Goal: Contribute content: Contribute content

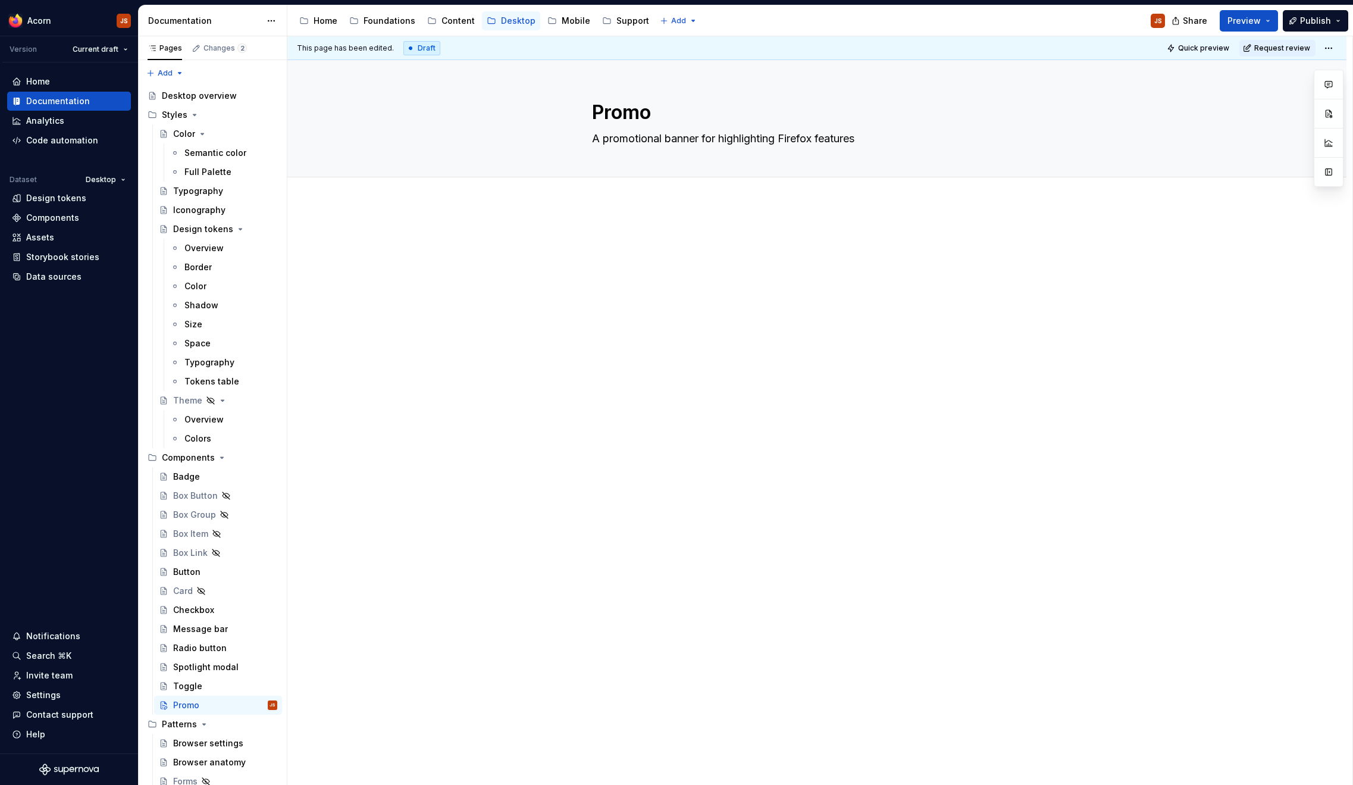
click at [581, 252] on div at bounding box center [816, 365] width 1059 height 324
click at [125, 49] on html "Acorn JS Version Current draft Home Documentation Analytics Code automation Dat…" at bounding box center [676, 392] width 1353 height 785
click at [135, 34] on button "Collapse sidebar" at bounding box center [129, 36] width 17 height 17
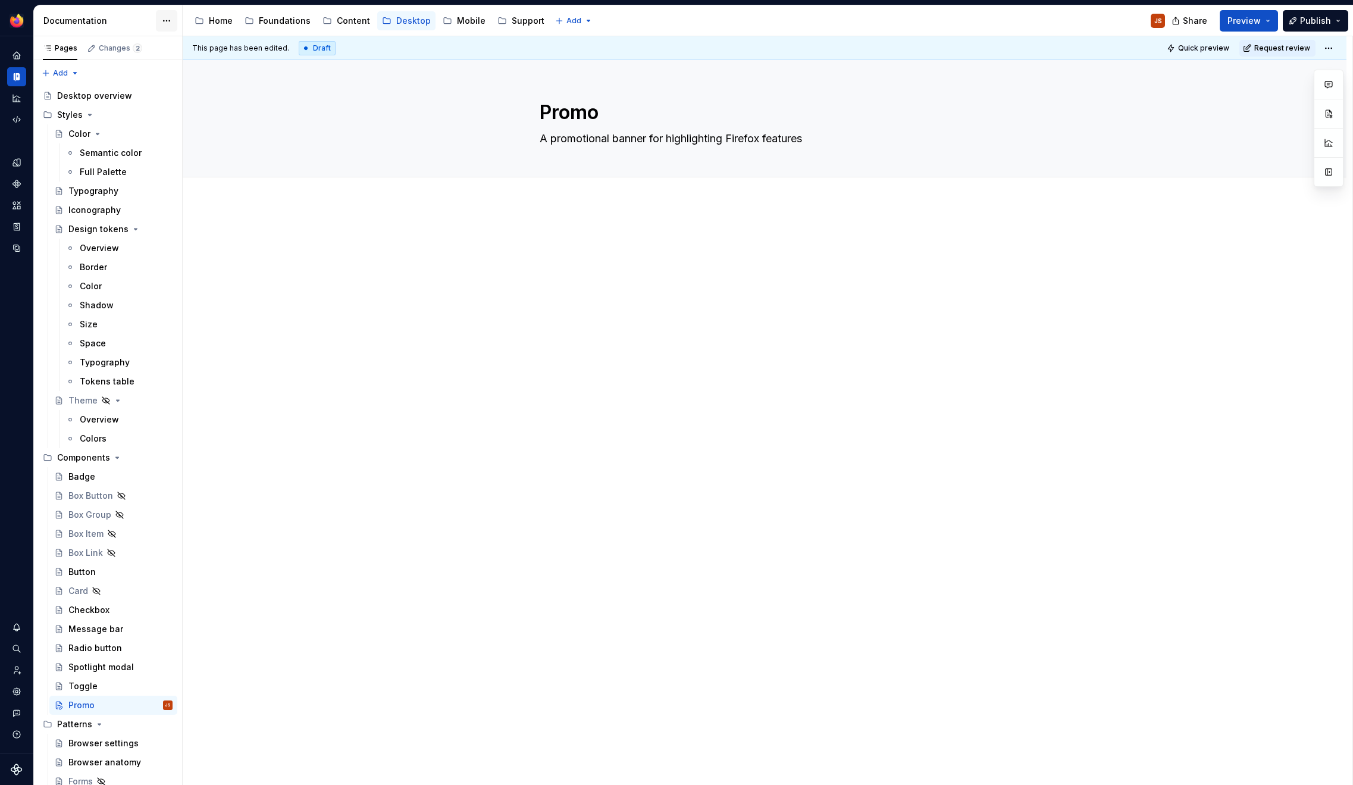
click at [172, 15] on html "Acorn JS Dataset Desktop Documentation Accessibility guide for tree Page tree. …" at bounding box center [676, 392] width 1353 height 785
type textarea "*"
click at [20, 57] on icon "Home" at bounding box center [16, 55] width 8 height 8
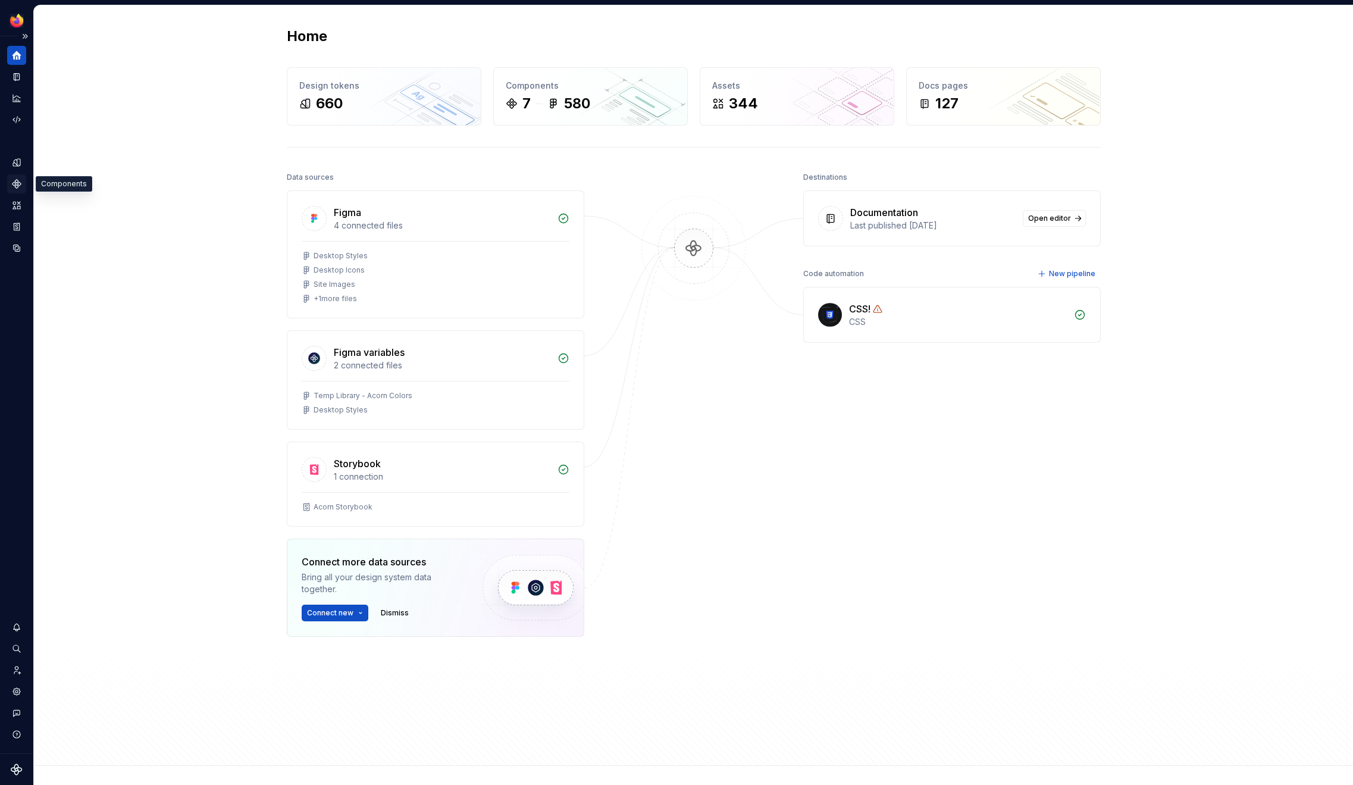
click at [18, 177] on div "Components" at bounding box center [16, 183] width 19 height 19
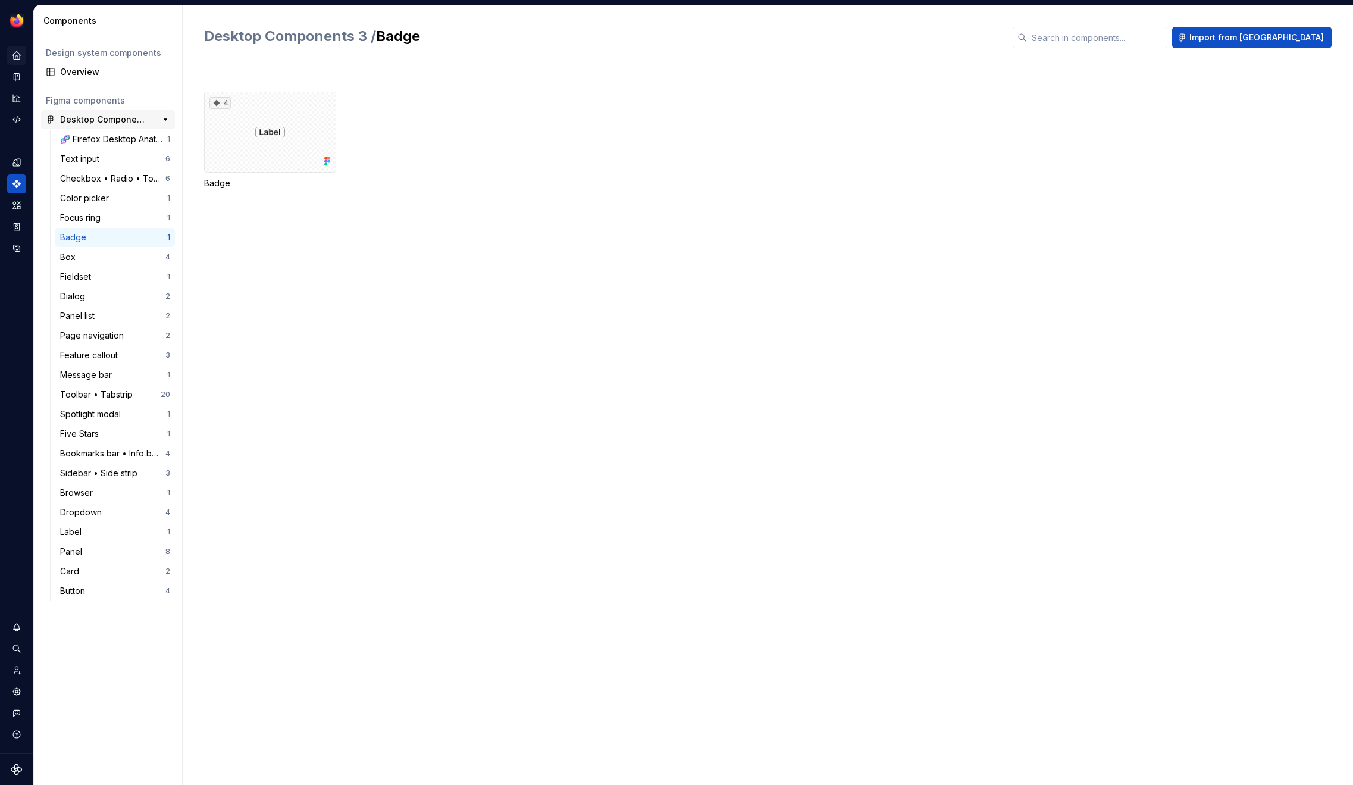
click at [114, 127] on div "Desktop Components 3 80" at bounding box center [108, 119] width 134 height 19
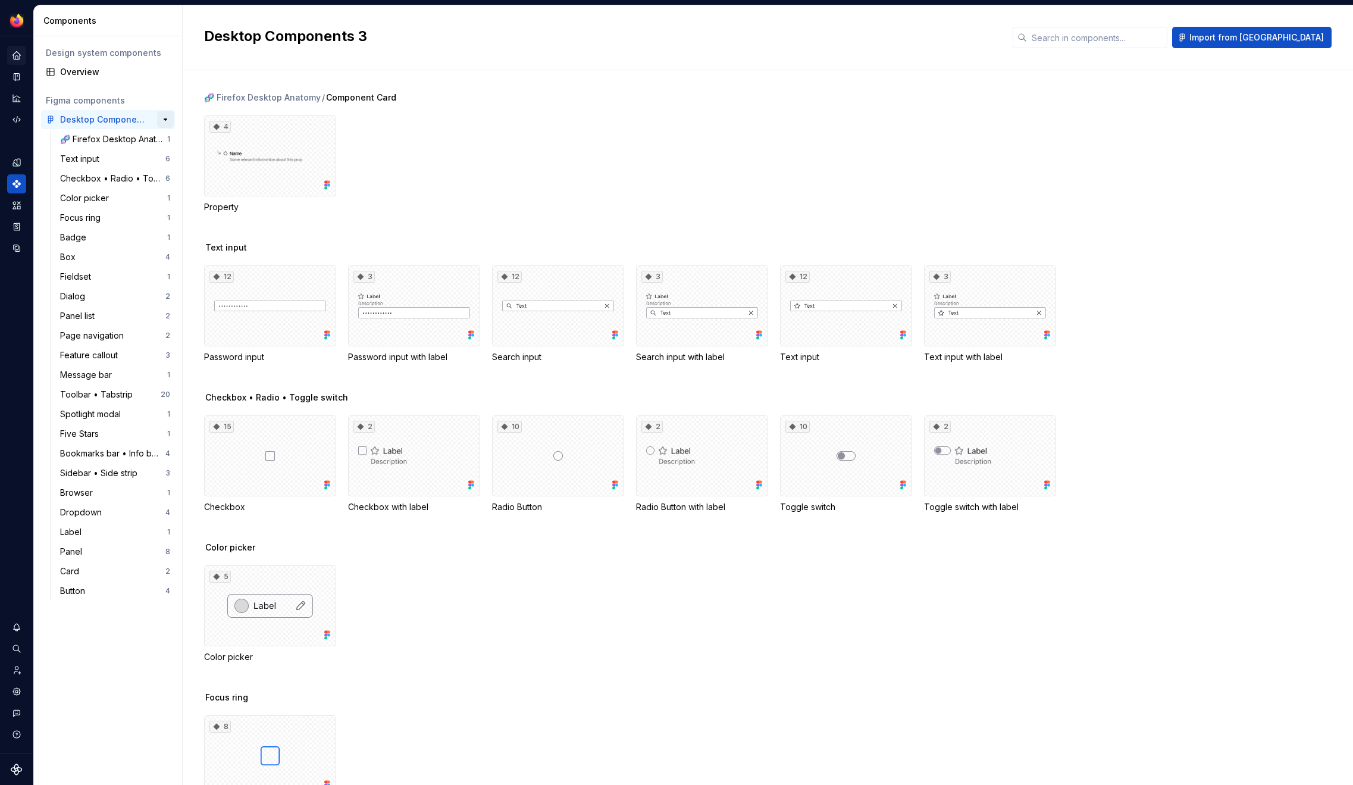
click at [161, 119] on button "button" at bounding box center [165, 119] width 17 height 17
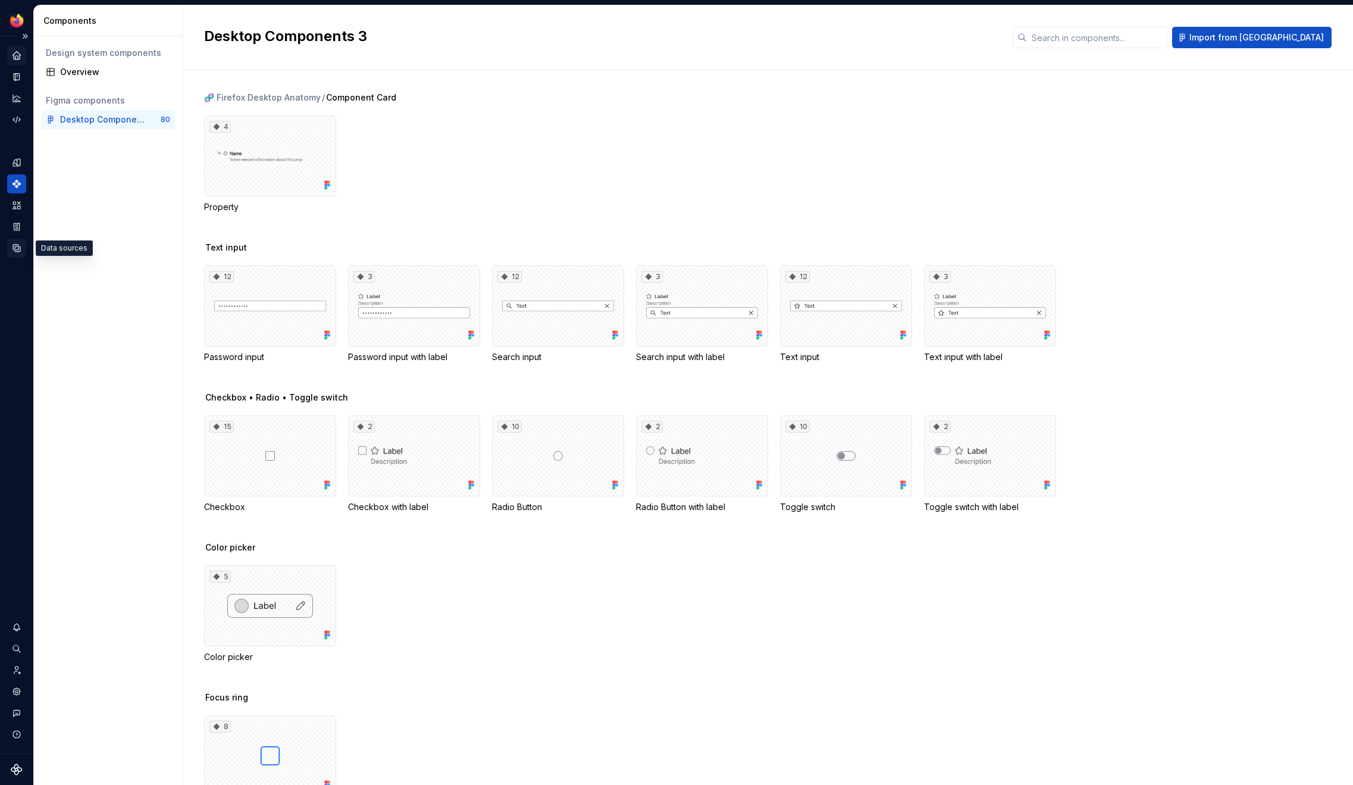
click at [20, 257] on div "Data sources" at bounding box center [16, 248] width 19 height 19
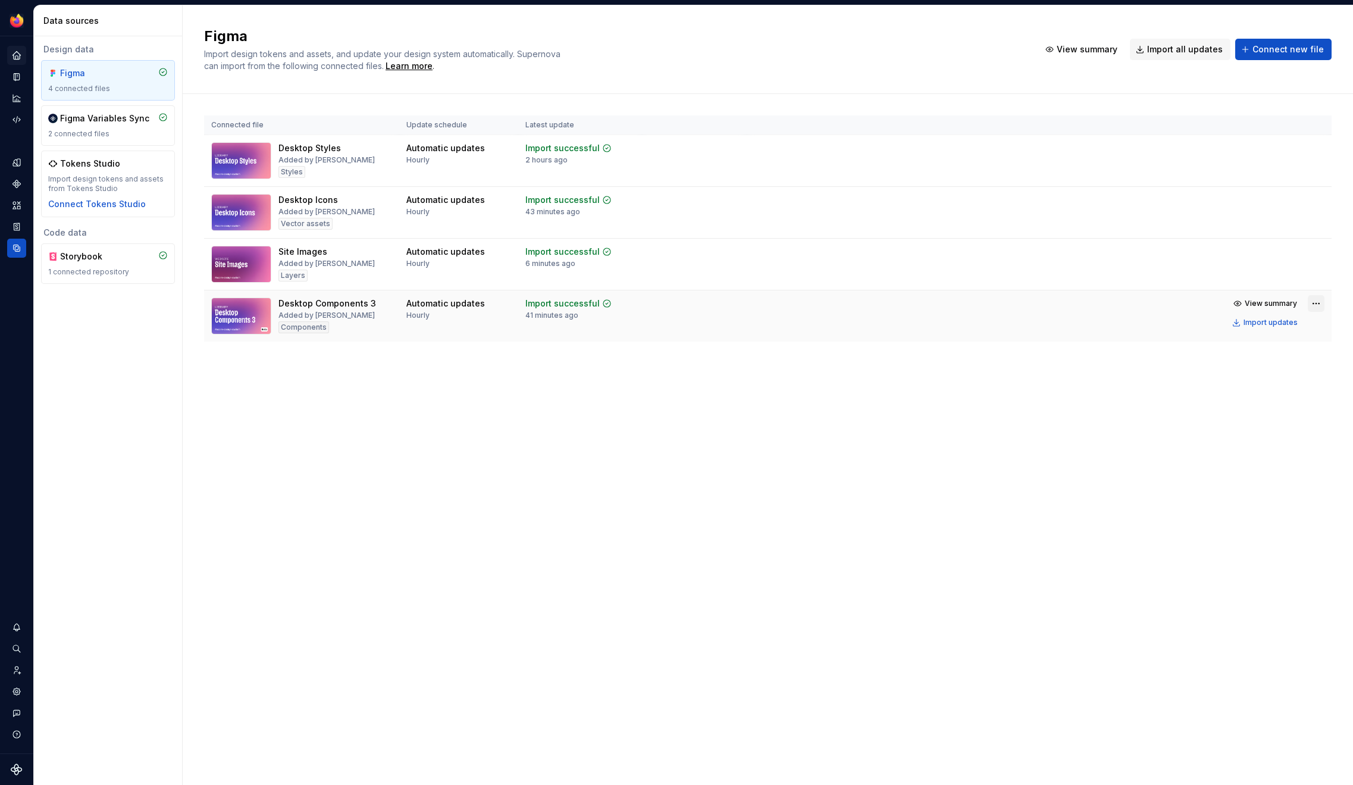
click at [1311, 306] on html "Acorn JS Dataset Desktop Data sources Design data Figma 4 connected files Figma…" at bounding box center [676, 392] width 1353 height 785
drag, startPoint x: 646, startPoint y: 423, endPoint x: 650, endPoint y: 428, distance: 6.3
click at [650, 428] on html "Acorn JS Dataset Desktop Data sources Design data Figma 4 connected files Figma…" at bounding box center [676, 392] width 1353 height 785
click at [1200, 52] on span "Import all updates" at bounding box center [1185, 49] width 76 height 12
click at [1161, 48] on span "Import all updates" at bounding box center [1185, 49] width 76 height 12
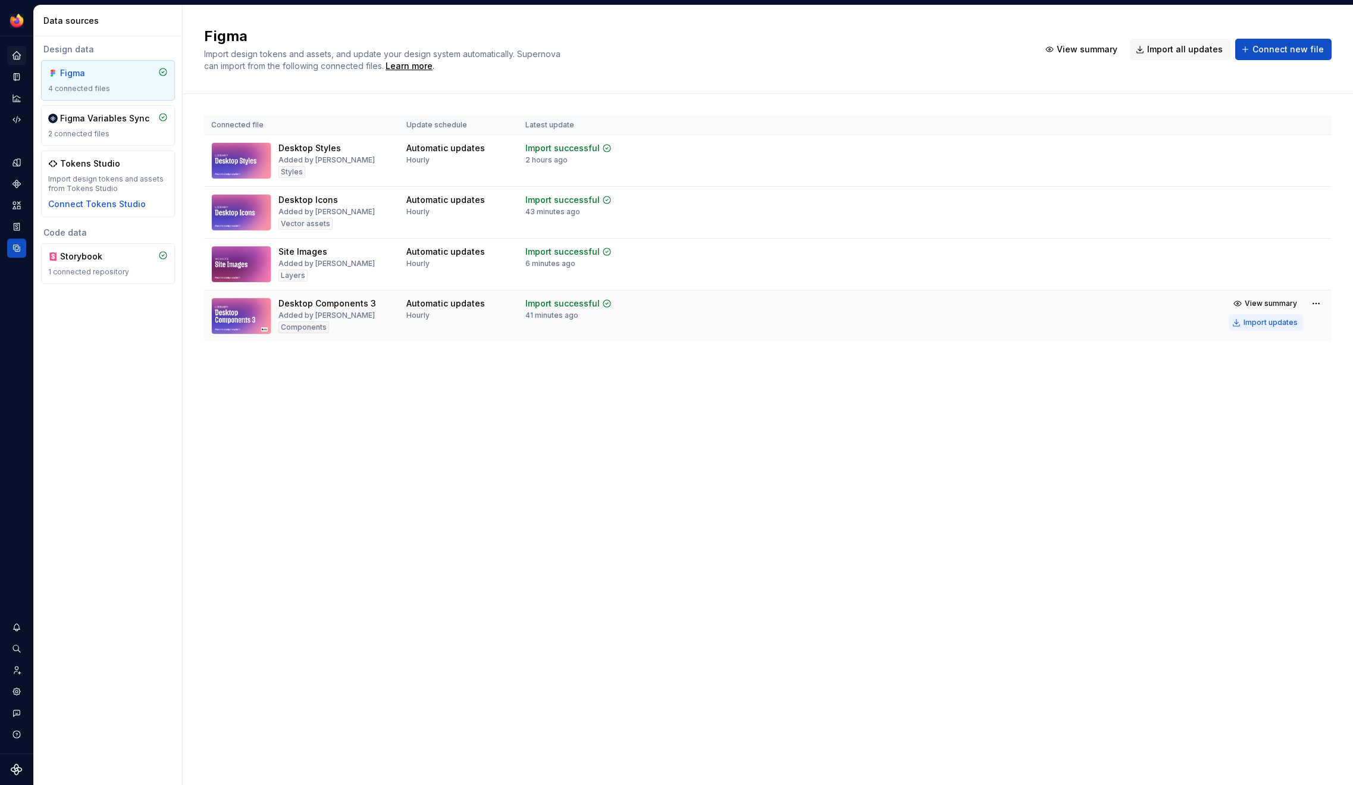
click at [1264, 323] on div "Import updates" at bounding box center [1270, 323] width 54 height 10
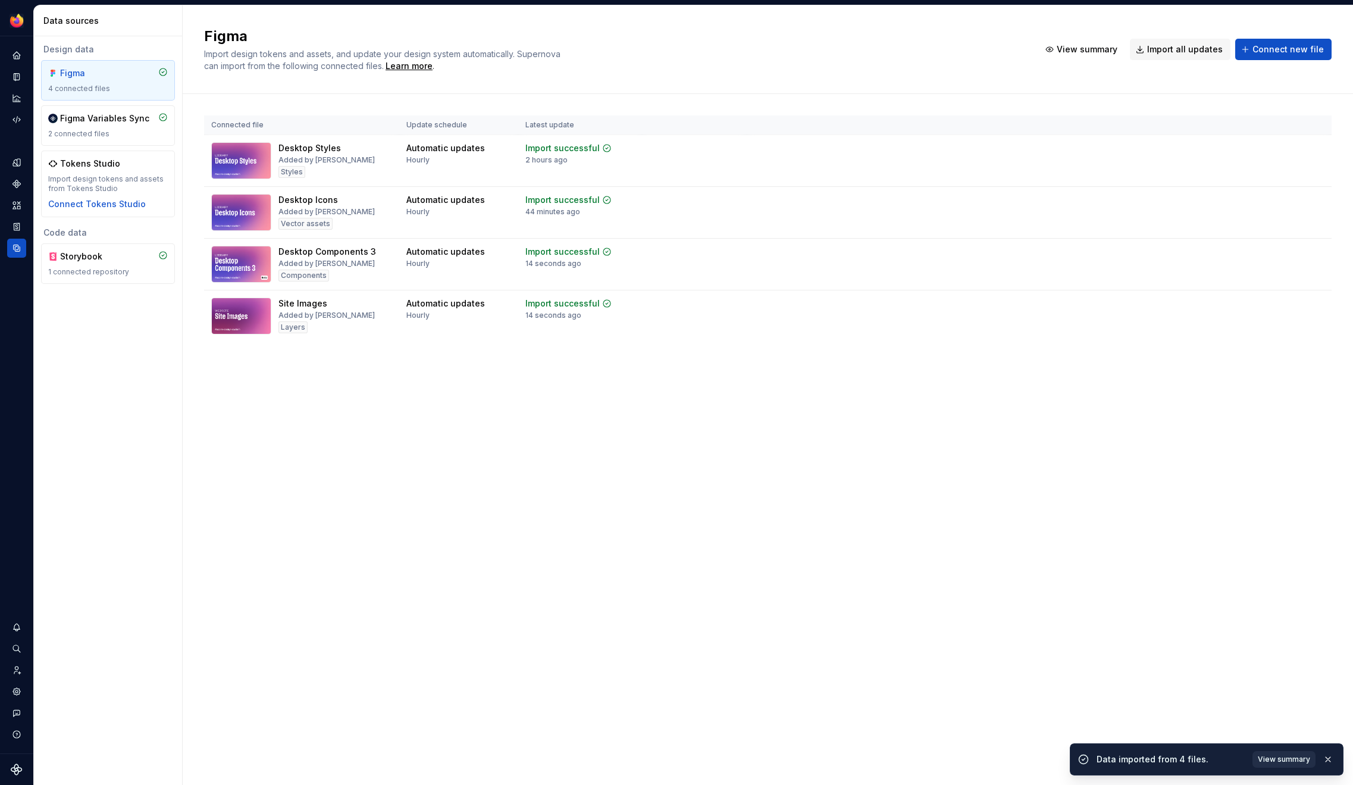
click at [1283, 762] on span "View summary" at bounding box center [1283, 759] width 52 height 10
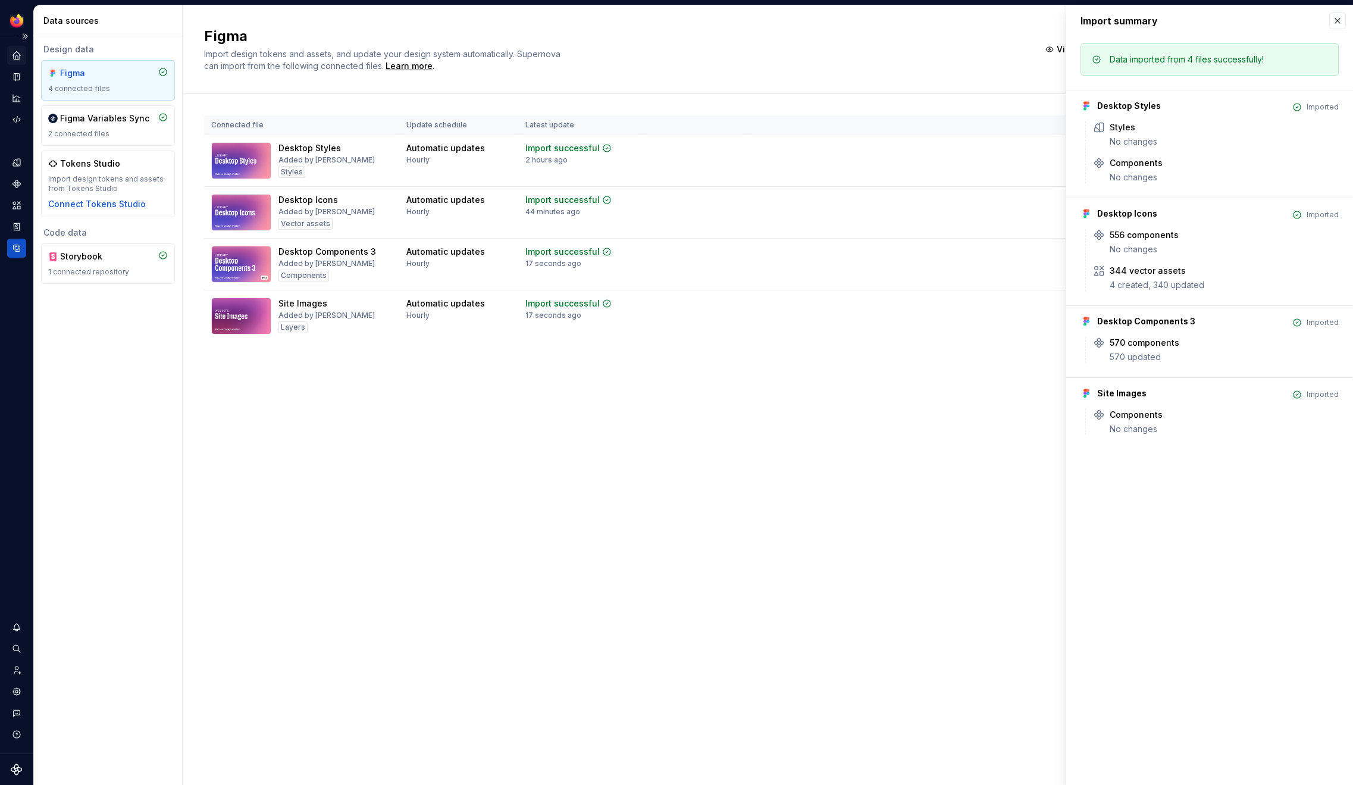
click at [17, 57] on icon "Home" at bounding box center [16, 55] width 11 height 11
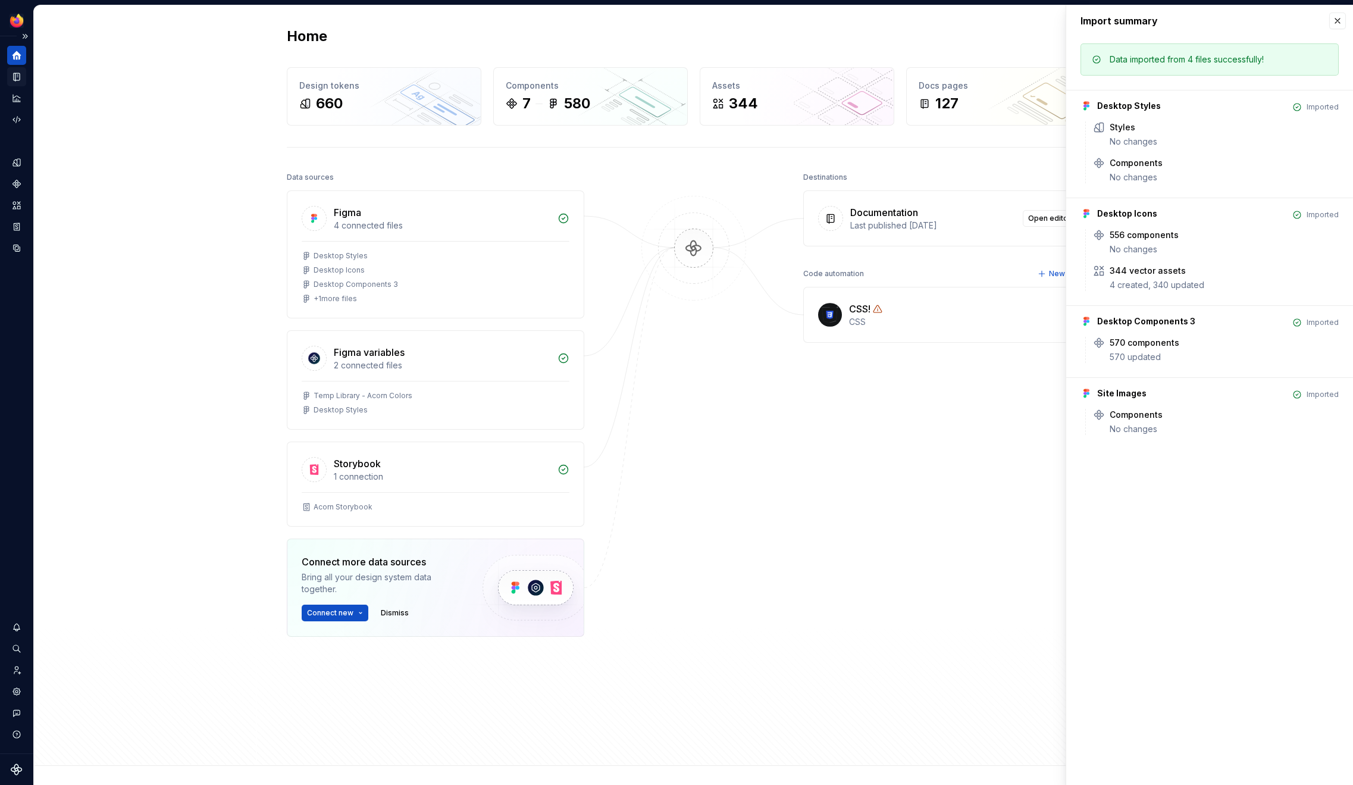
click at [12, 84] on div "Documentation" at bounding box center [16, 76] width 19 height 19
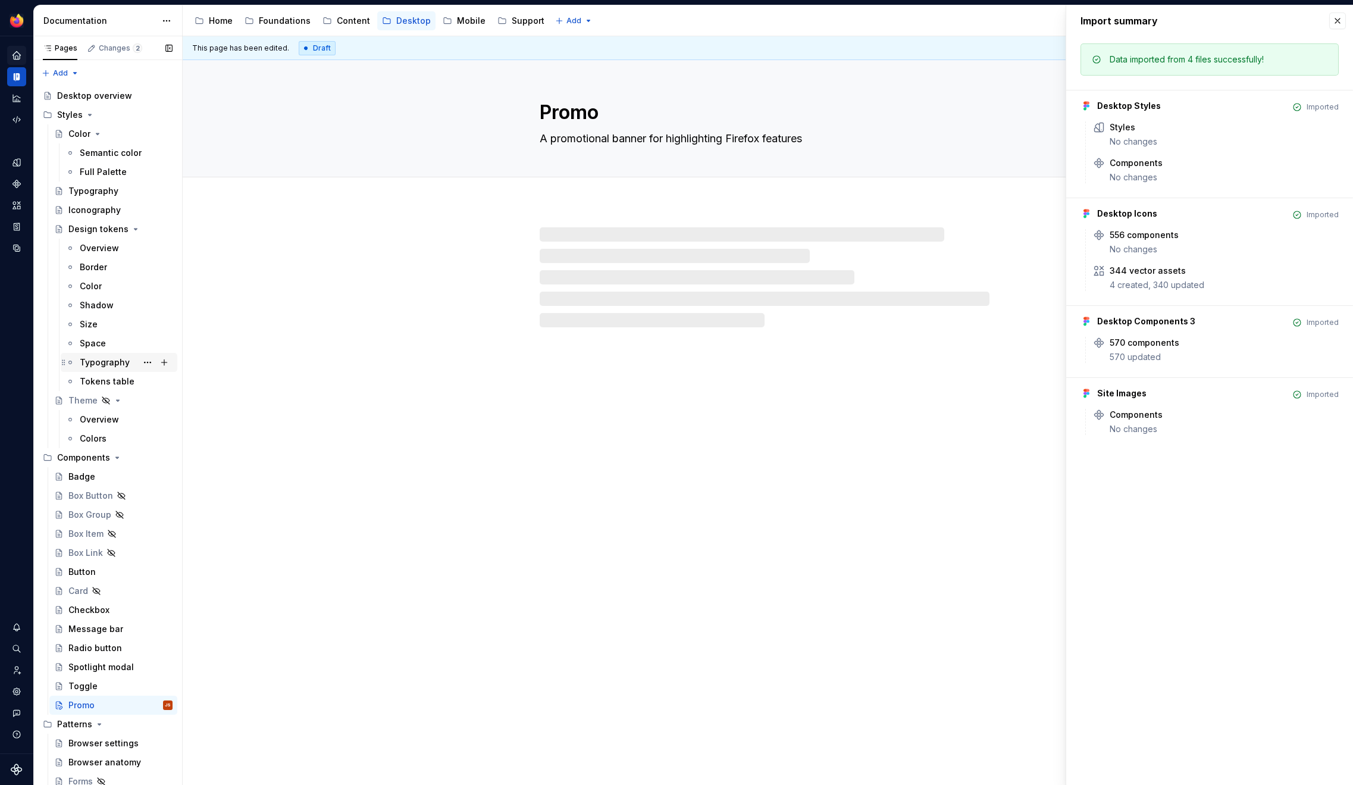
scroll to position [3, 0]
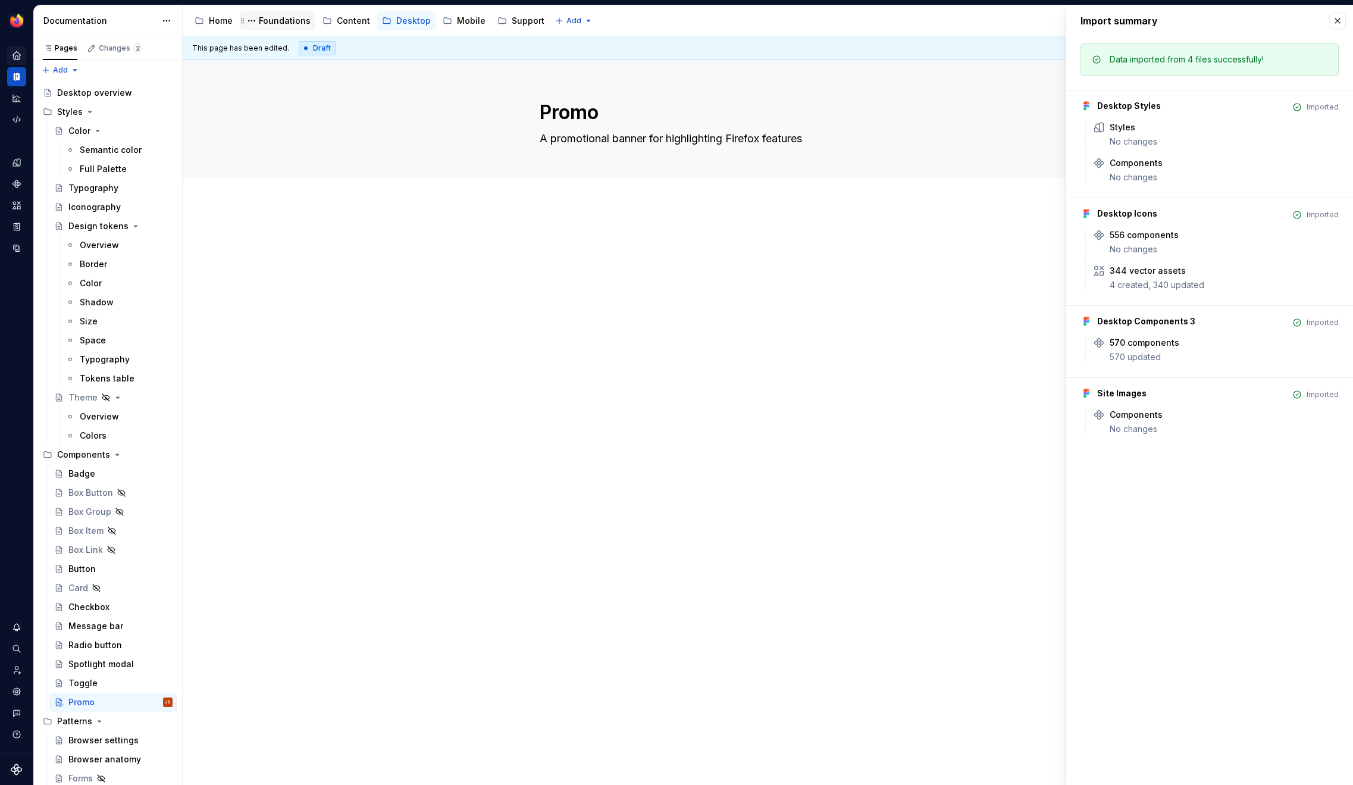
click at [277, 26] on div "Foundations" at bounding box center [285, 21] width 52 height 12
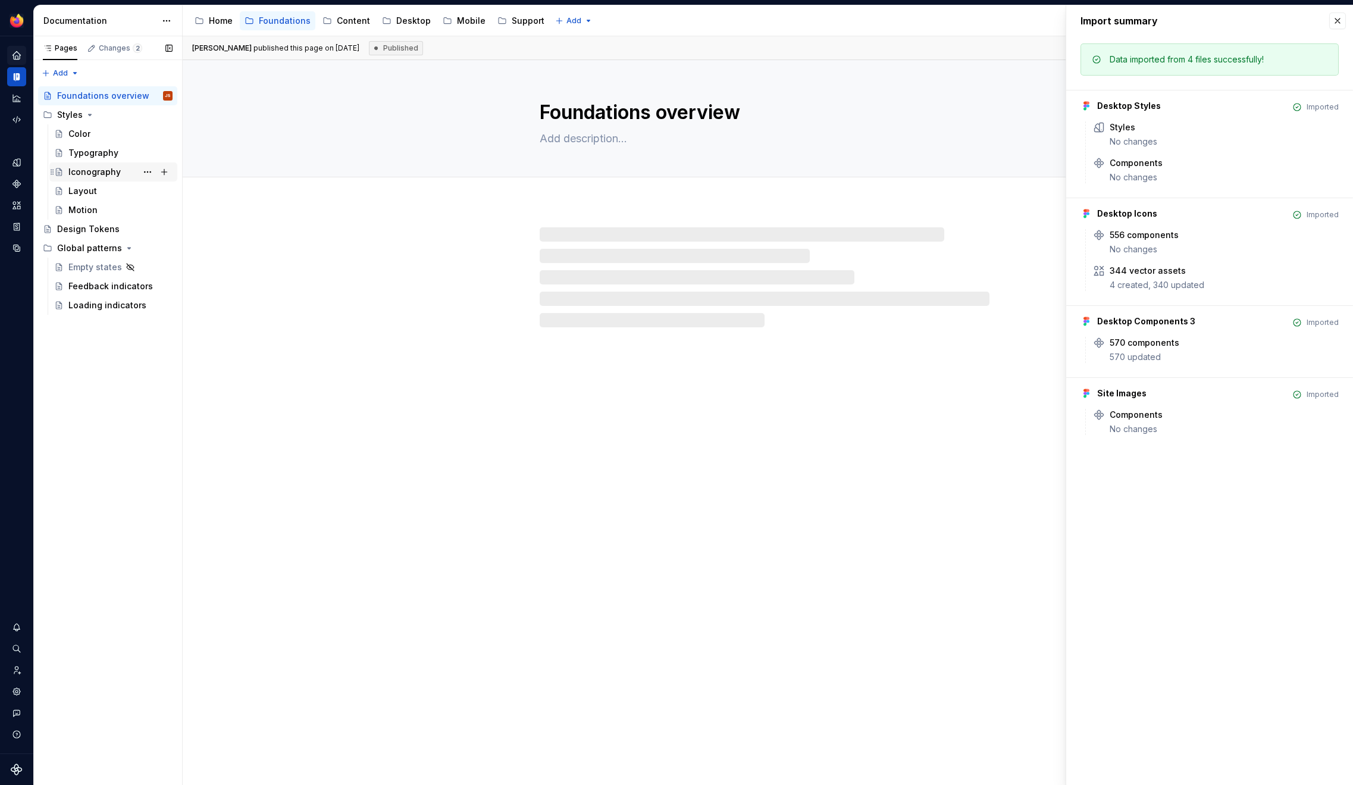
click at [102, 174] on div "Iconography" at bounding box center [94, 172] width 52 height 12
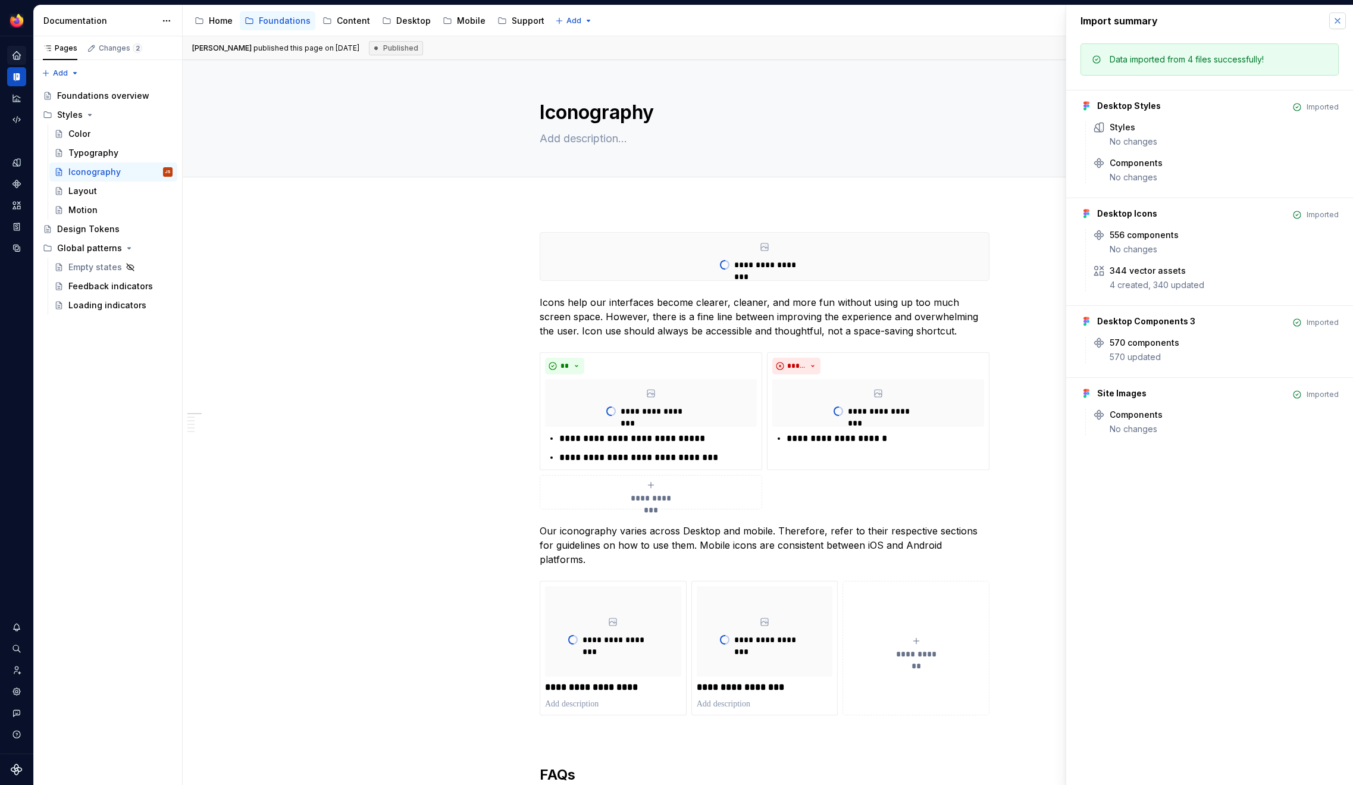
click at [1335, 19] on button "button" at bounding box center [1337, 20] width 17 height 17
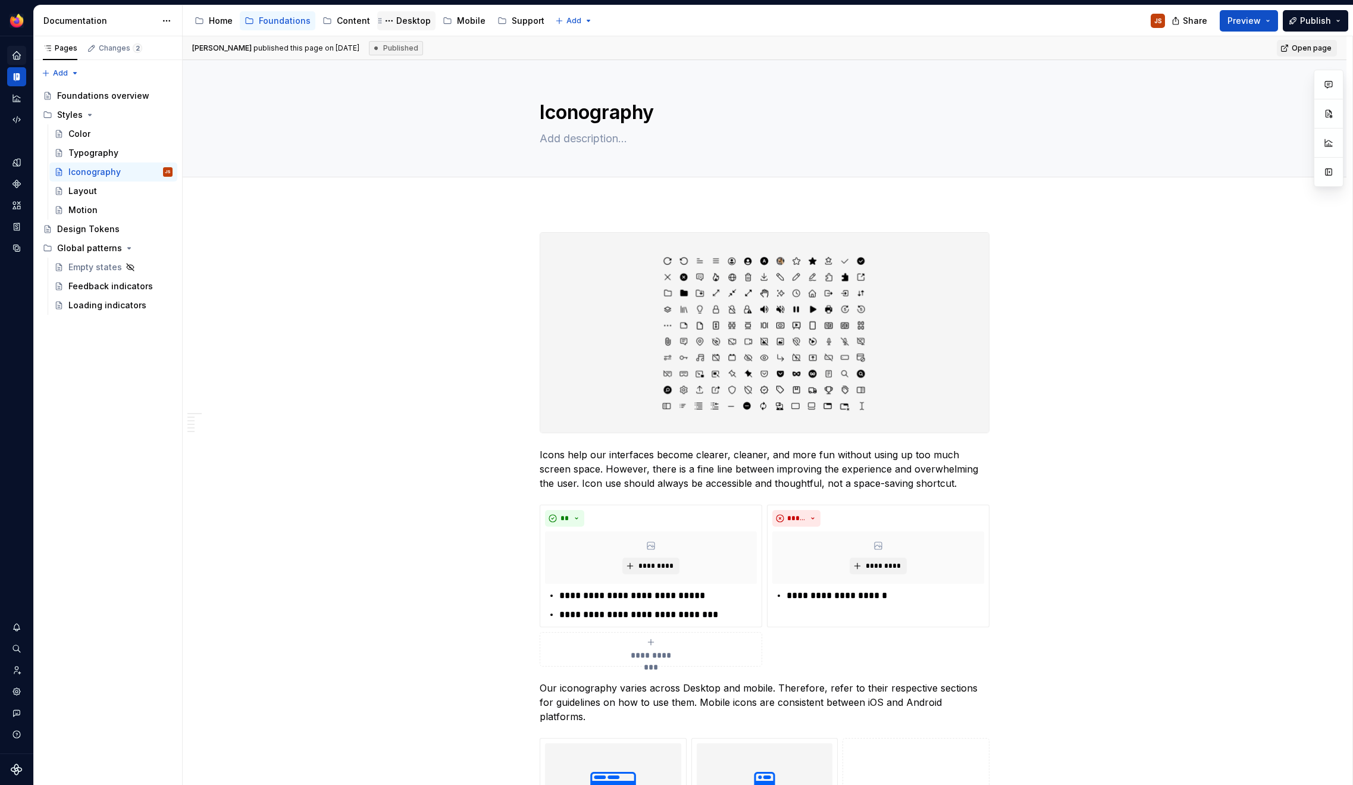
click at [410, 20] on div "Desktop" at bounding box center [413, 21] width 34 height 12
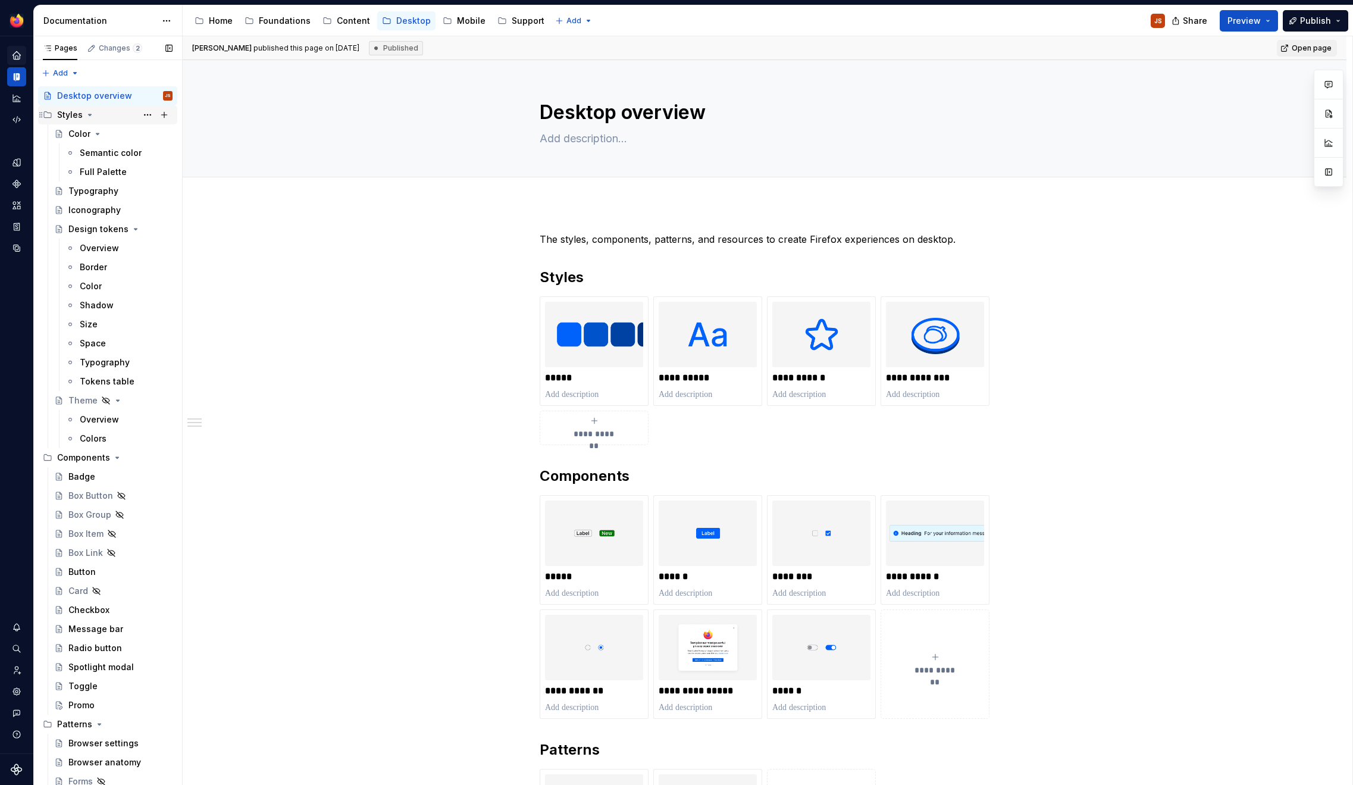
click at [91, 115] on icon "Page tree" at bounding box center [90, 115] width 10 height 10
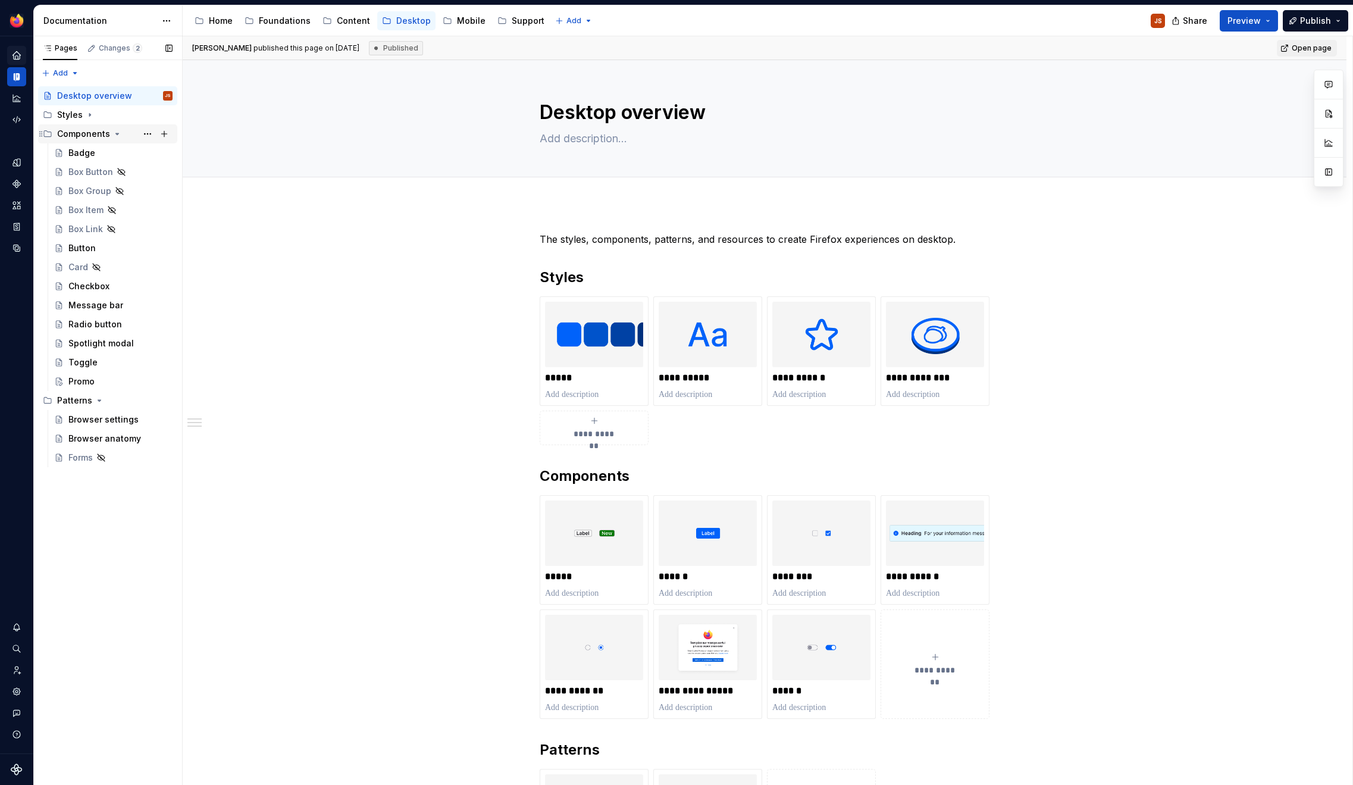
click at [118, 134] on icon "Page tree" at bounding box center [117, 134] width 10 height 10
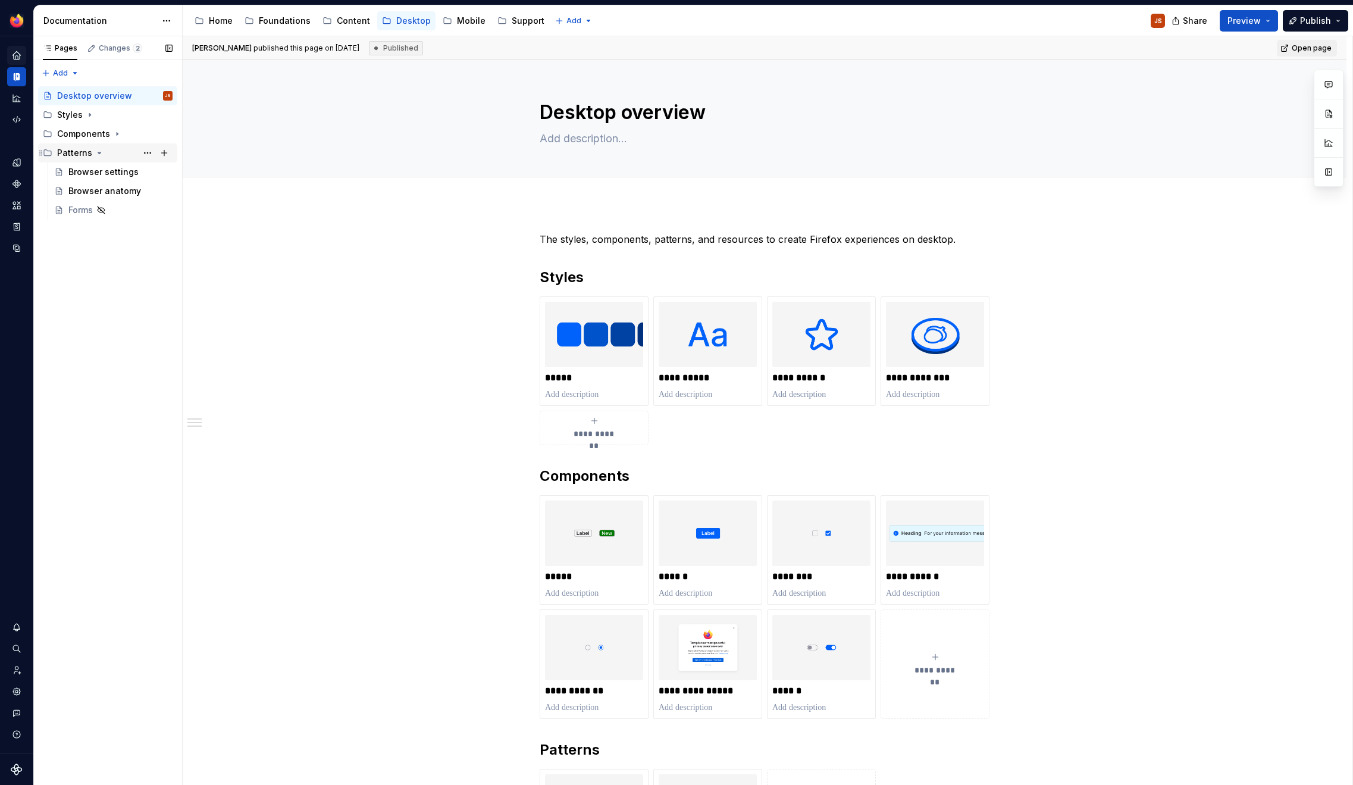
click at [102, 152] on div "Patterns" at bounding box center [114, 153] width 115 height 17
click at [90, 118] on icon "Page tree" at bounding box center [90, 115] width 10 height 10
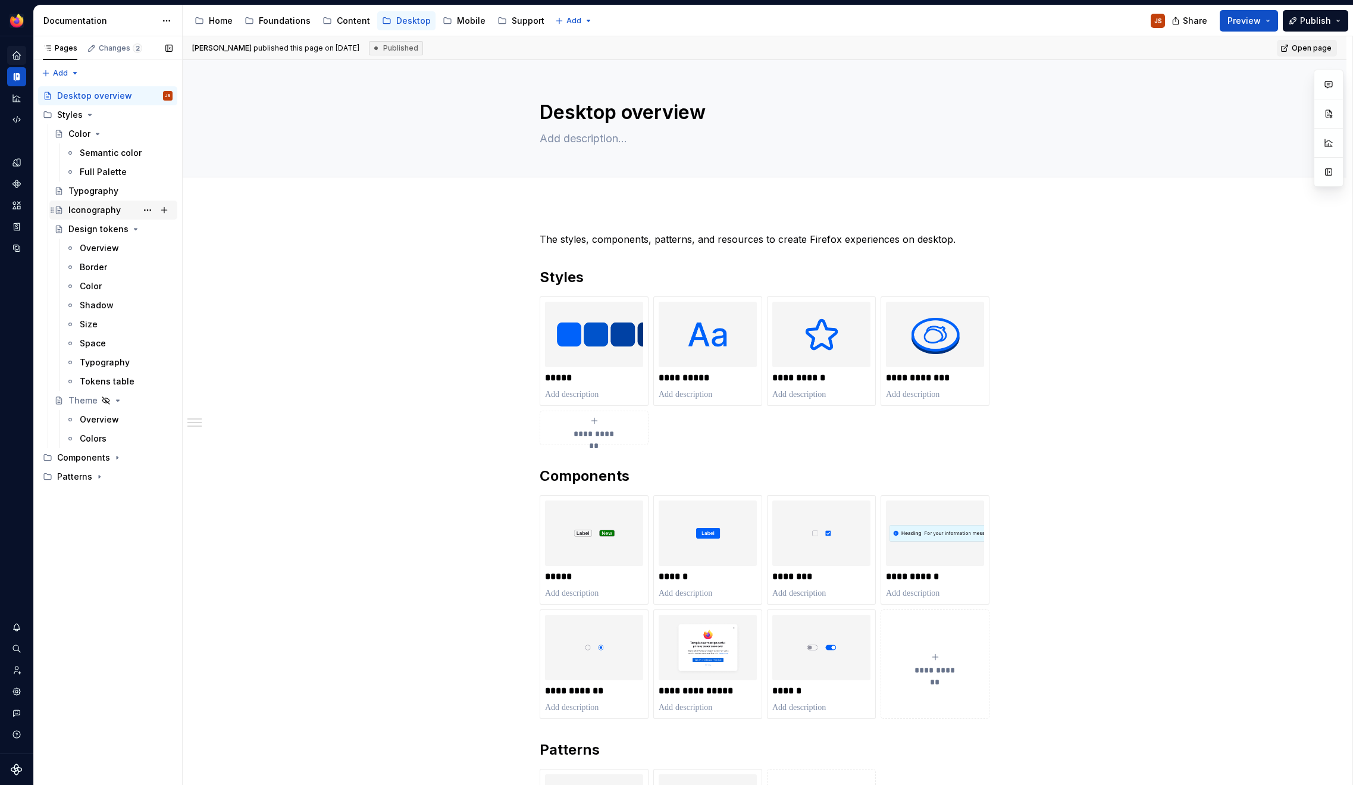
click at [95, 215] on div "Iconography" at bounding box center [94, 210] width 52 height 12
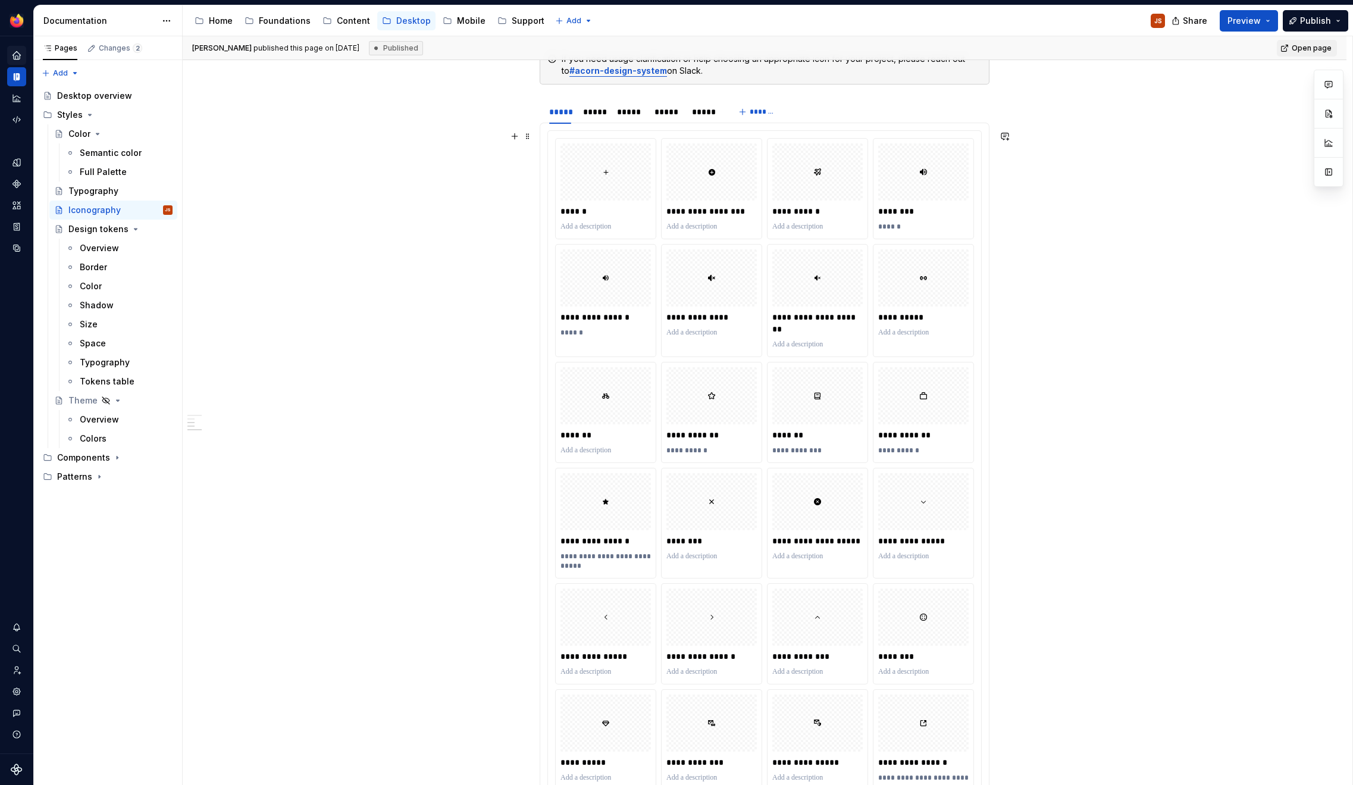
scroll to position [317, 0]
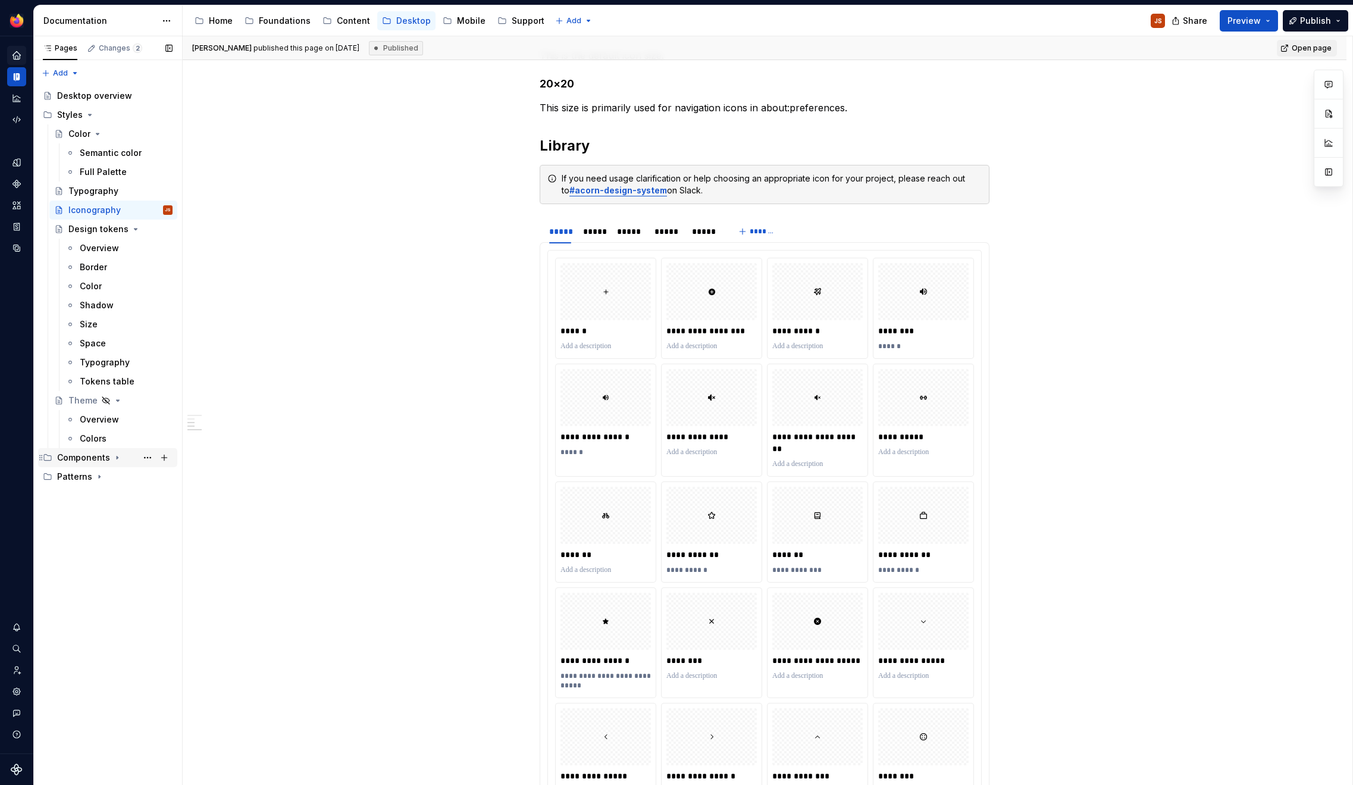
click at [116, 459] on icon "Page tree" at bounding box center [117, 458] width 10 height 10
click at [102, 705] on div "Promo" at bounding box center [120, 705] width 104 height 17
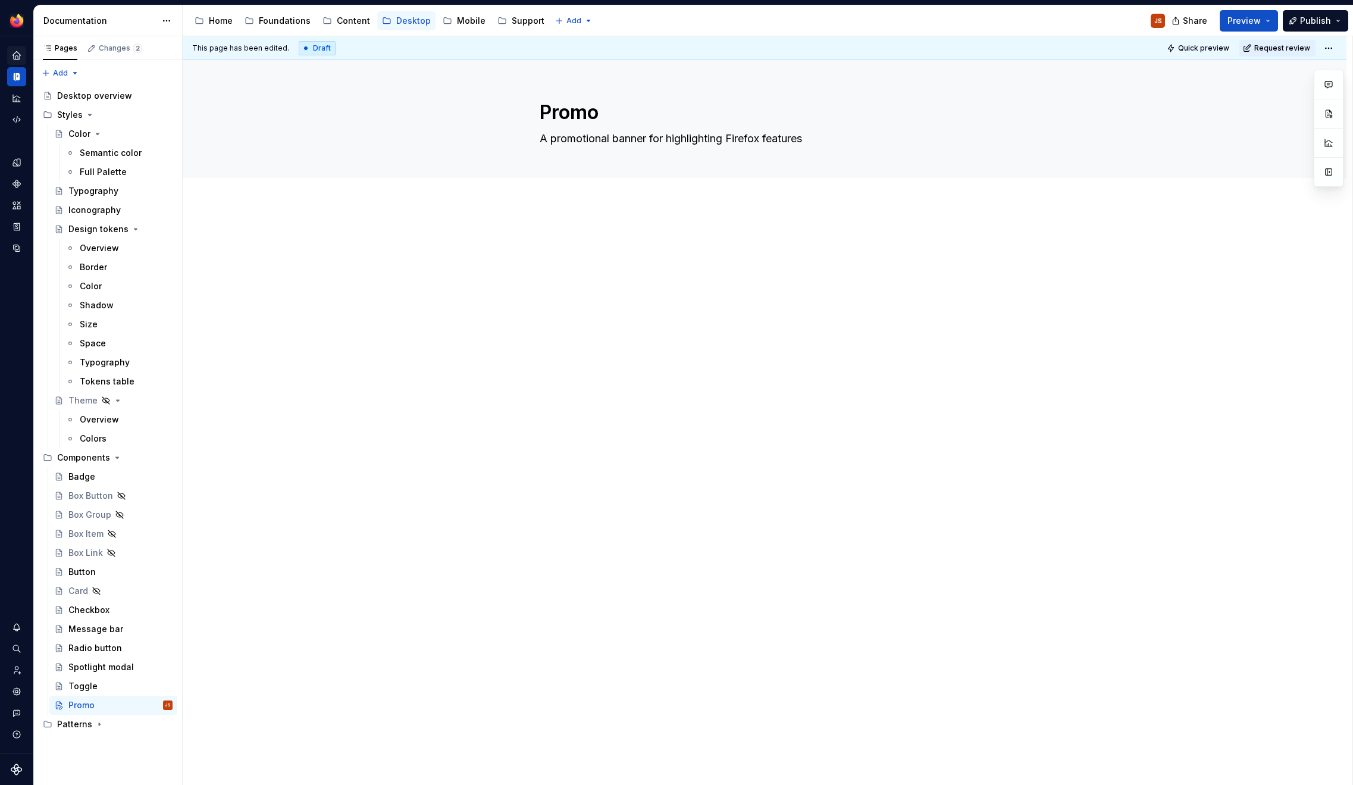
click at [827, 362] on div at bounding box center [764, 365] width 1163 height 324
type textarea "*"
click at [109, 496] on div "Box Button" at bounding box center [90, 496] width 45 height 12
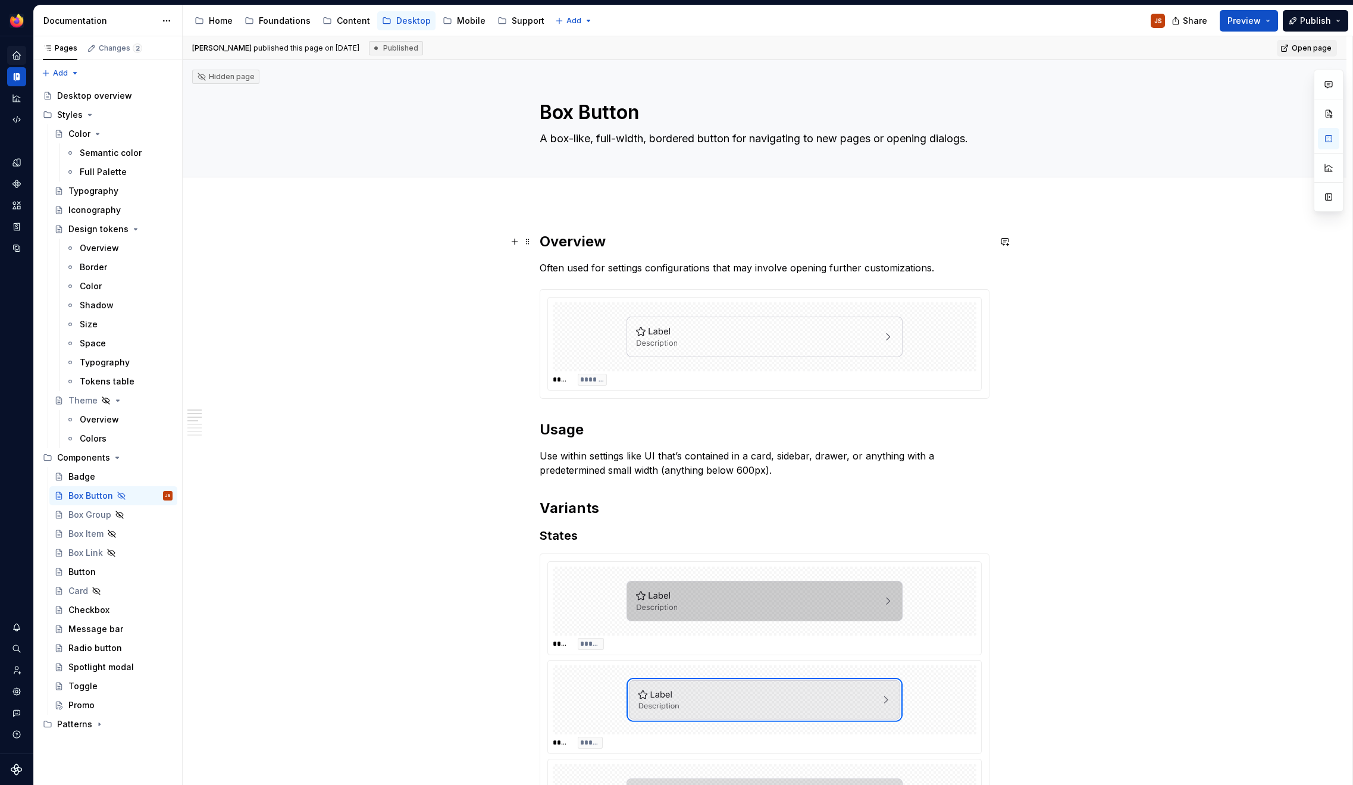
click at [574, 234] on h2 "Overview" at bounding box center [764, 241] width 450 height 19
copy h2 "Overview"
click at [592, 332] on div at bounding box center [764, 336] width 423 height 69
type textarea "*"
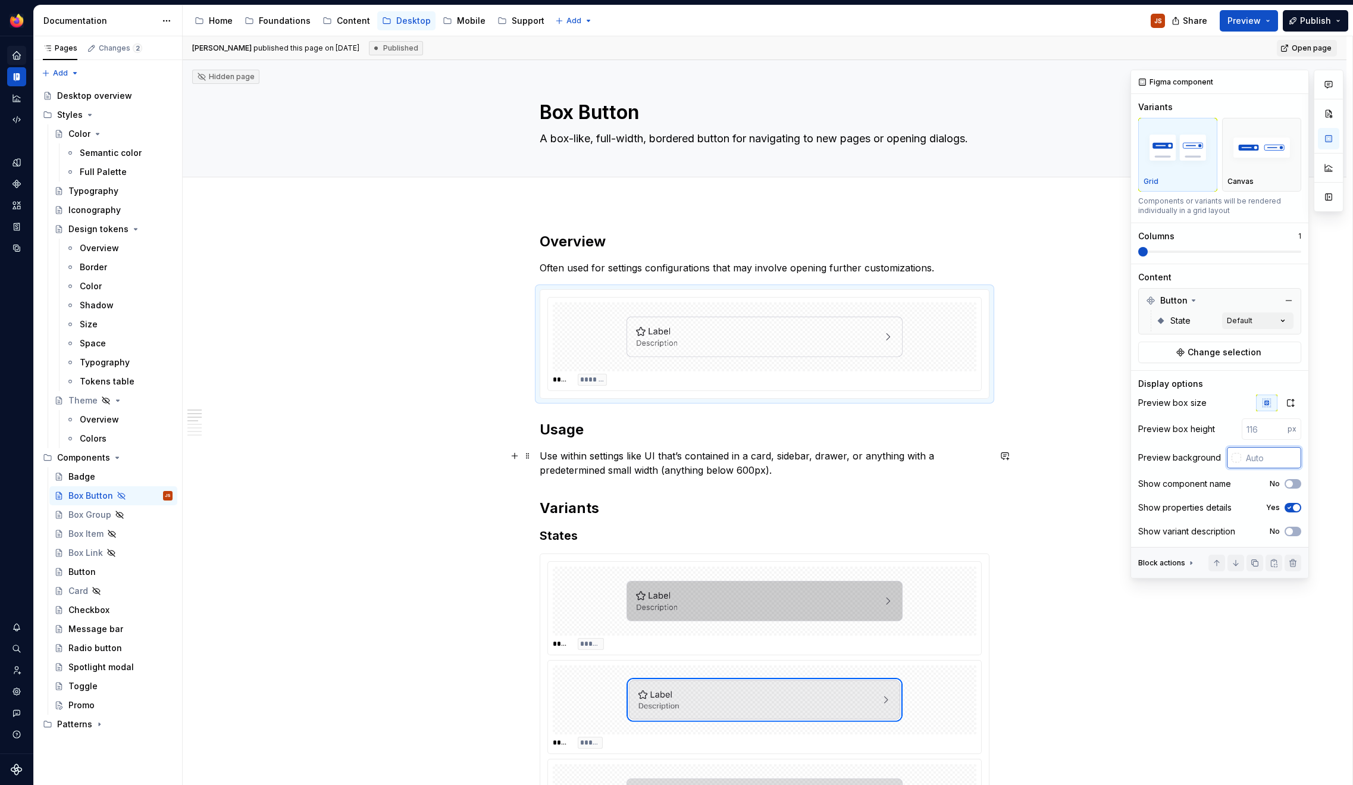
click at [1257, 452] on input "text" at bounding box center [1271, 457] width 60 height 21
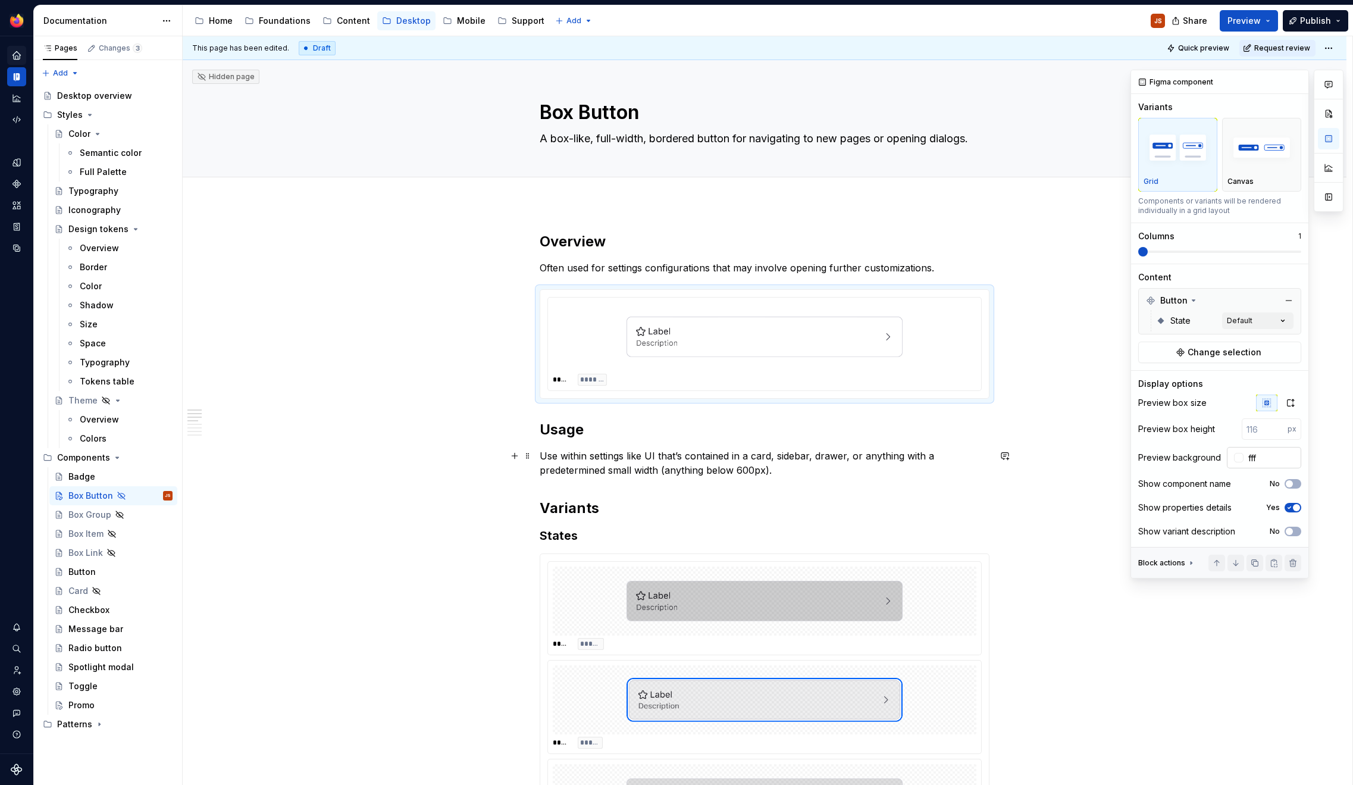
type input "#FFFFFF"
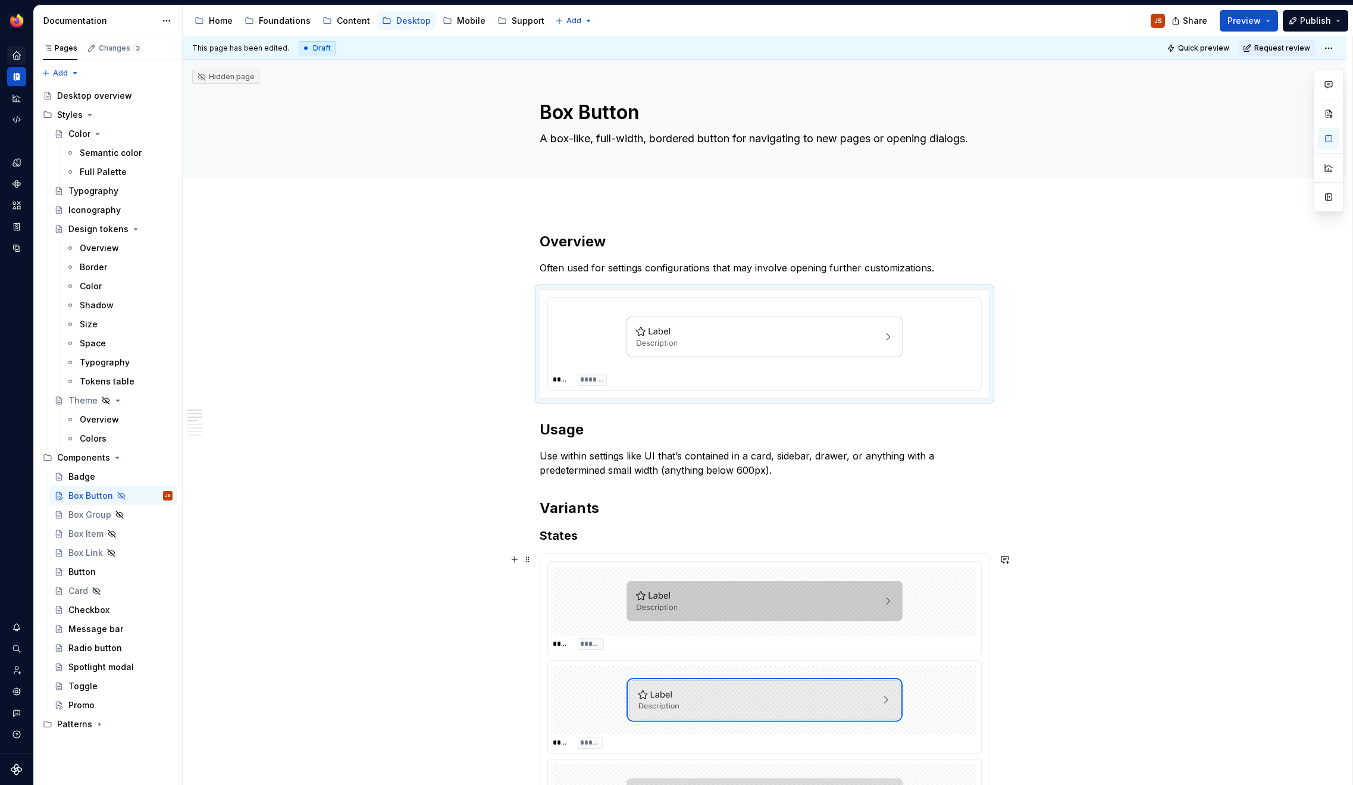
click at [945, 570] on div at bounding box center [764, 600] width 423 height 69
type textarea "*"
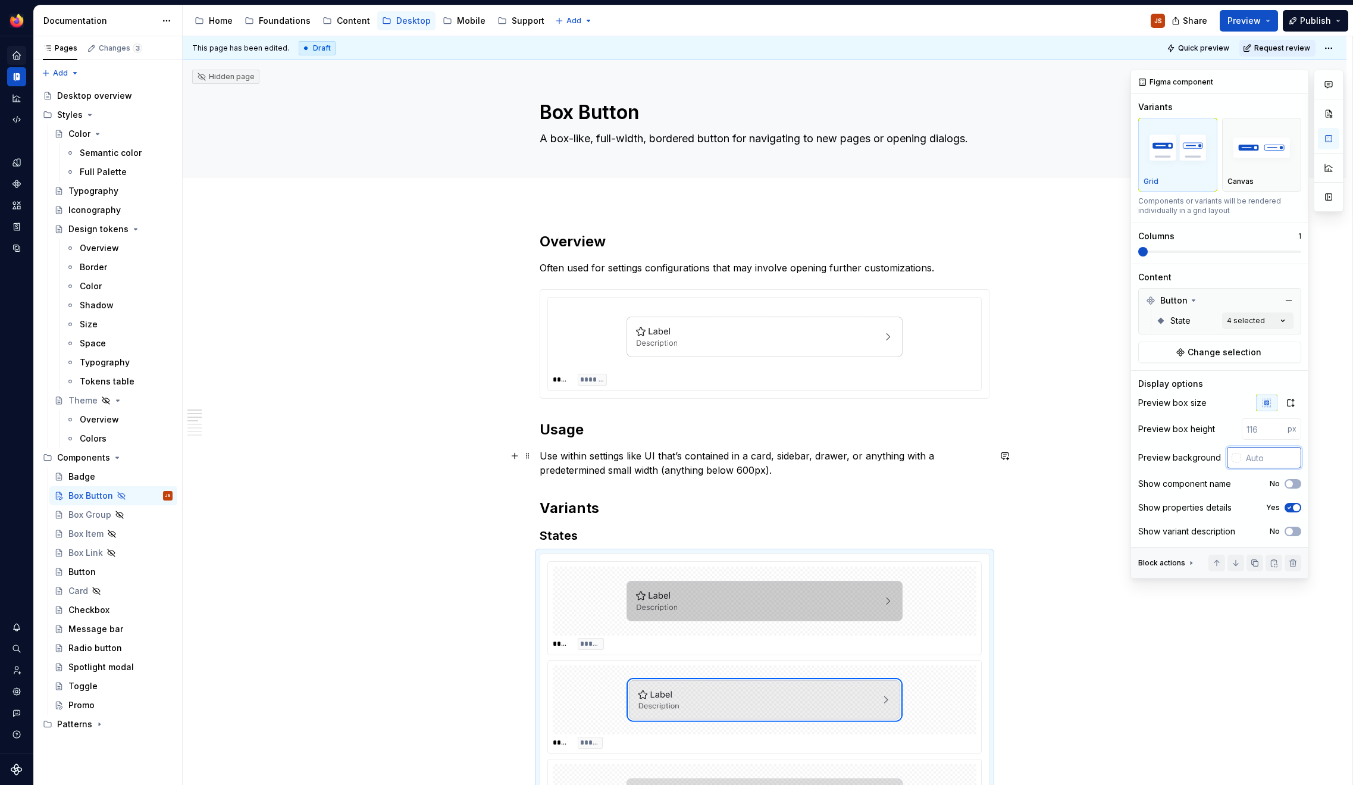
click at [1254, 453] on input "text" at bounding box center [1271, 457] width 60 height 21
type input "#FFFFFF"
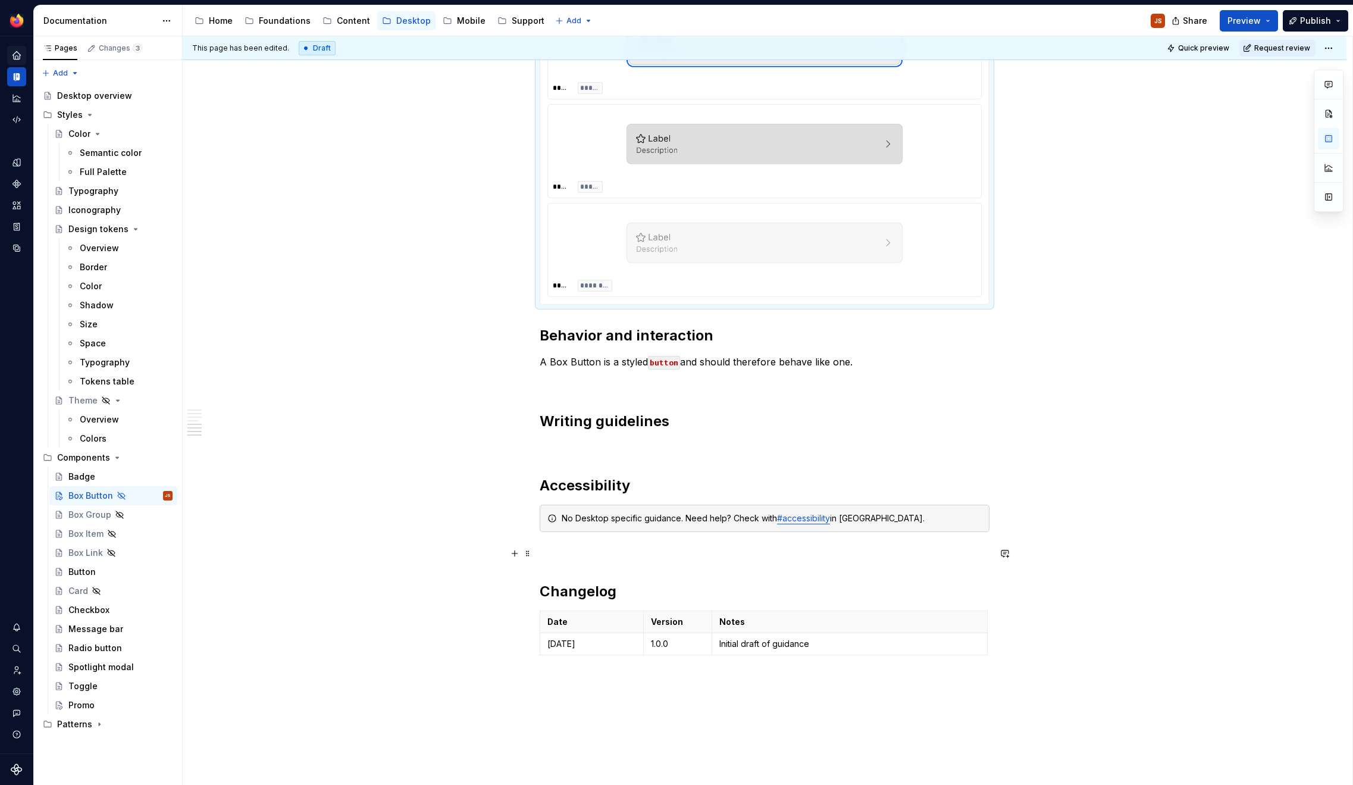
scroll to position [654, 0]
click at [95, 516] on div "Box Group" at bounding box center [89, 515] width 43 height 12
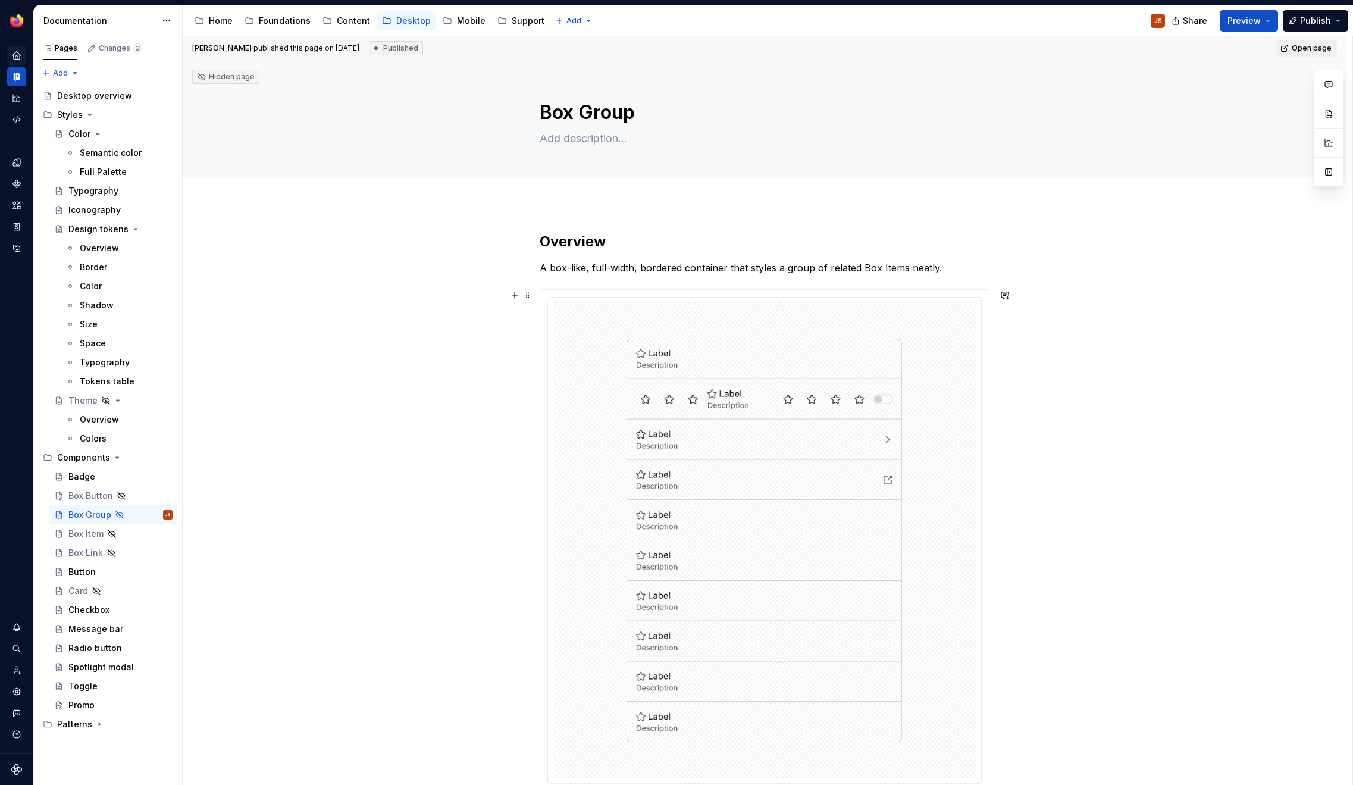
click at [915, 447] on div at bounding box center [764, 540] width 423 height 476
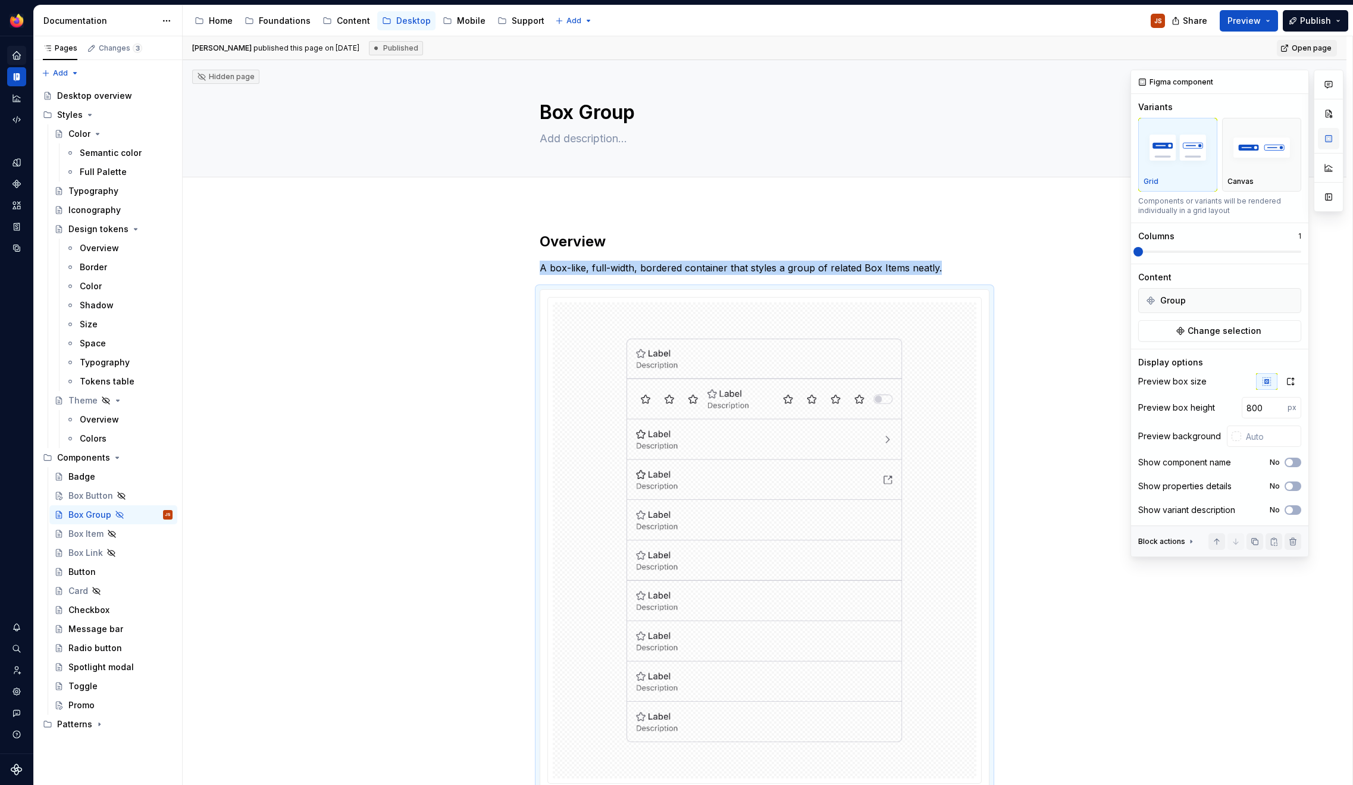
type textarea "*"
click at [1266, 443] on input "text" at bounding box center [1271, 435] width 60 height 21
type input "#FFFFFF"
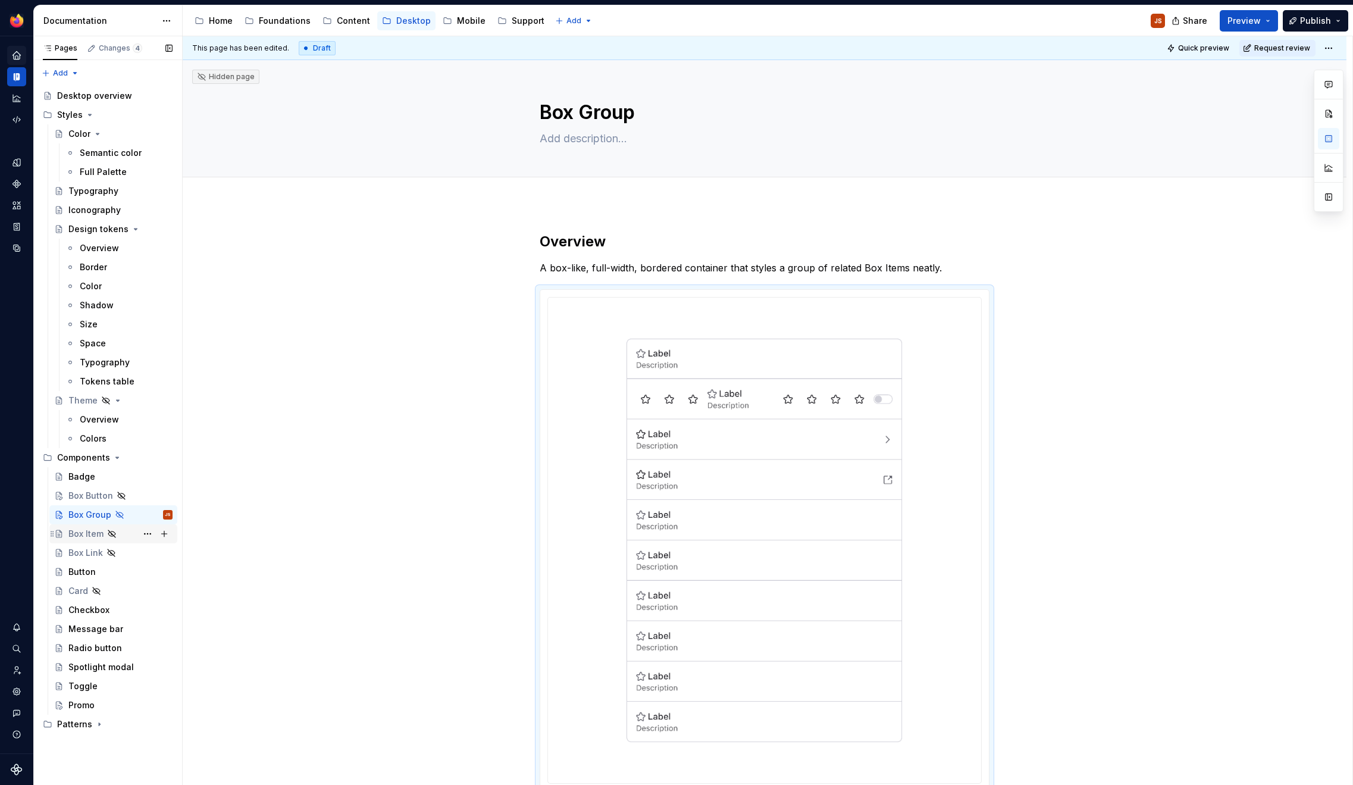
click at [84, 532] on div "Box Item" at bounding box center [85, 534] width 35 height 12
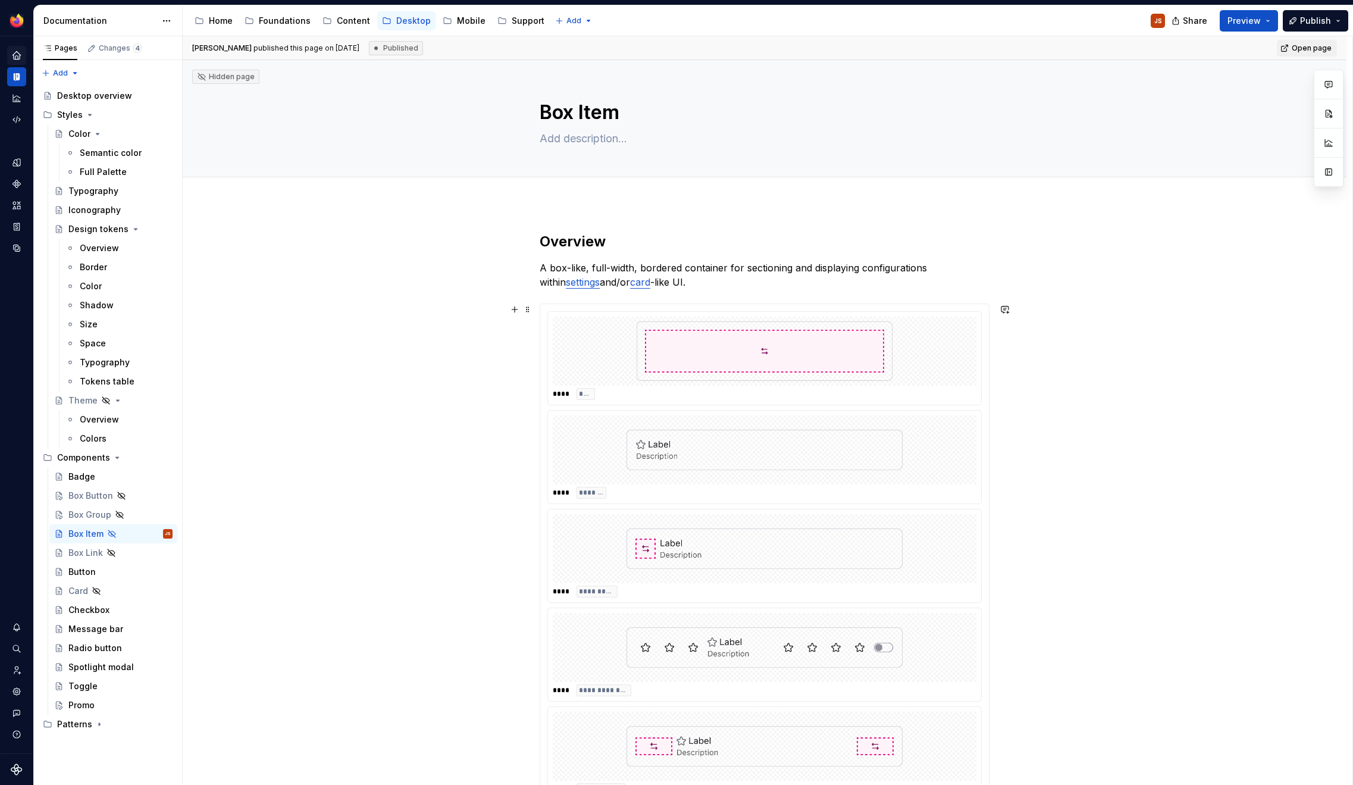
click at [812, 443] on img at bounding box center [764, 449] width 276 height 59
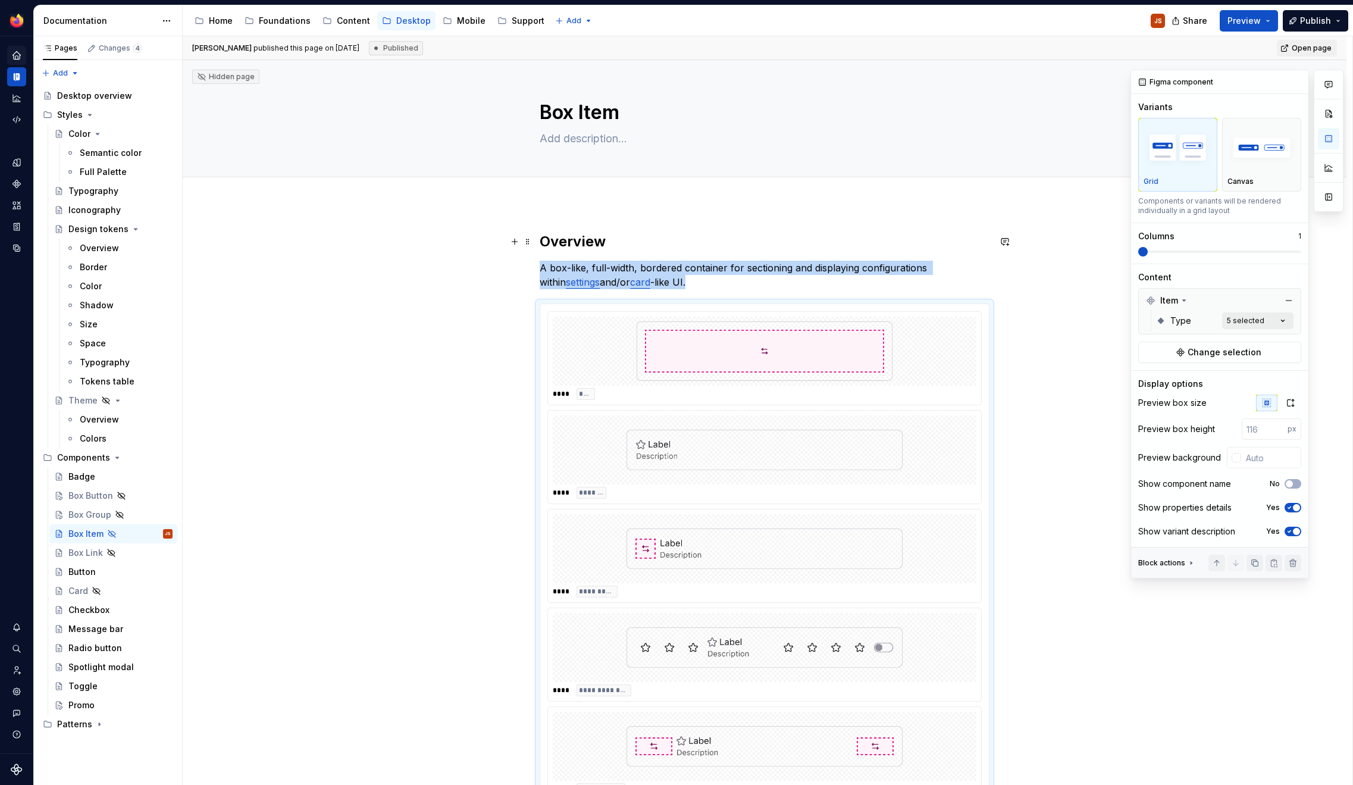
type textarea "*"
click at [1243, 459] on input "text" at bounding box center [1271, 457] width 60 height 21
type input "#FFFFFF"
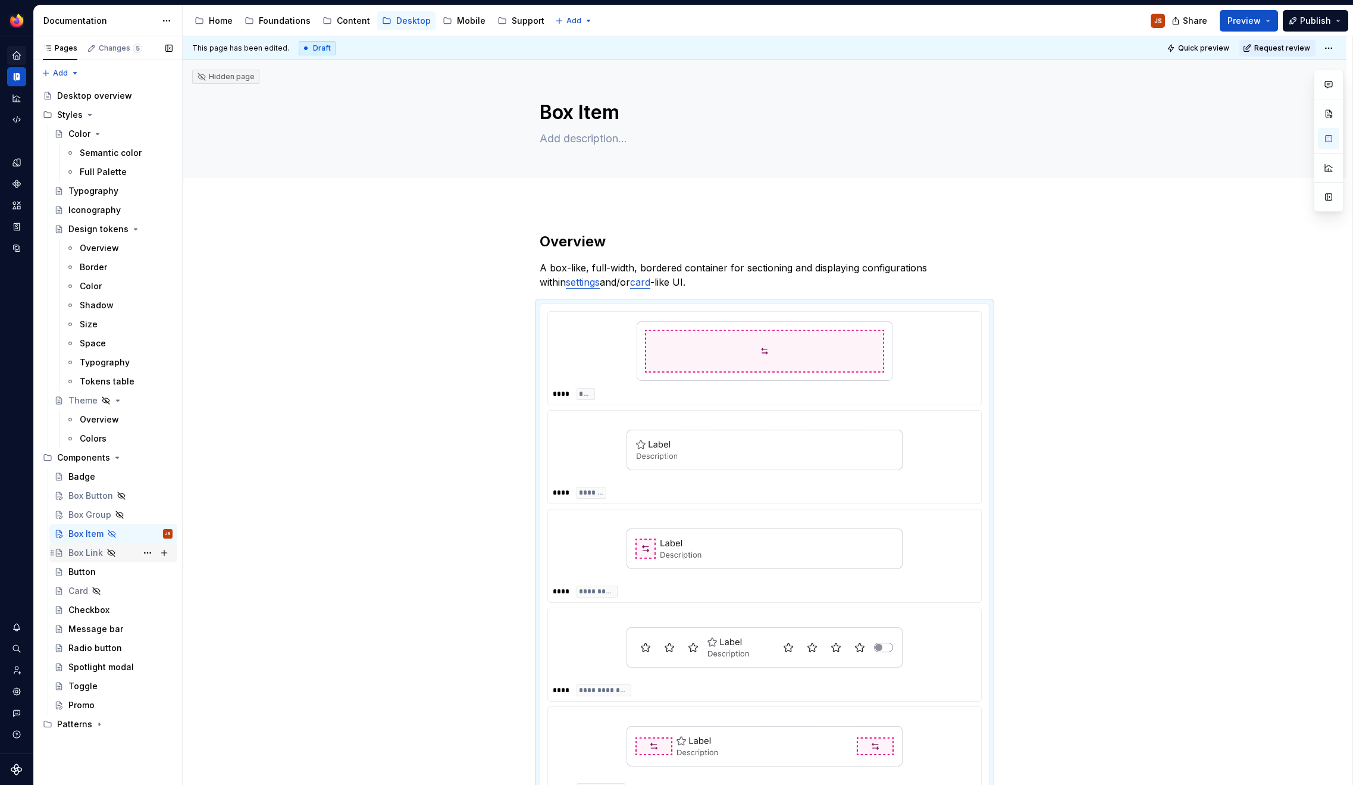
click at [95, 551] on div "Box Link" at bounding box center [85, 553] width 34 height 12
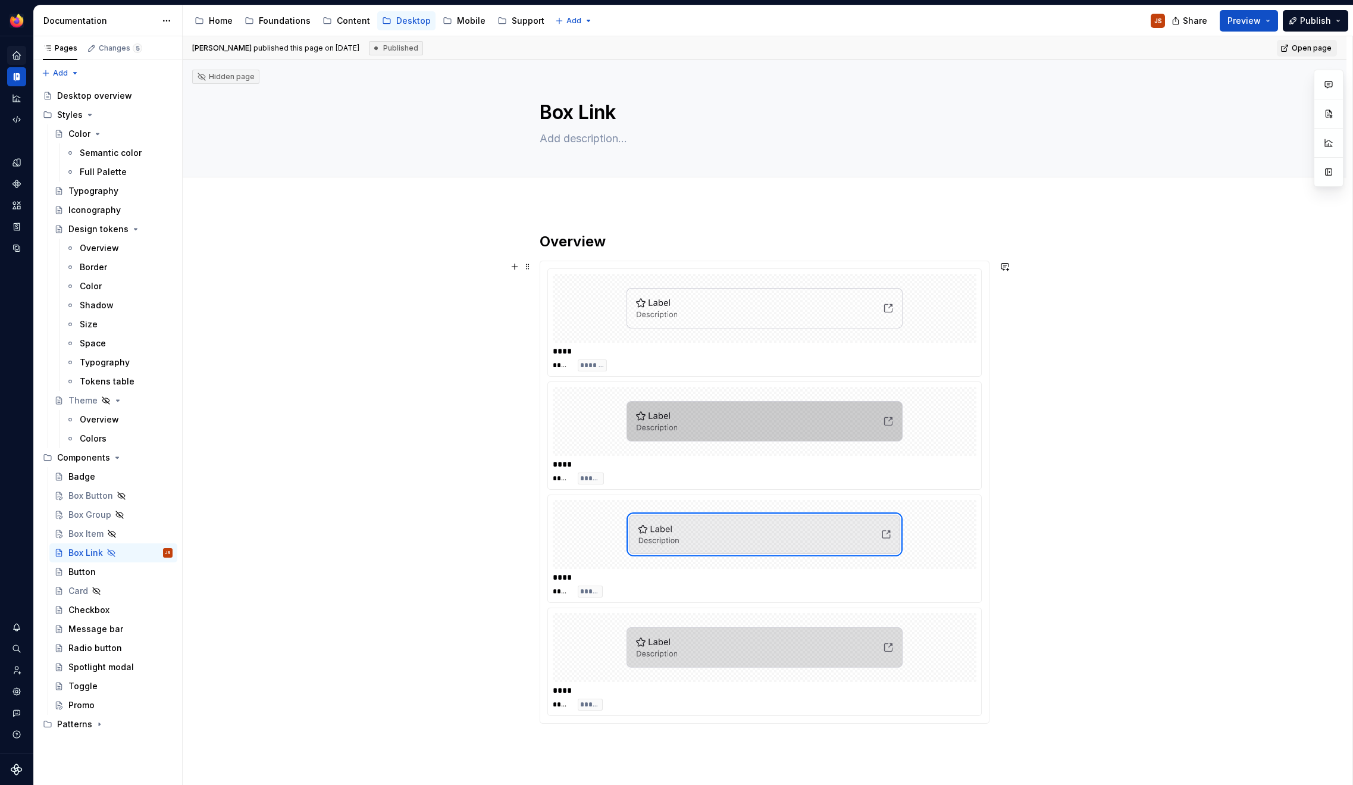
click at [861, 338] on div at bounding box center [764, 308] width 423 height 69
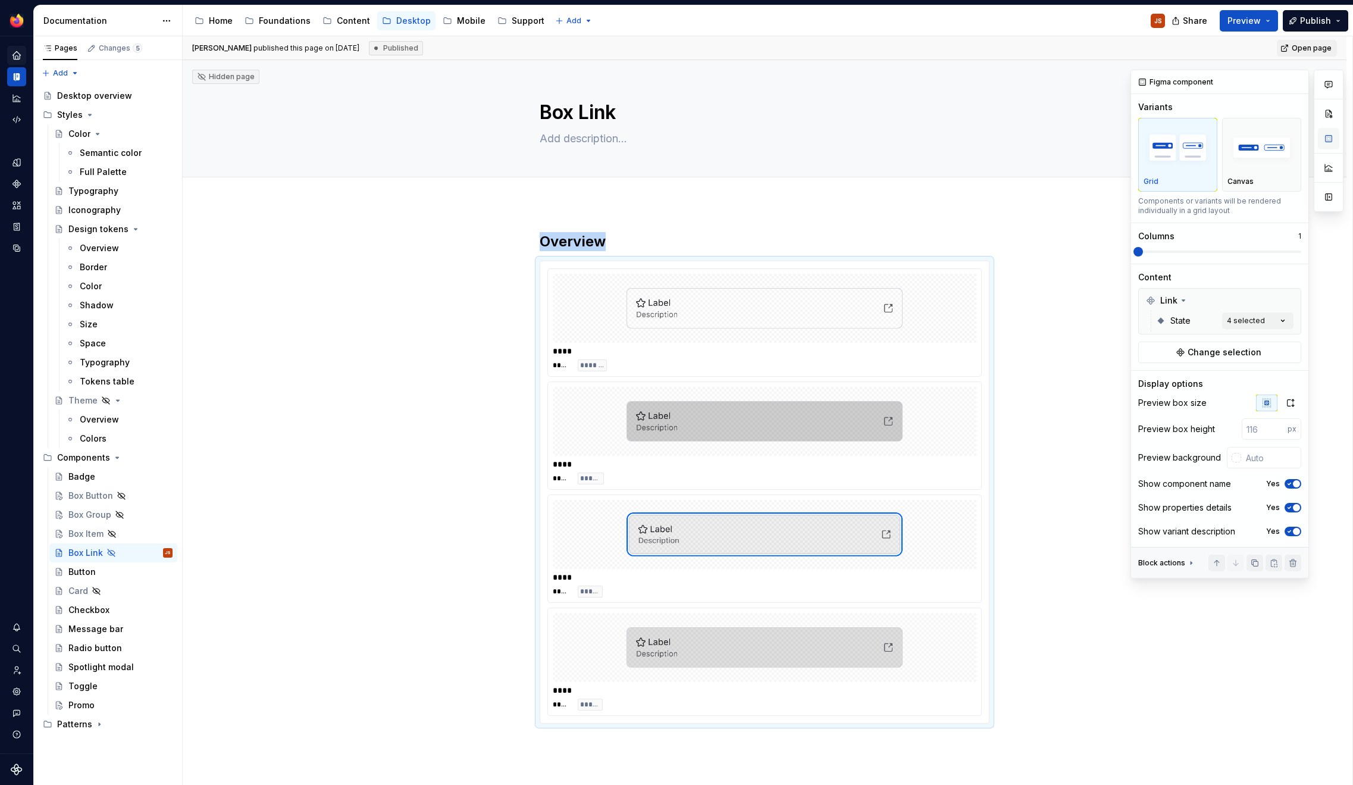
type textarea "*"
click at [1284, 459] on input "text" at bounding box center [1271, 457] width 60 height 21
type input "#FFFFFF"
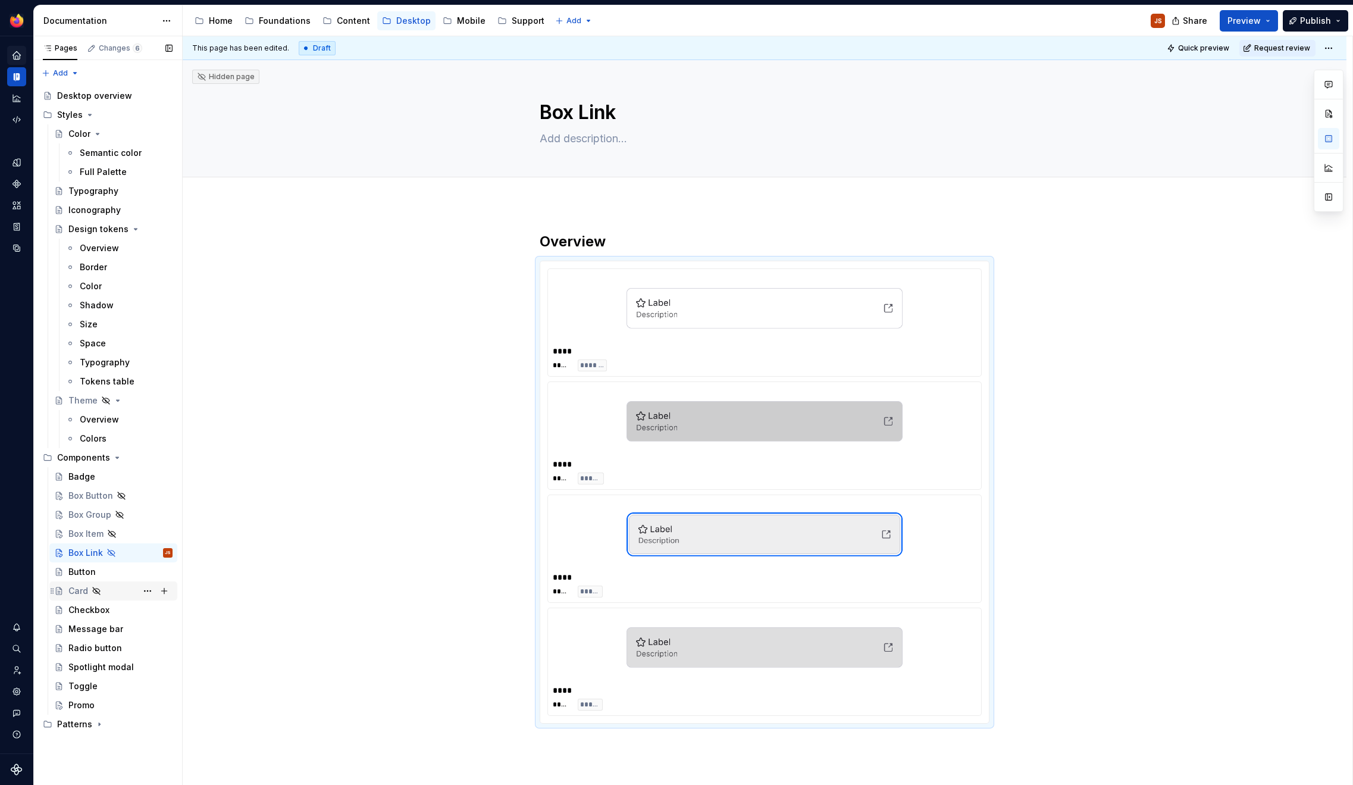
click at [72, 597] on div "Card" at bounding box center [120, 590] width 104 height 17
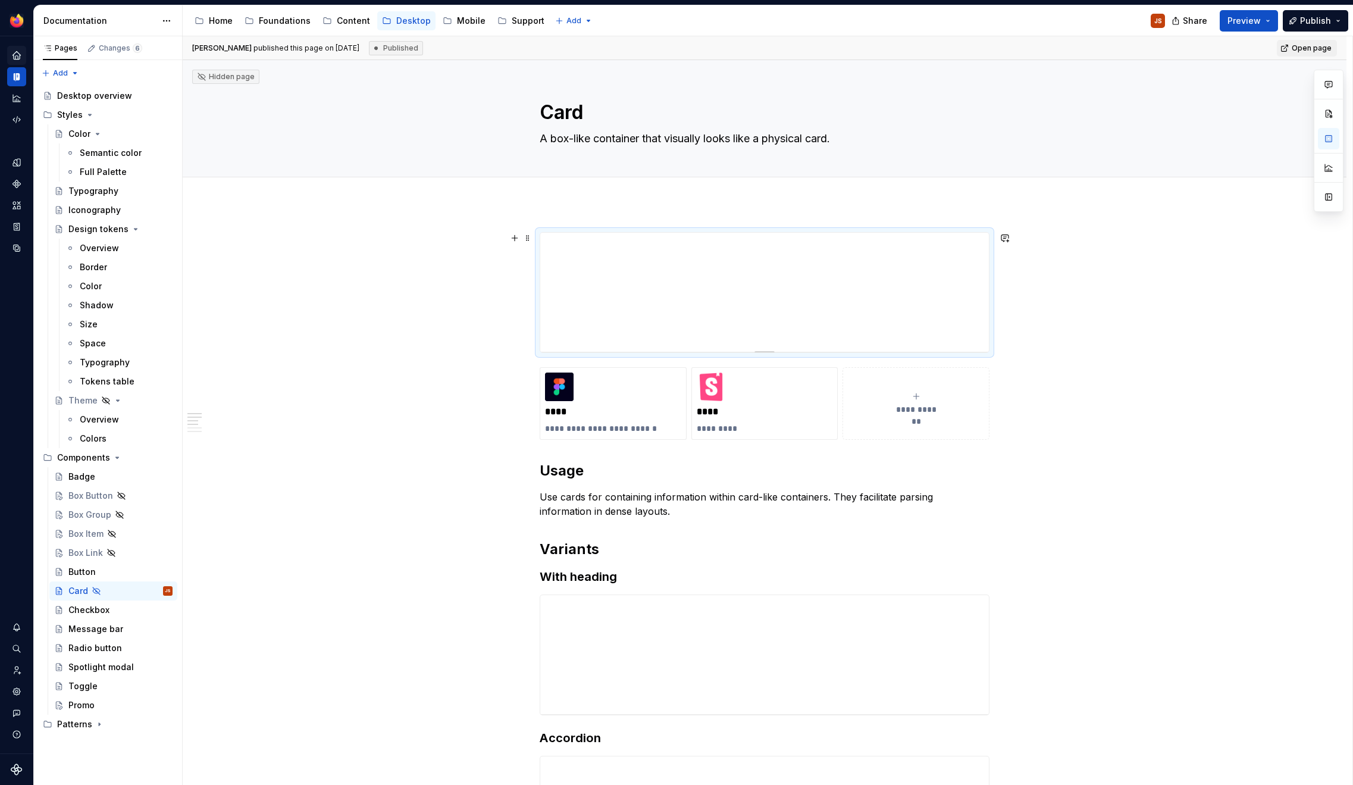
click at [805, 314] on div at bounding box center [764, 292] width 448 height 119
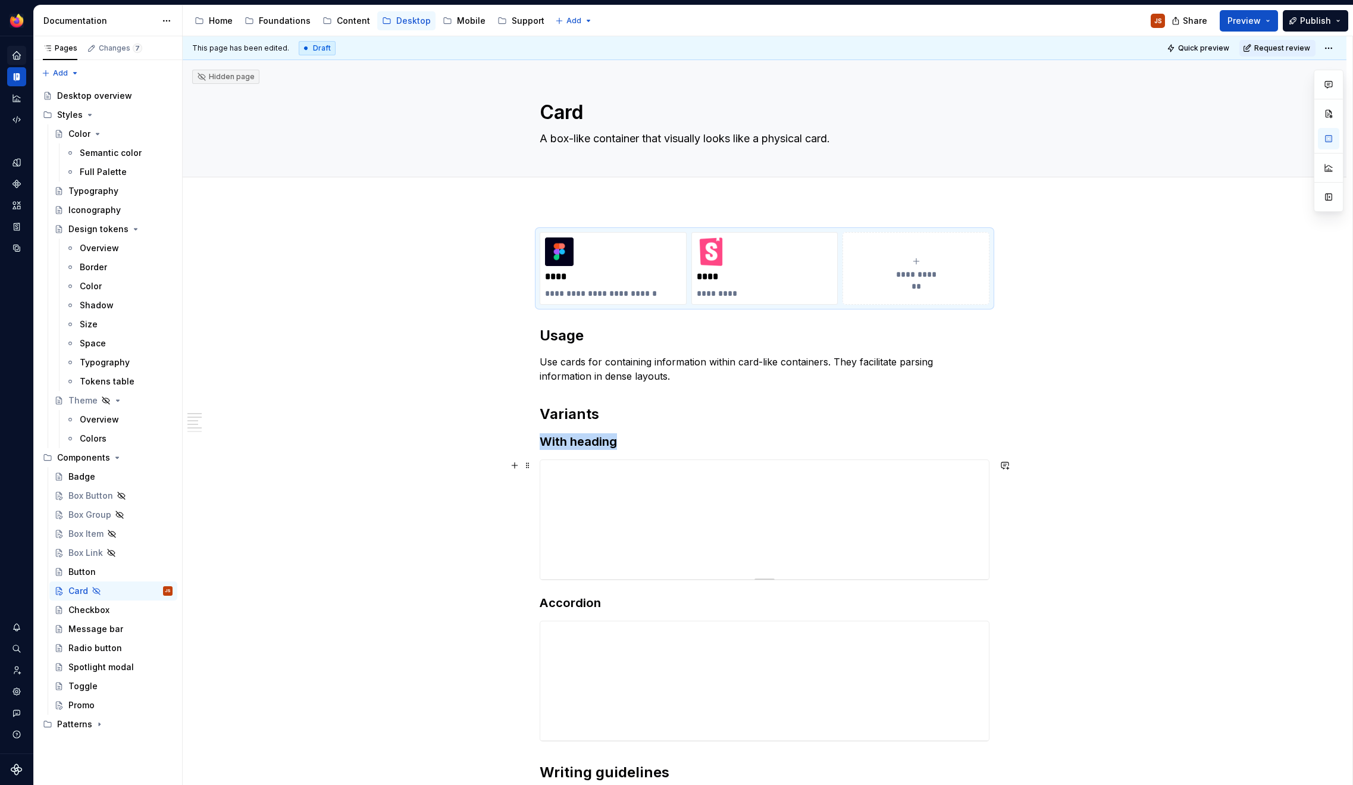
click at [632, 476] on div at bounding box center [764, 519] width 448 height 119
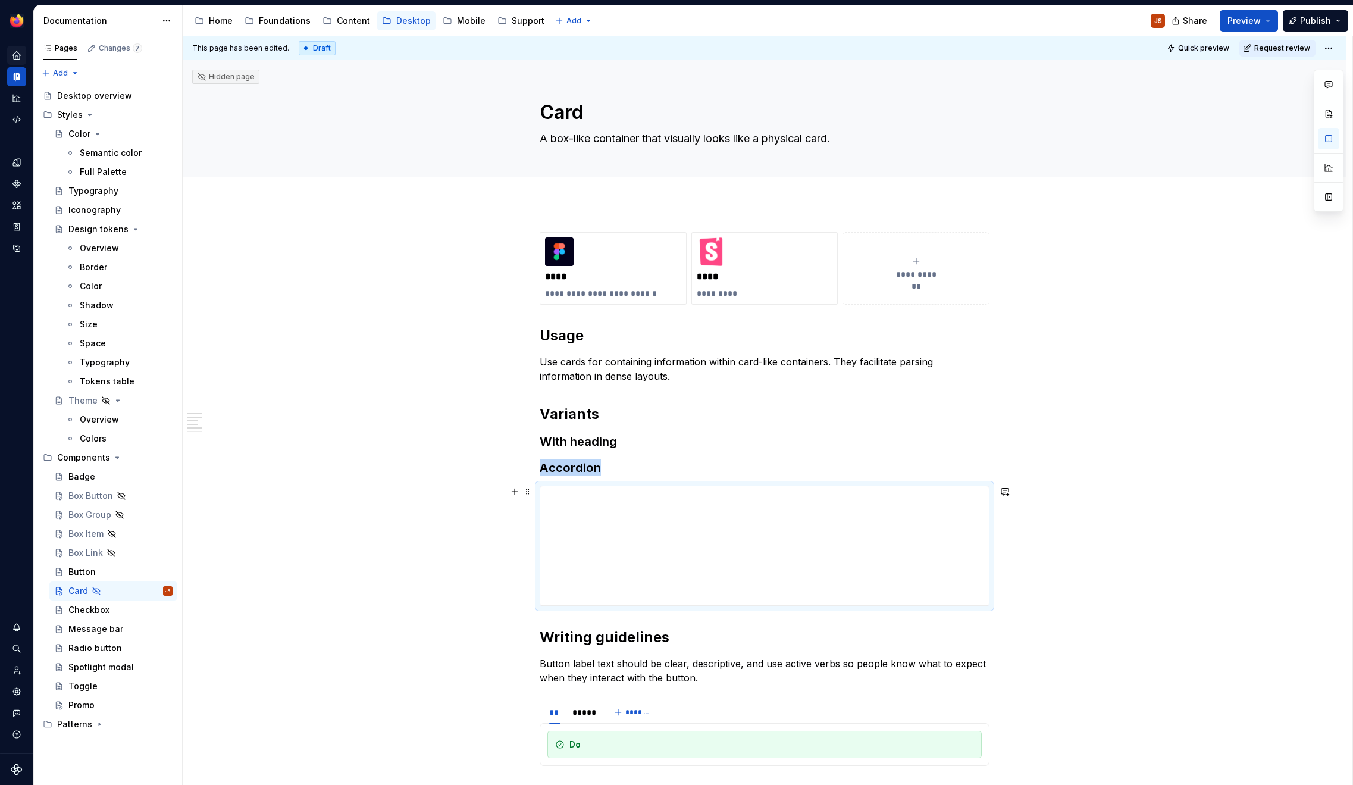
click at [628, 556] on div at bounding box center [764, 545] width 448 height 119
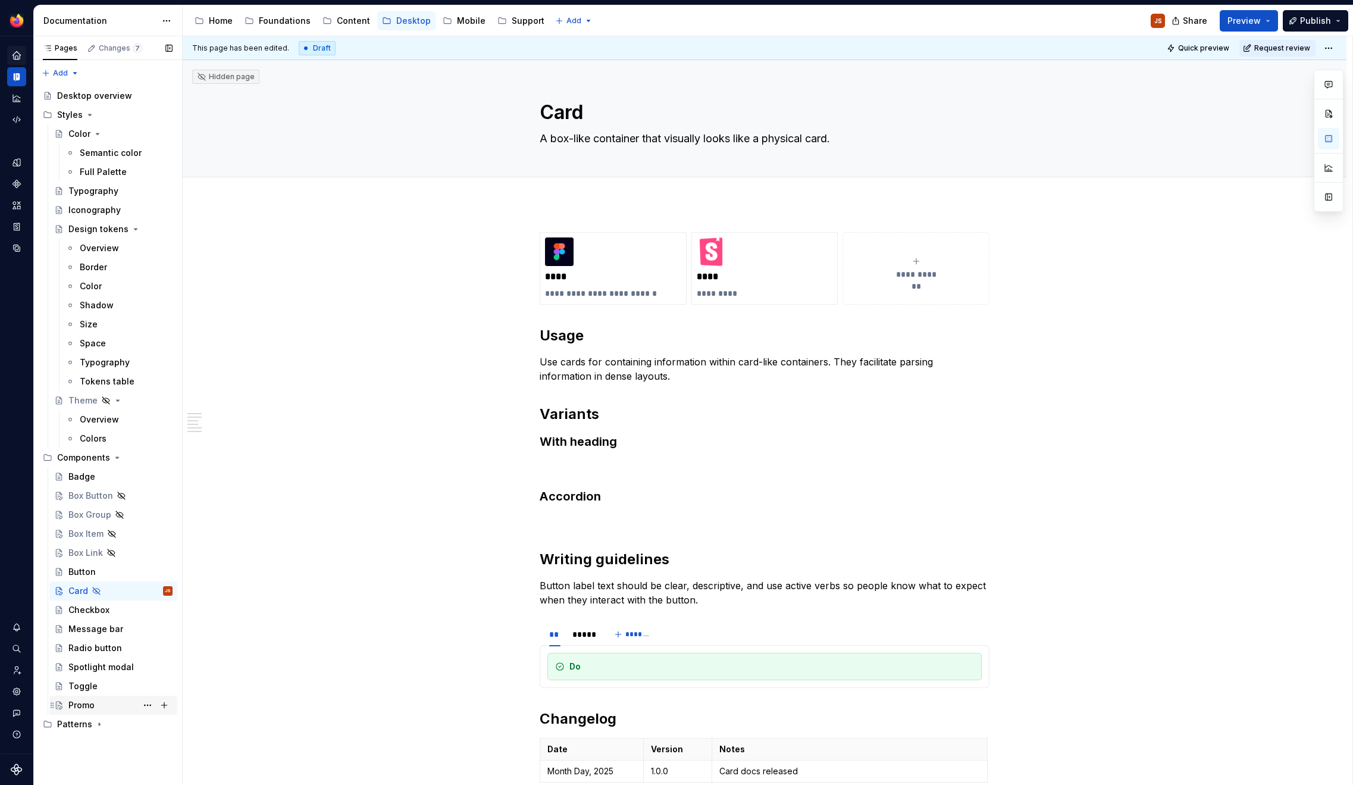
click at [80, 706] on div "Promo" at bounding box center [81, 705] width 26 height 12
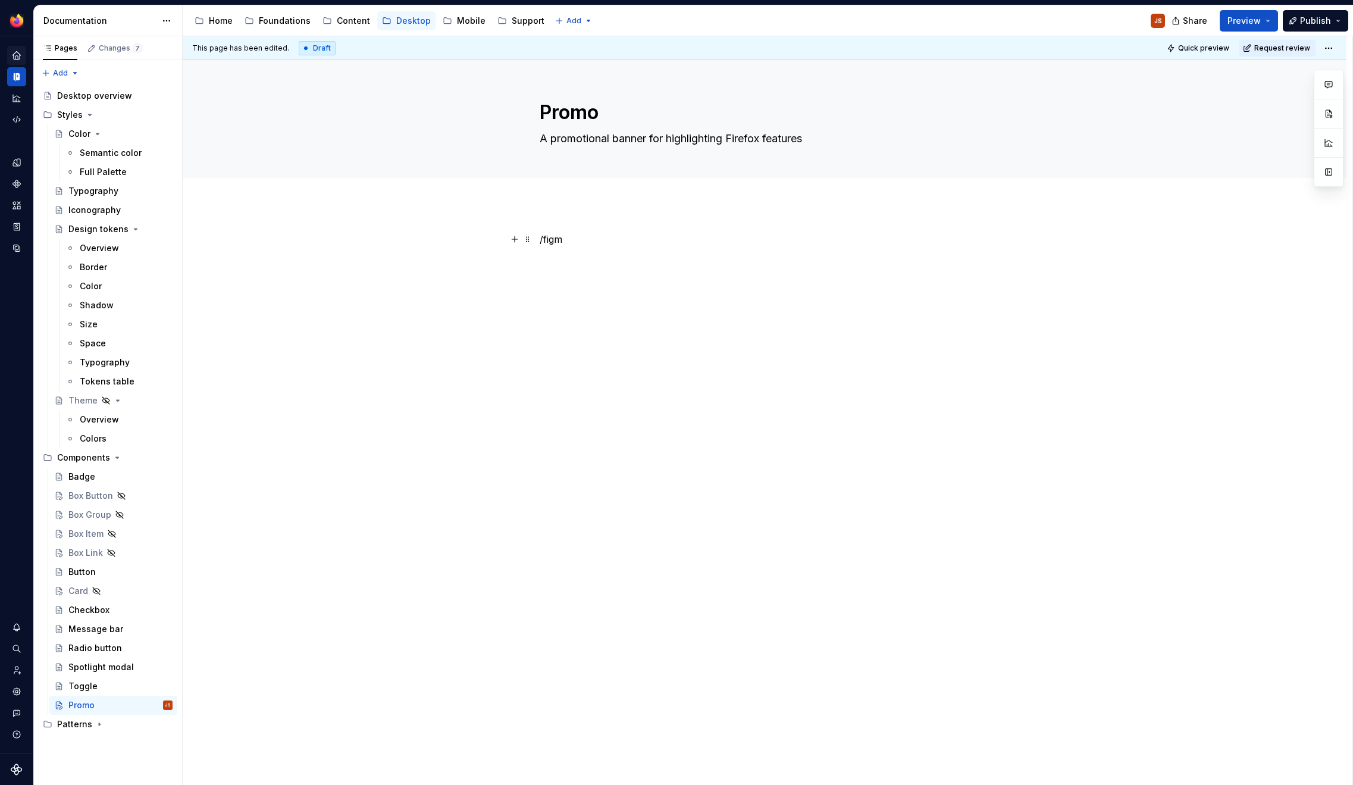
type textarea "*"
drag, startPoint x: 576, startPoint y: 232, endPoint x: 467, endPoint y: 237, distance: 109.0
click at [472, 236] on div "/figm" at bounding box center [764, 365] width 1163 height 324
paste div
click at [543, 236] on p "Overview" at bounding box center [764, 239] width 450 height 14
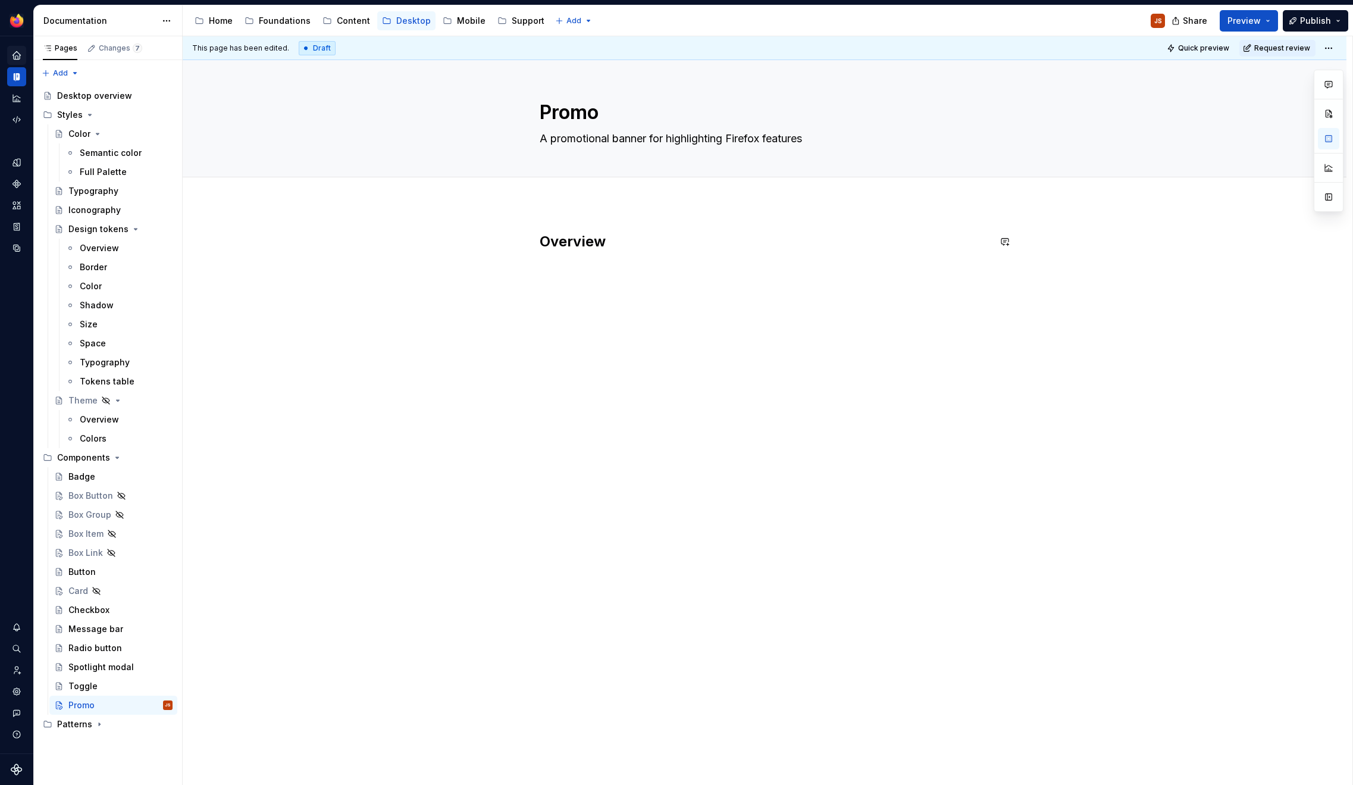
click at [563, 322] on div "Overview" at bounding box center [764, 365] width 1163 height 324
click at [89, 686] on div "Toggle" at bounding box center [82, 686] width 29 height 12
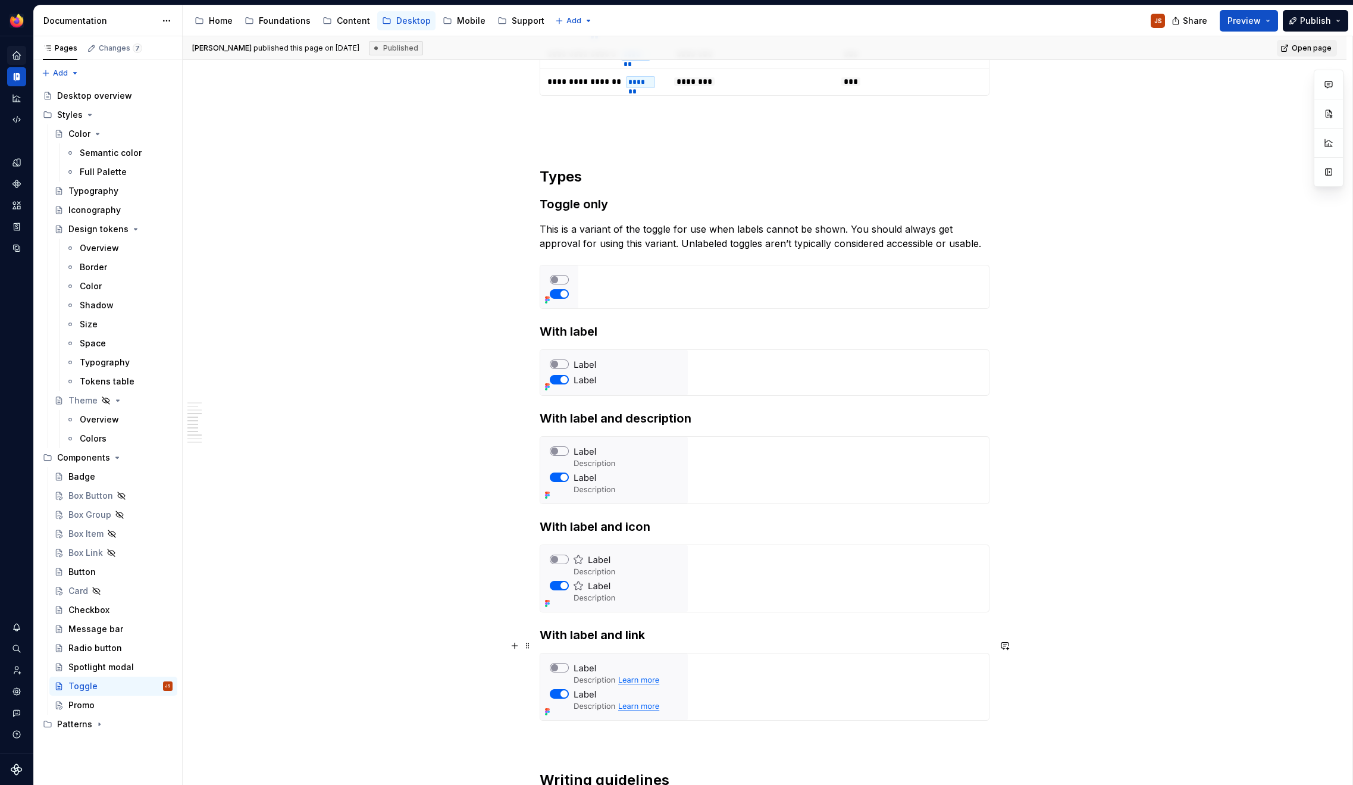
scroll to position [1222, 0]
click at [89, 706] on div "Promo" at bounding box center [81, 705] width 26 height 12
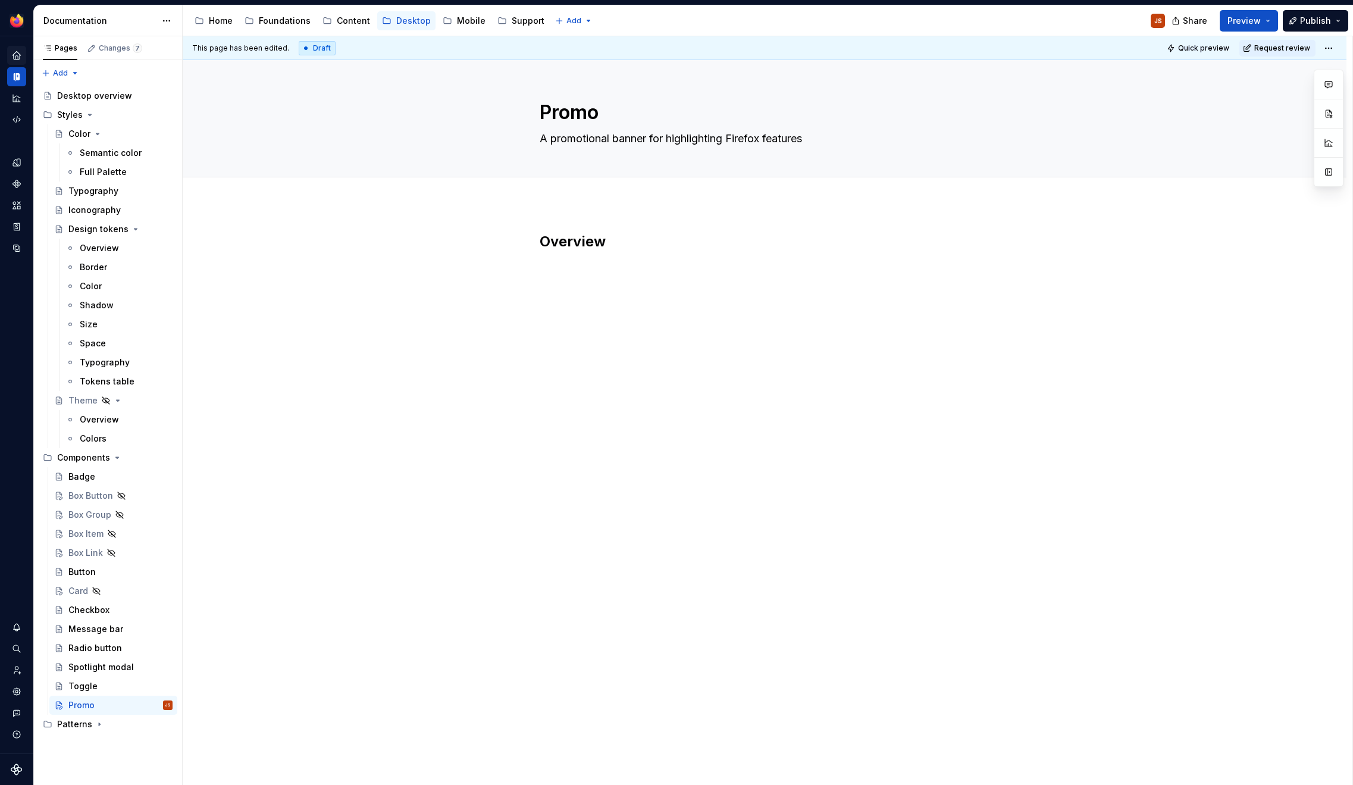
type textarea "*"
click at [652, 477] on div "Overview" at bounding box center [764, 365] width 1163 height 324
click at [582, 224] on div "Overview" at bounding box center [764, 365] width 1163 height 324
click at [559, 281] on h2 "Overview" at bounding box center [764, 277] width 450 height 19
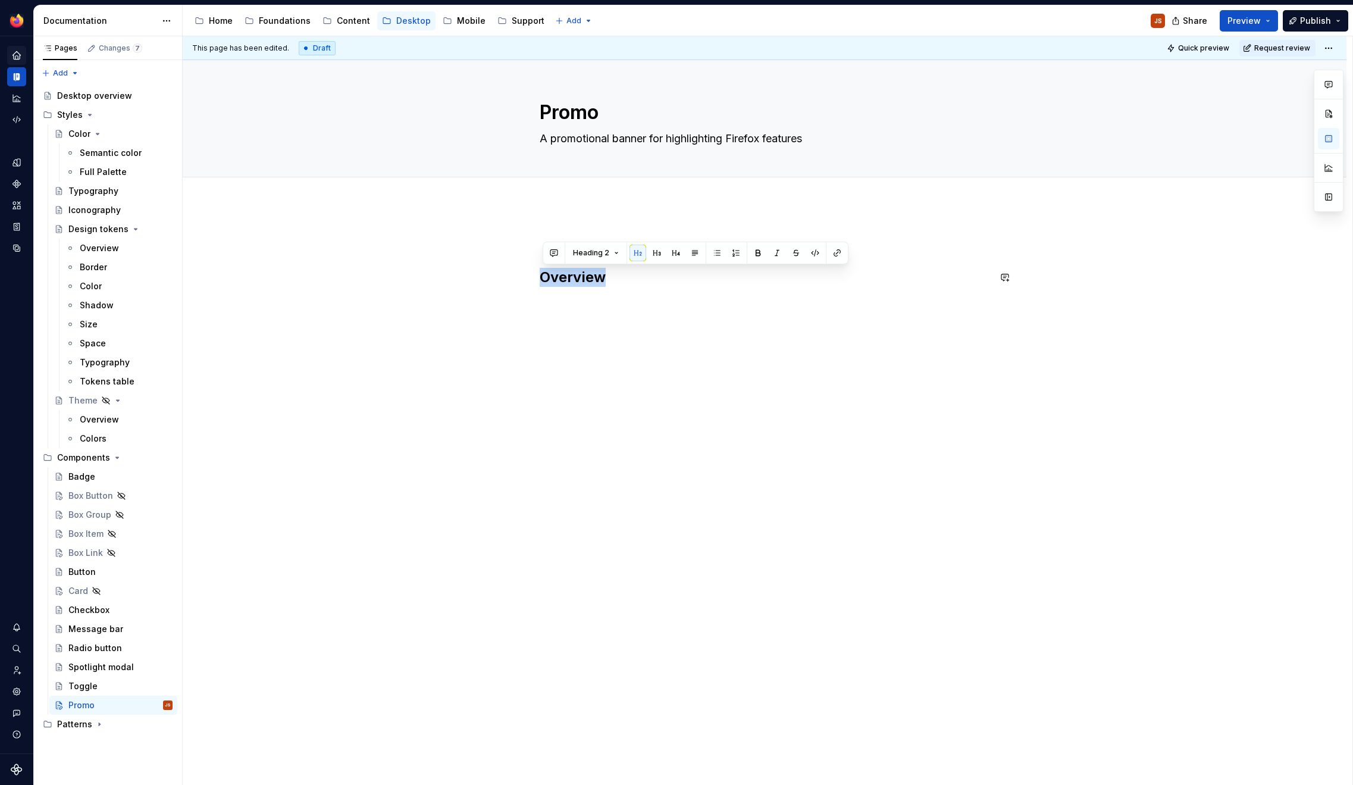
copy h2 "Overview"
click at [561, 328] on div "Overview" at bounding box center [764, 381] width 1163 height 357
paste div
click at [557, 294] on div "Overview Overview" at bounding box center [764, 271] width 450 height 79
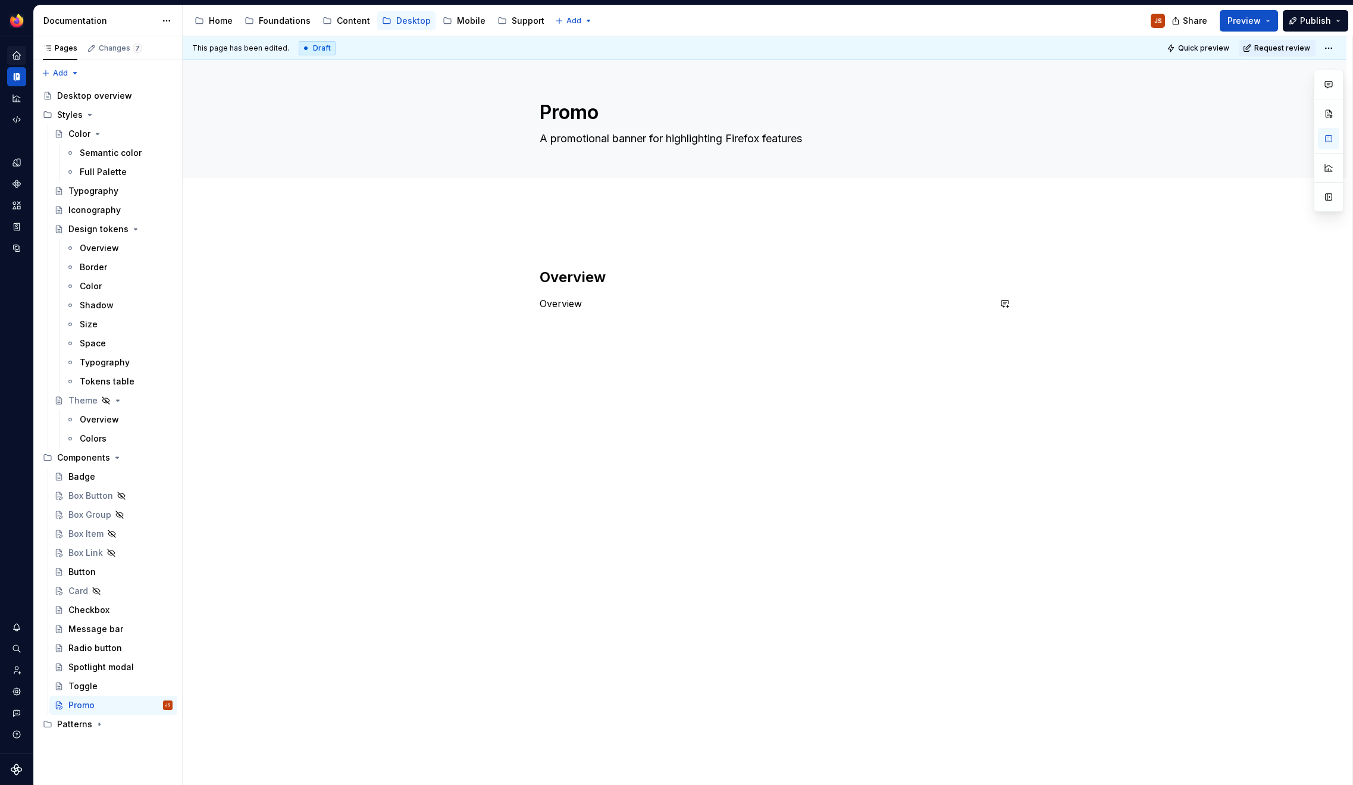
click at [557, 294] on div "Overview Overview" at bounding box center [764, 271] width 450 height 79
click at [574, 300] on p "Design properties" at bounding box center [764, 303] width 450 height 14
click at [615, 281] on button "button" at bounding box center [617, 281] width 17 height 17
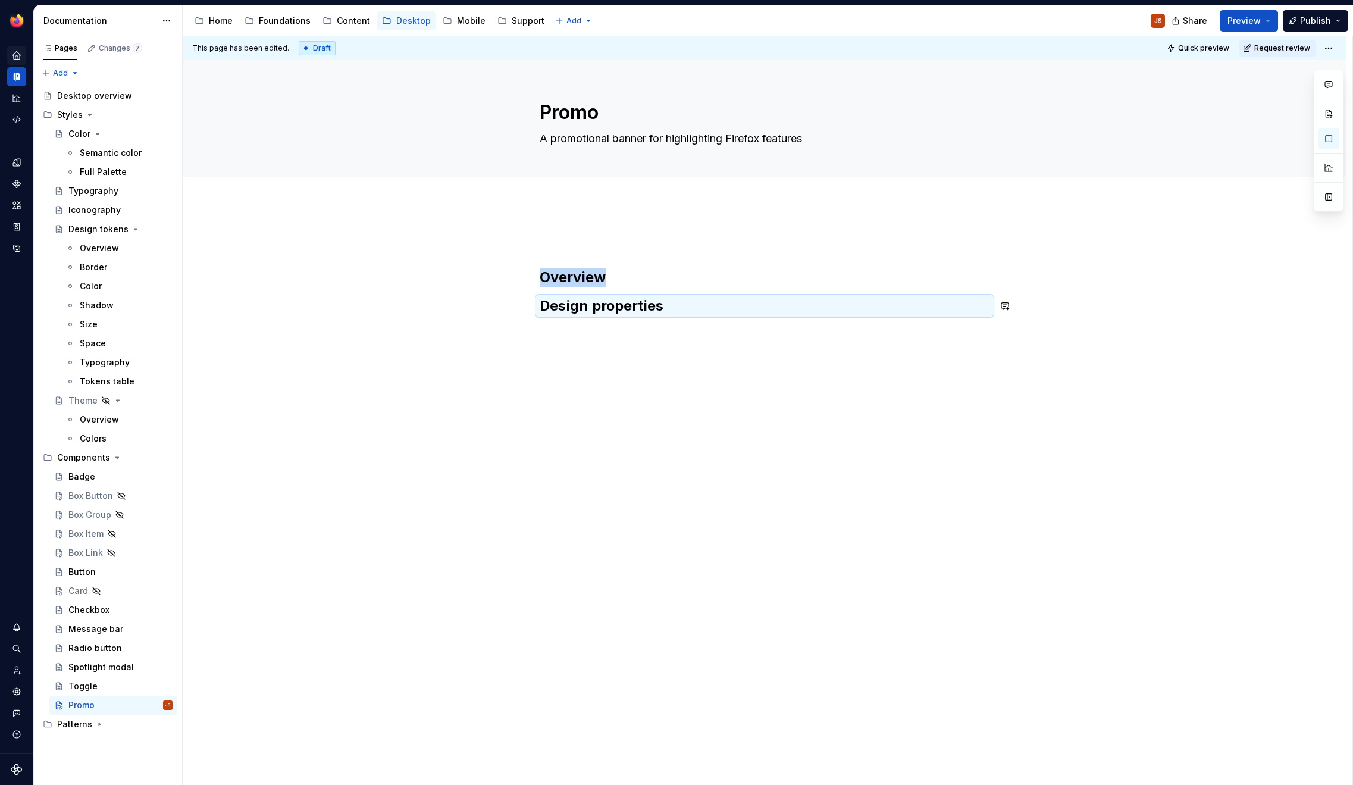
click at [667, 346] on div "Overview Design properties" at bounding box center [764, 384] width 1163 height 362
click at [616, 275] on h2 "Overview" at bounding box center [764, 277] width 450 height 19
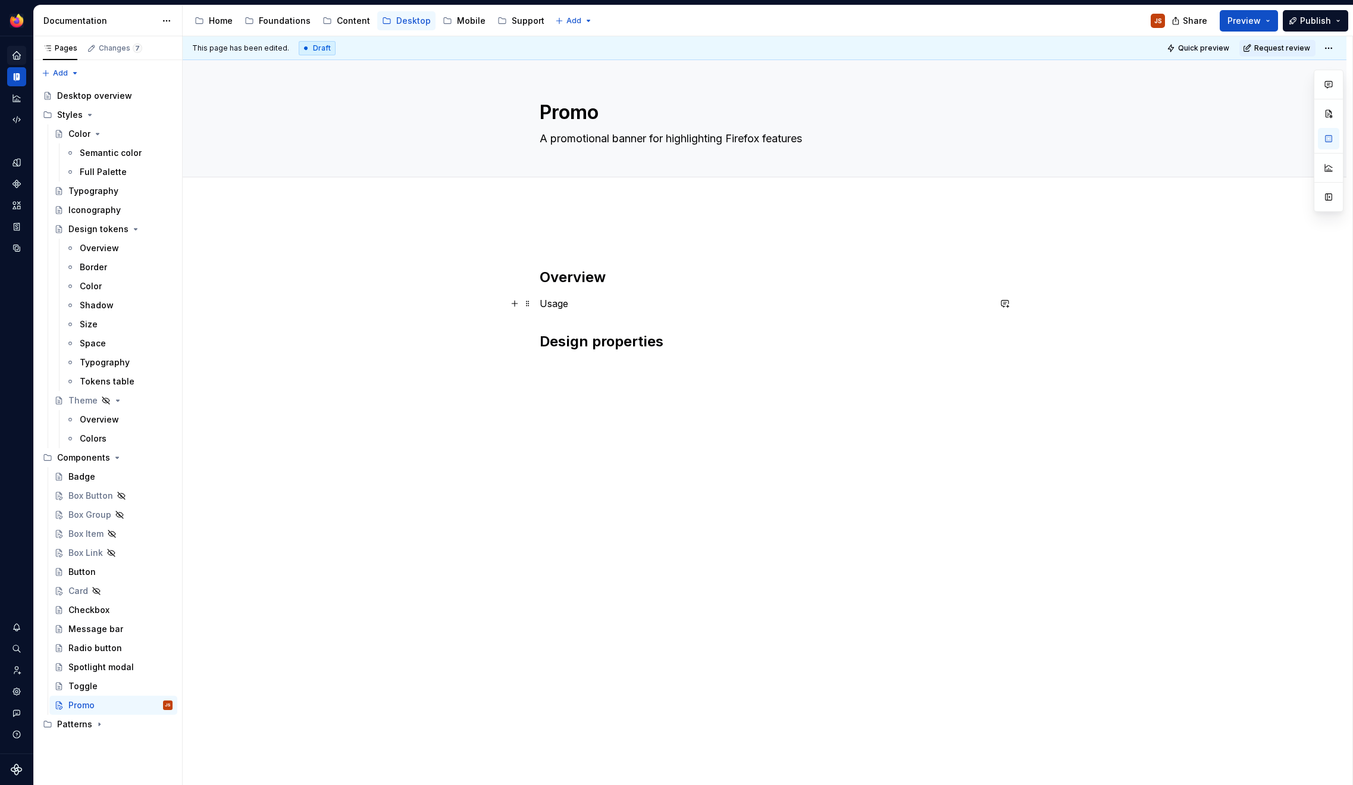
click at [555, 311] on div "Overview Usage Design properties" at bounding box center [764, 303] width 450 height 143
click at [556, 311] on div "Overview Usage Design properties" at bounding box center [764, 303] width 450 height 143
click at [619, 286] on button "button" at bounding box center [617, 281] width 17 height 17
click at [613, 275] on h2 "Overview" at bounding box center [764, 277] width 450 height 19
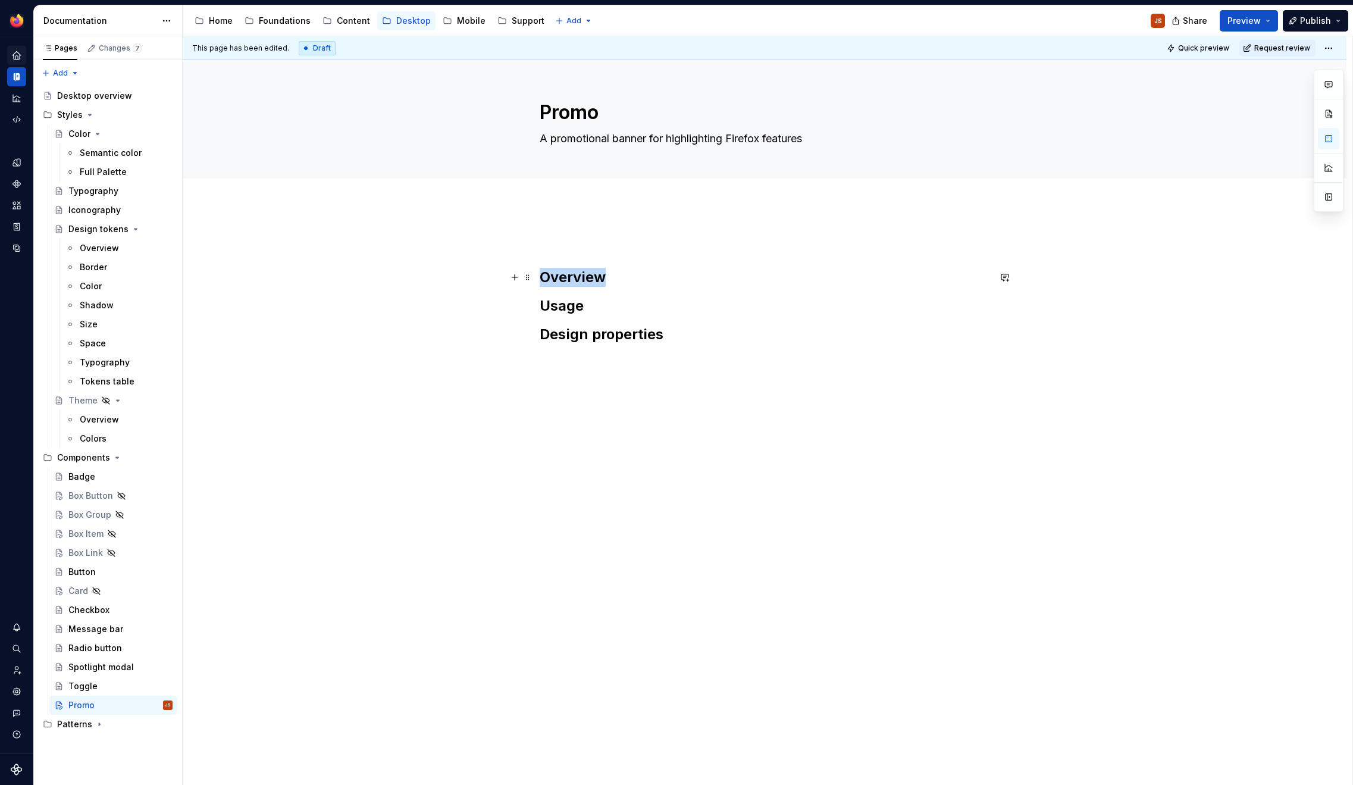
click at [613, 275] on h2 "Overview" at bounding box center [764, 277] width 450 height 19
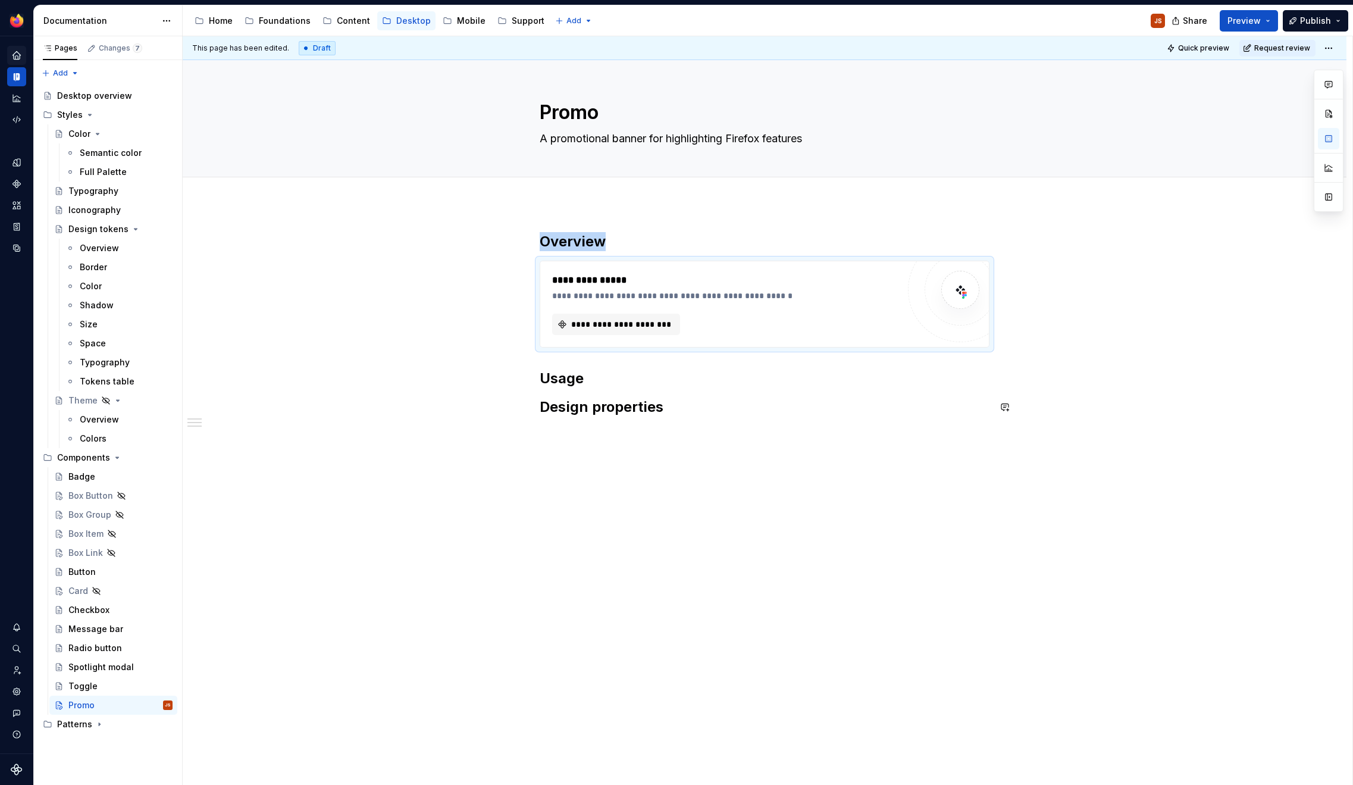
type textarea "*"
click at [585, 321] on span "**********" at bounding box center [620, 324] width 103 height 12
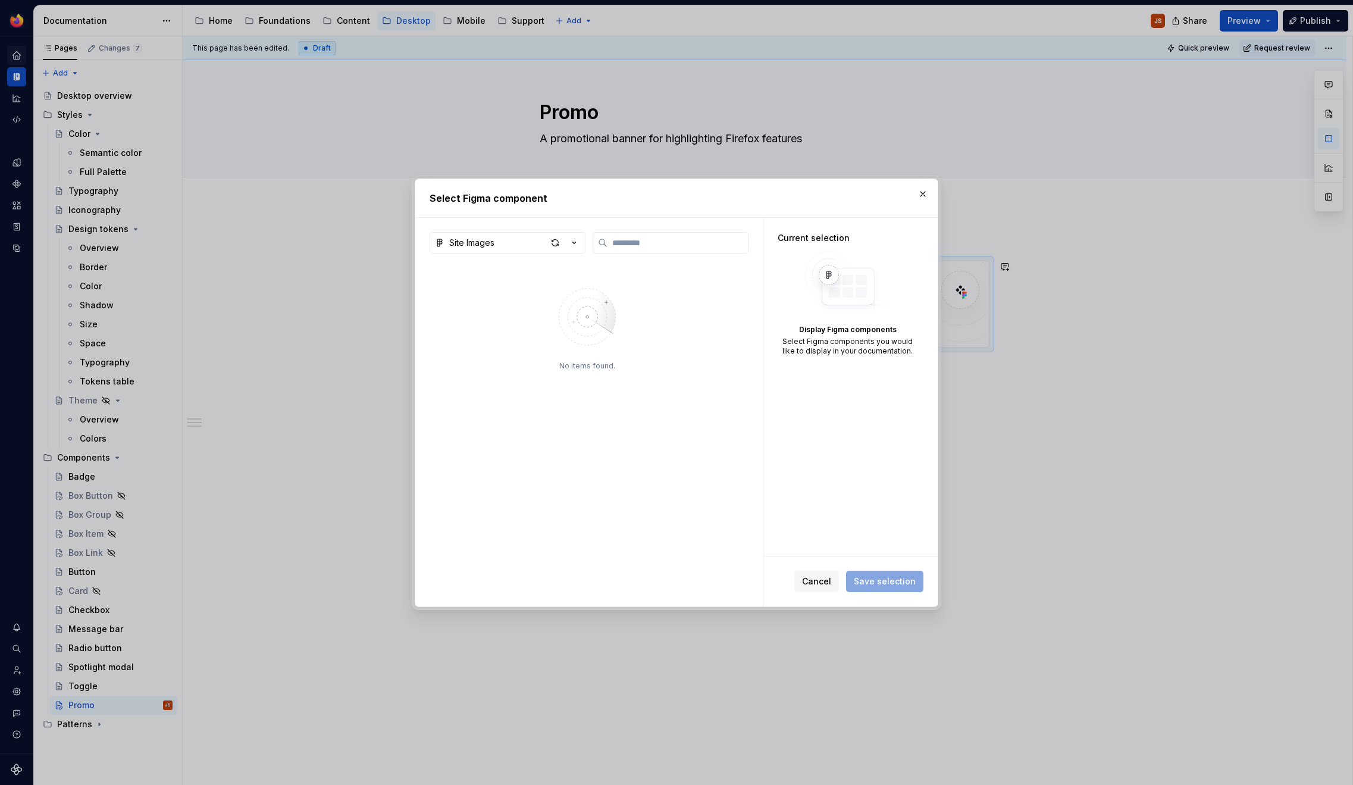
click at [532, 253] on div "Site Images No items found." at bounding box center [588, 419] width 319 height 374
click at [539, 246] on button "Site Images" at bounding box center [507, 242] width 156 height 21
click at [497, 369] on div "Desktop Components 3" at bounding box center [512, 368] width 98 height 12
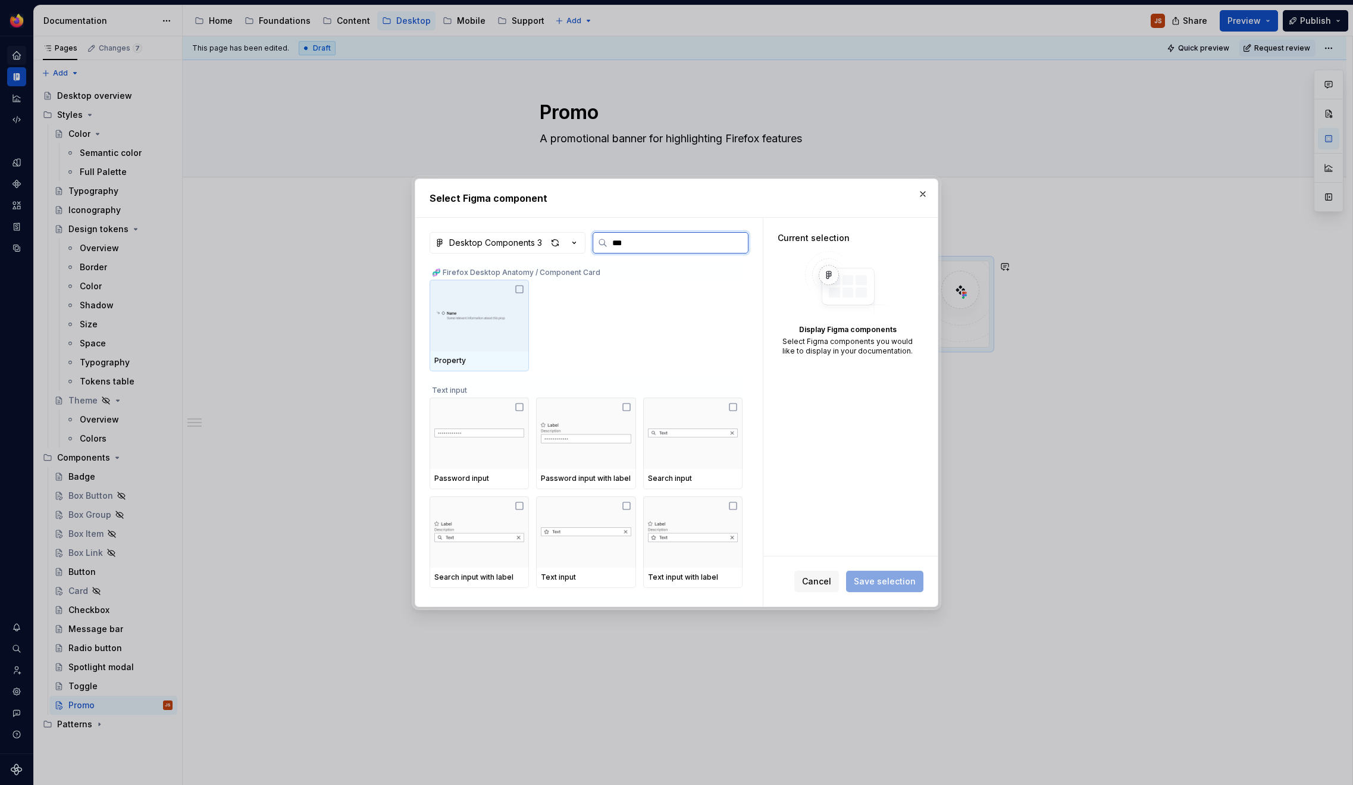
type input "****"
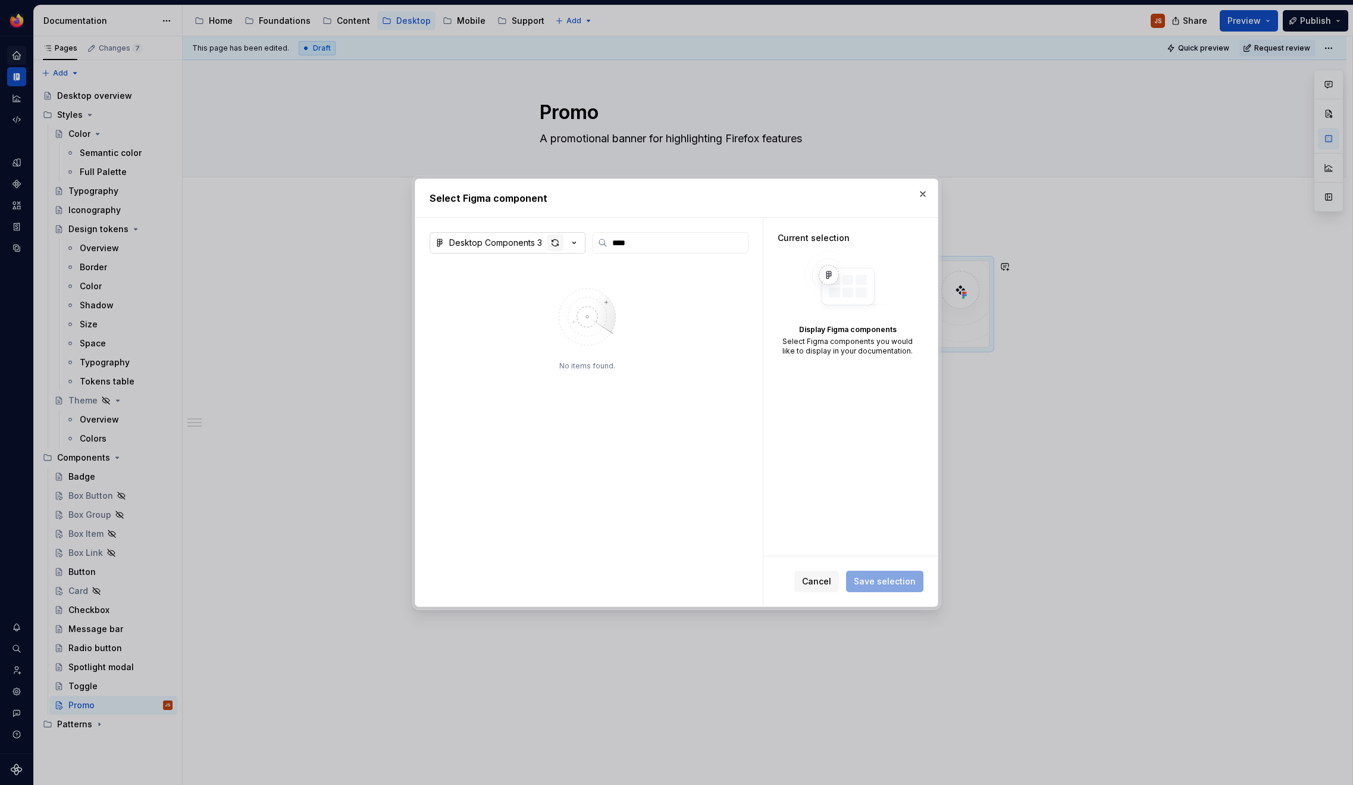
click at [556, 244] on div "button" at bounding box center [555, 242] width 17 height 17
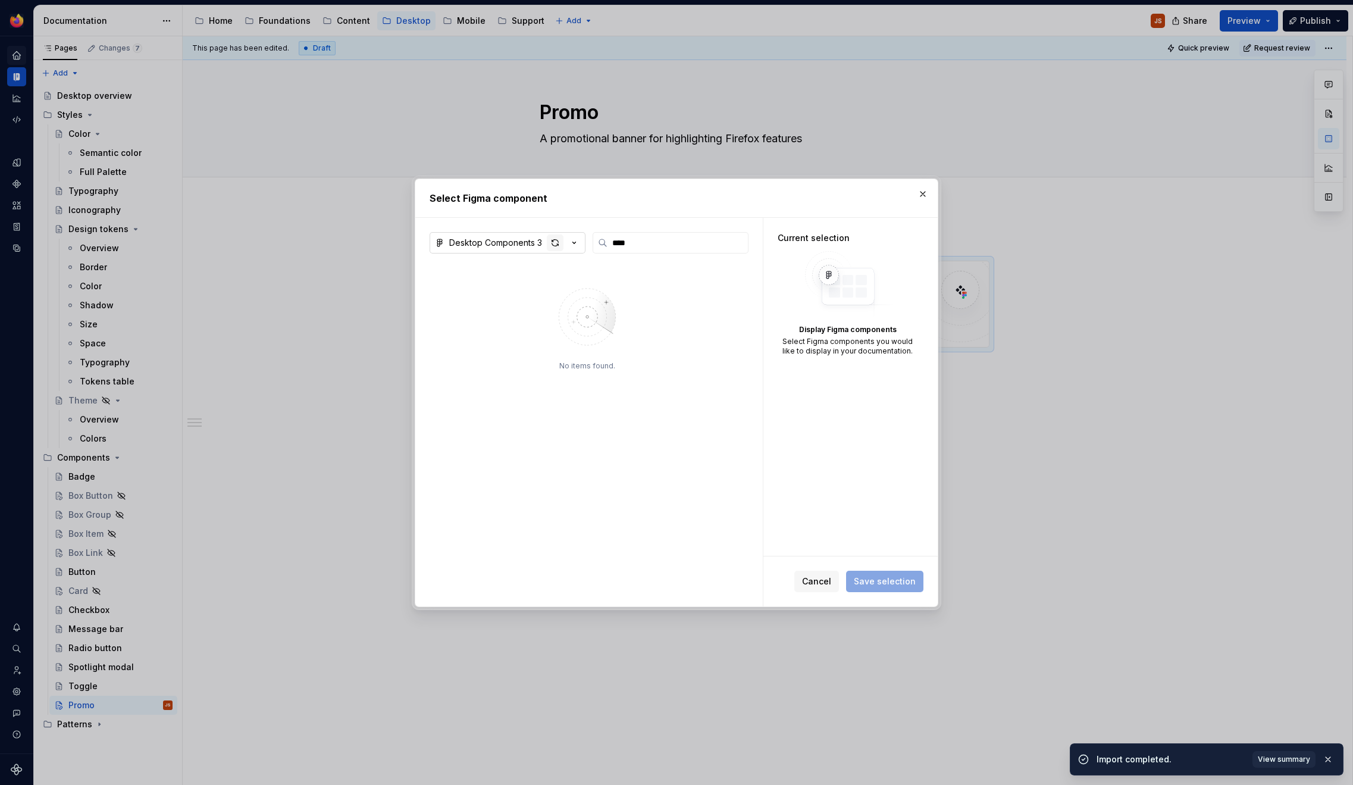
click at [548, 242] on div "button" at bounding box center [555, 242] width 17 height 17
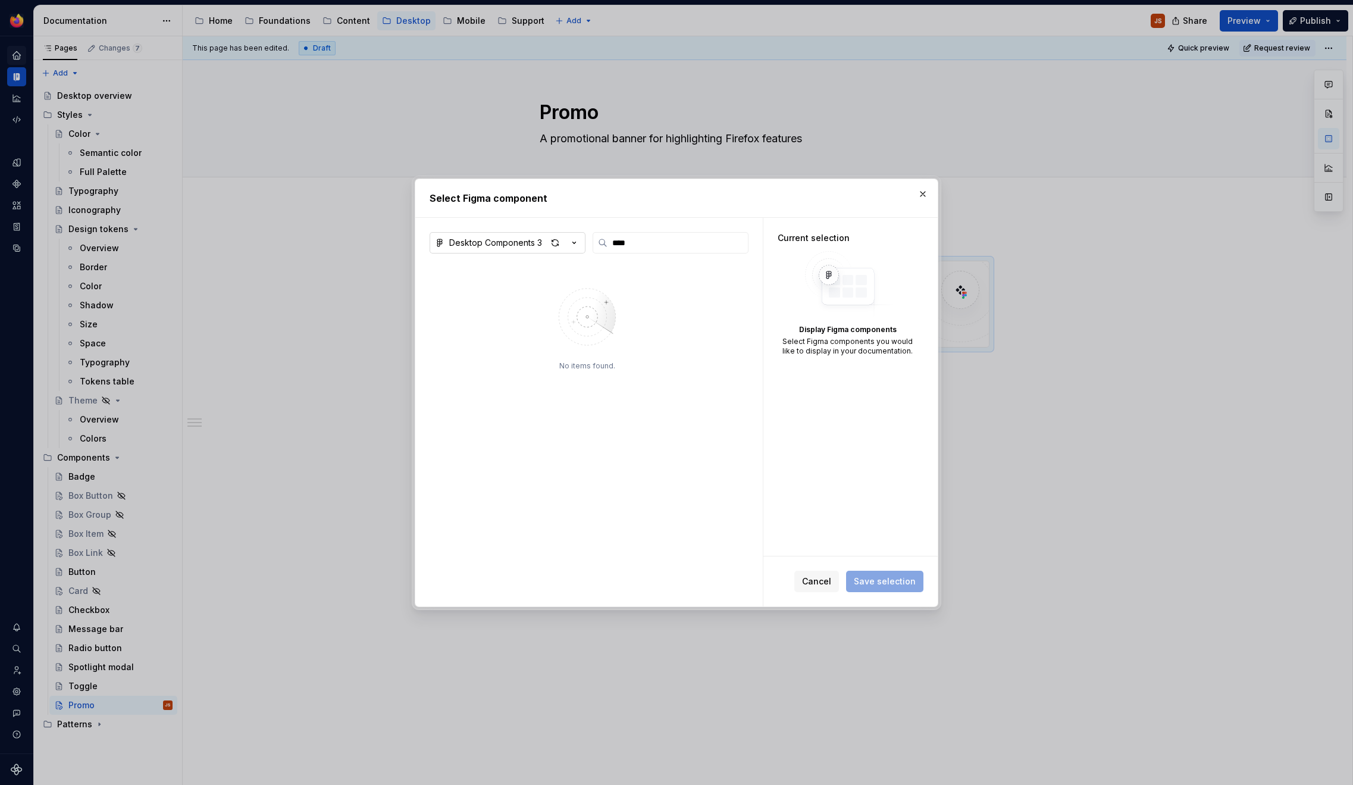
type textarea "*"
click at [637, 245] on input "****" at bounding box center [677, 243] width 140 height 12
type input "*"
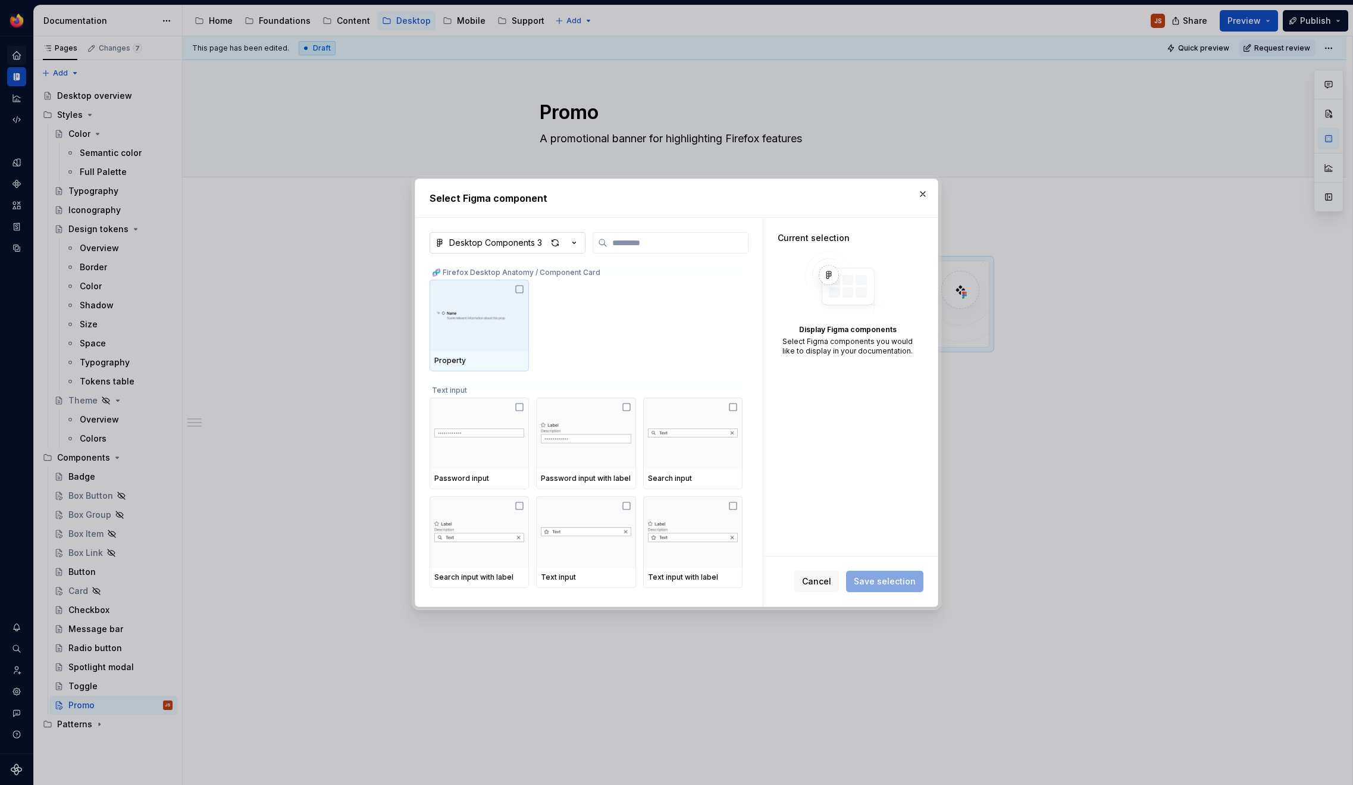
click at [543, 237] on button "Desktop Components 3" at bounding box center [507, 242] width 156 height 21
click at [550, 240] on div "Select Figma component Desktop Components 3 🧬 Firefox Desktop Anatomy / Compone…" at bounding box center [676, 392] width 1353 height 785
click at [554, 242] on div "button" at bounding box center [555, 242] width 17 height 17
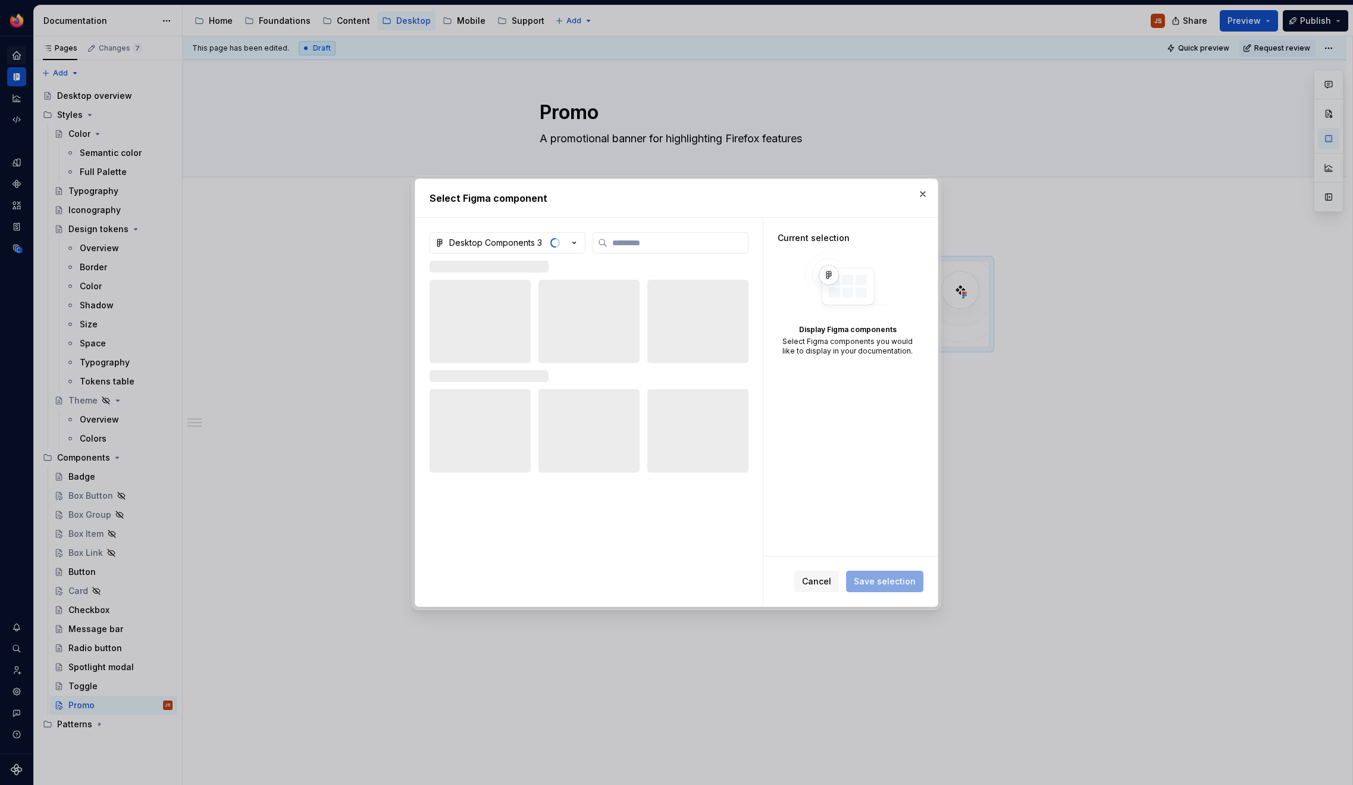
type textarea "*"
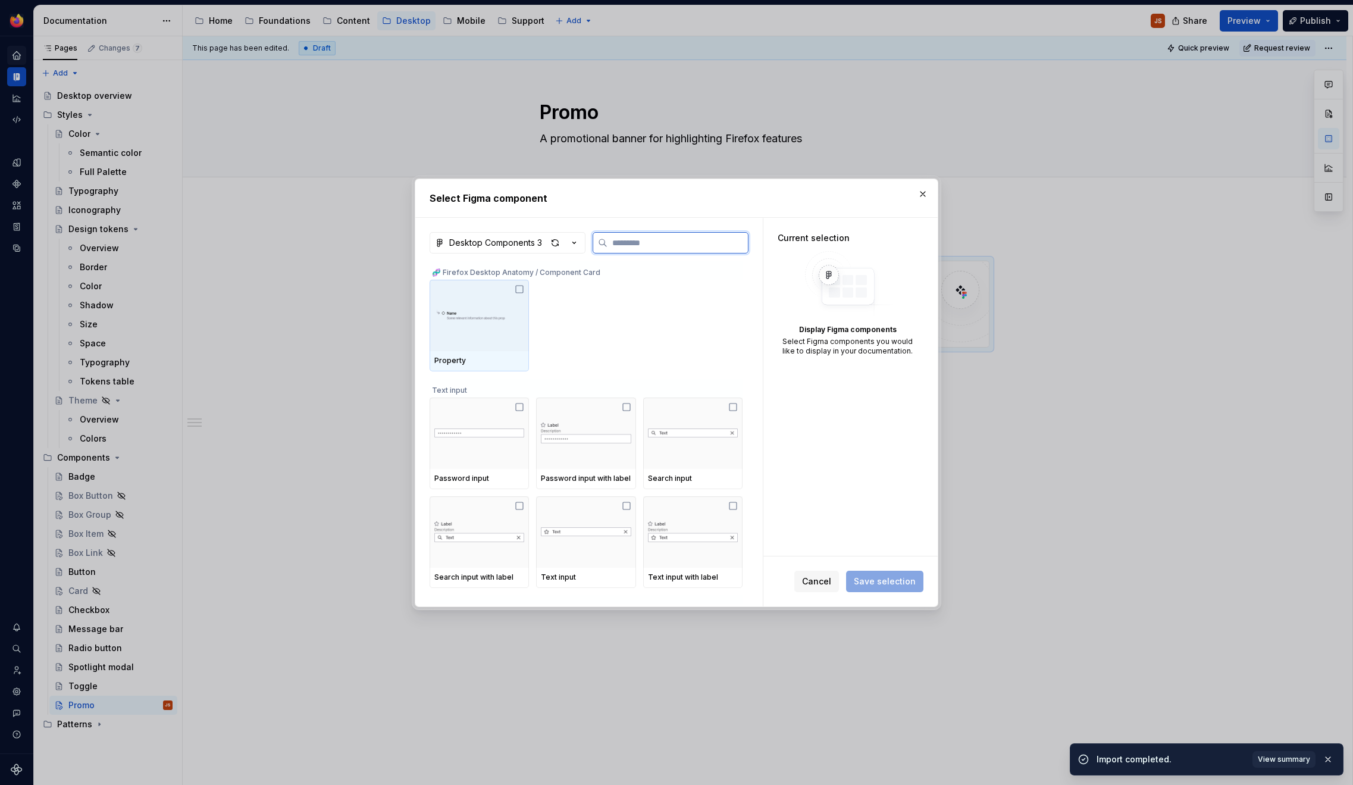
click at [670, 245] on input "search" at bounding box center [677, 243] width 140 height 12
type input "****"
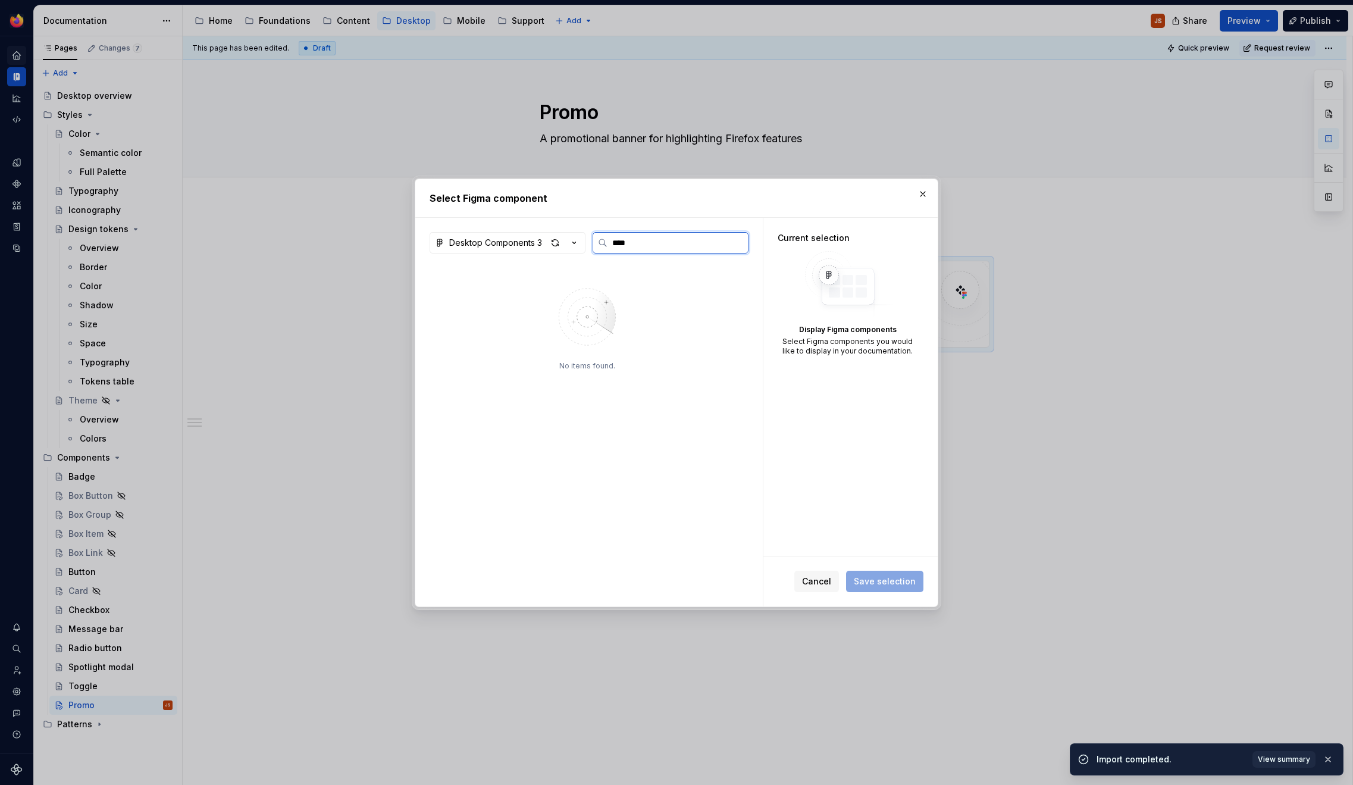
type textarea "*"
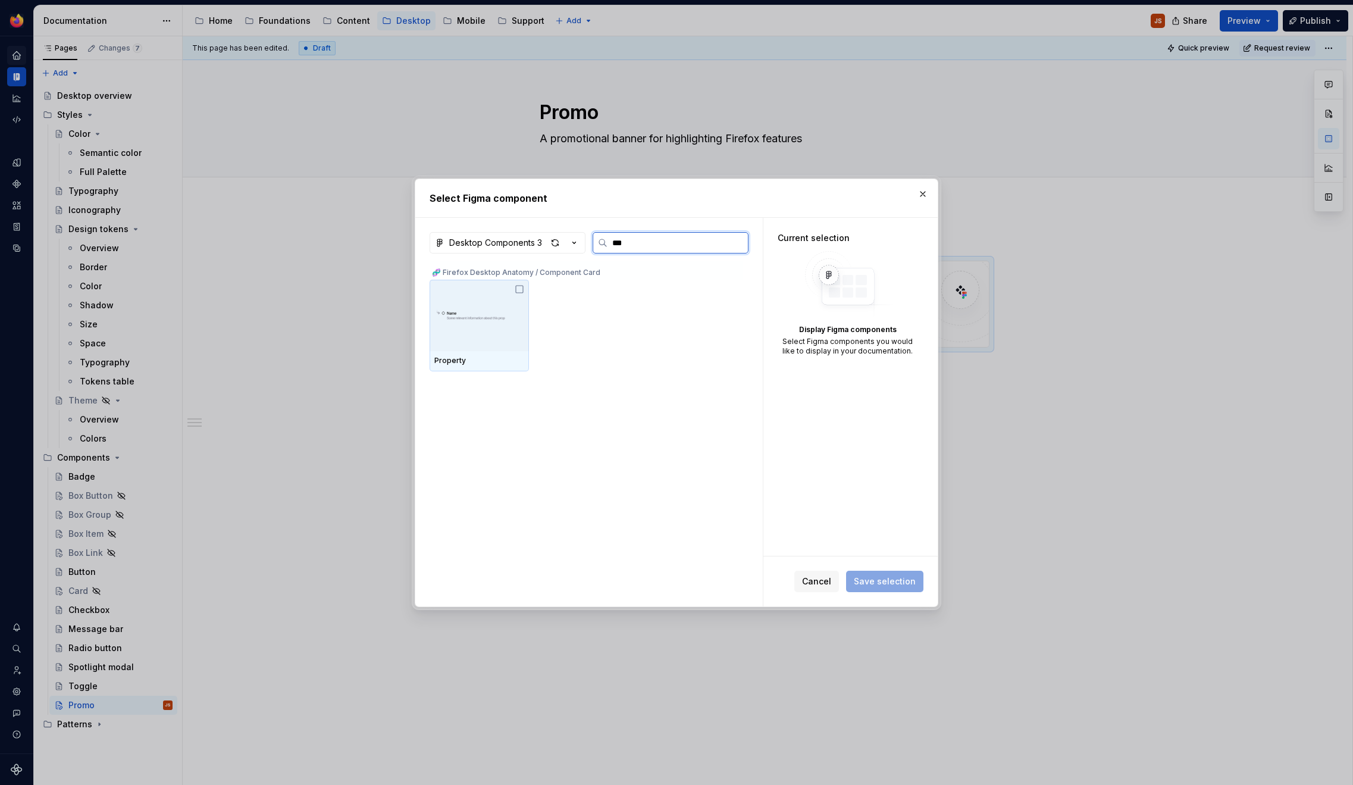
type input "**"
type textarea "*"
type input "*"
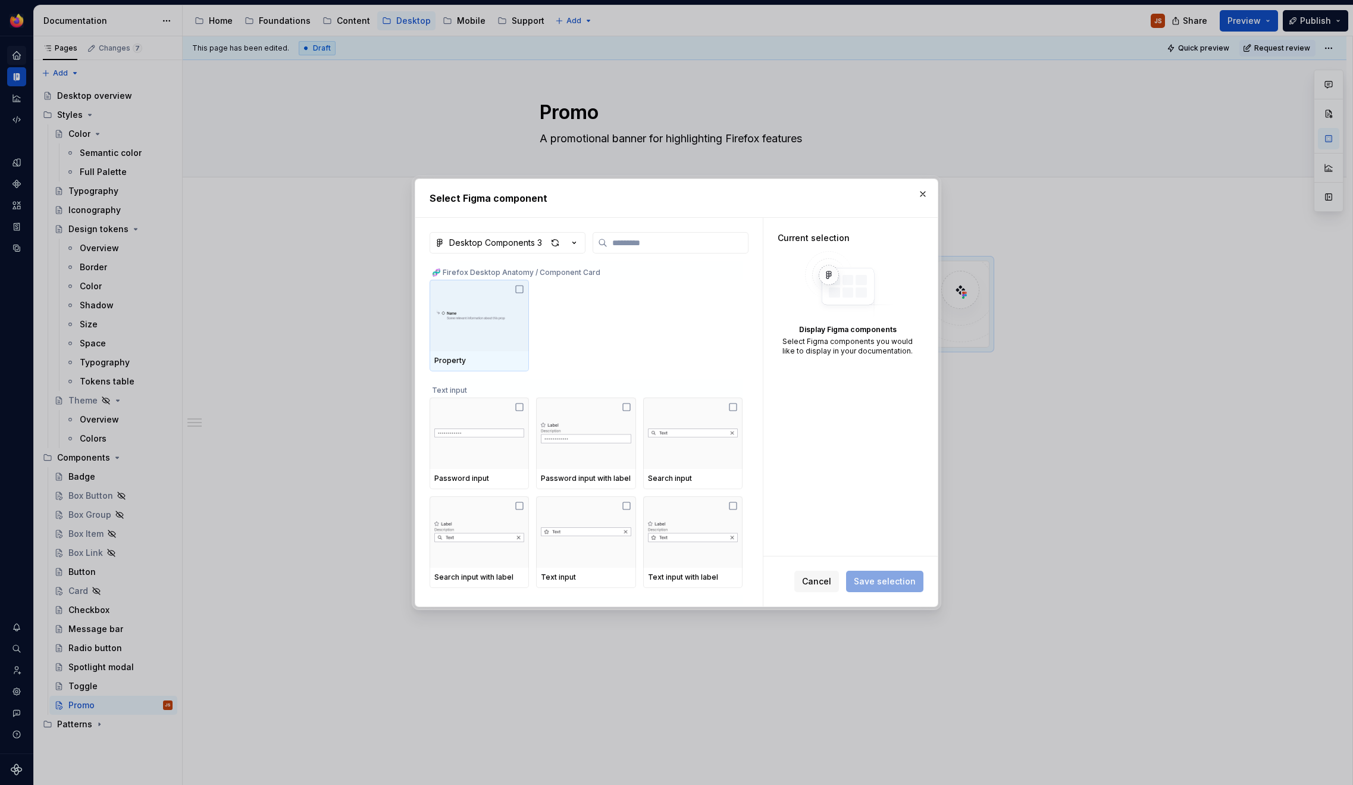
click at [922, 202] on h2 "Select Figma component" at bounding box center [676, 198] width 494 height 14
click at [924, 199] on button "button" at bounding box center [922, 194] width 17 height 17
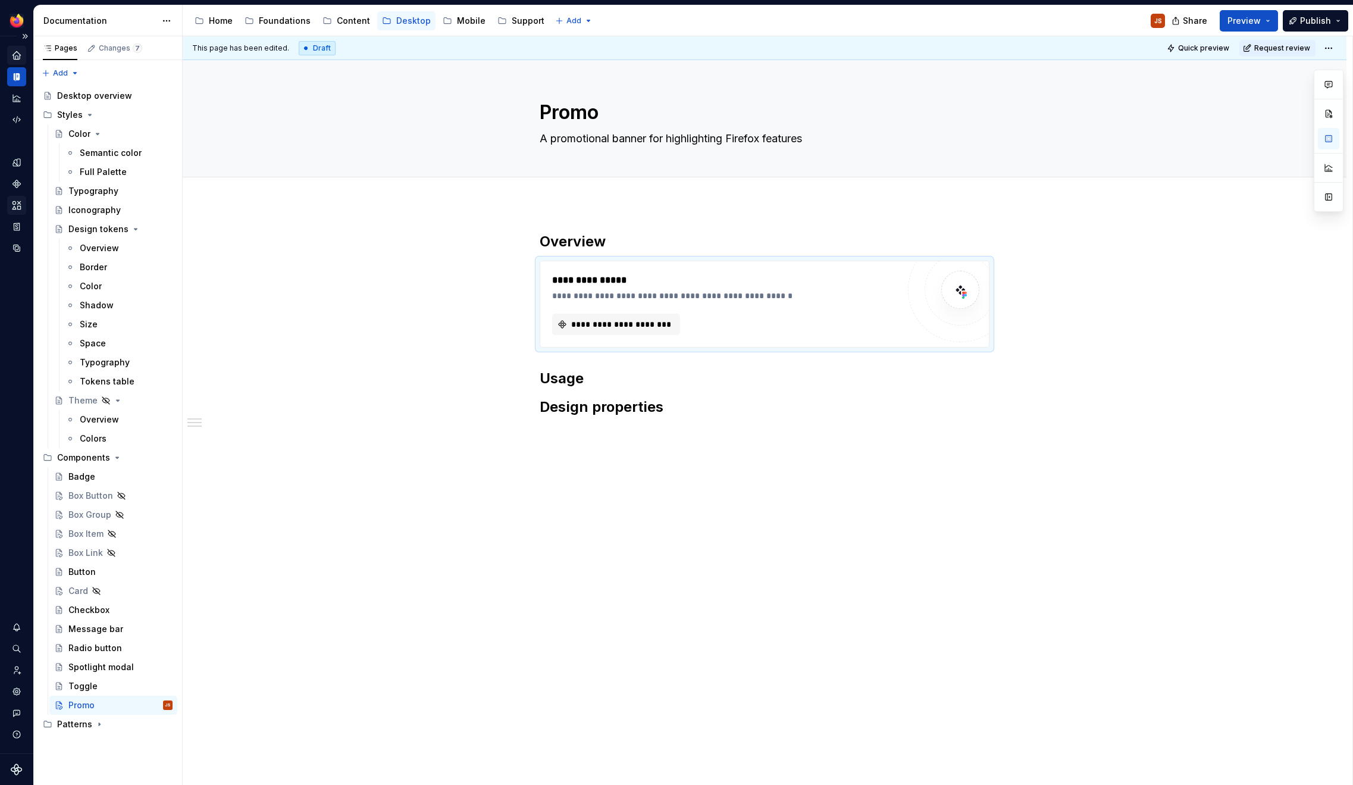
click at [18, 214] on div "Assets" at bounding box center [16, 205] width 19 height 19
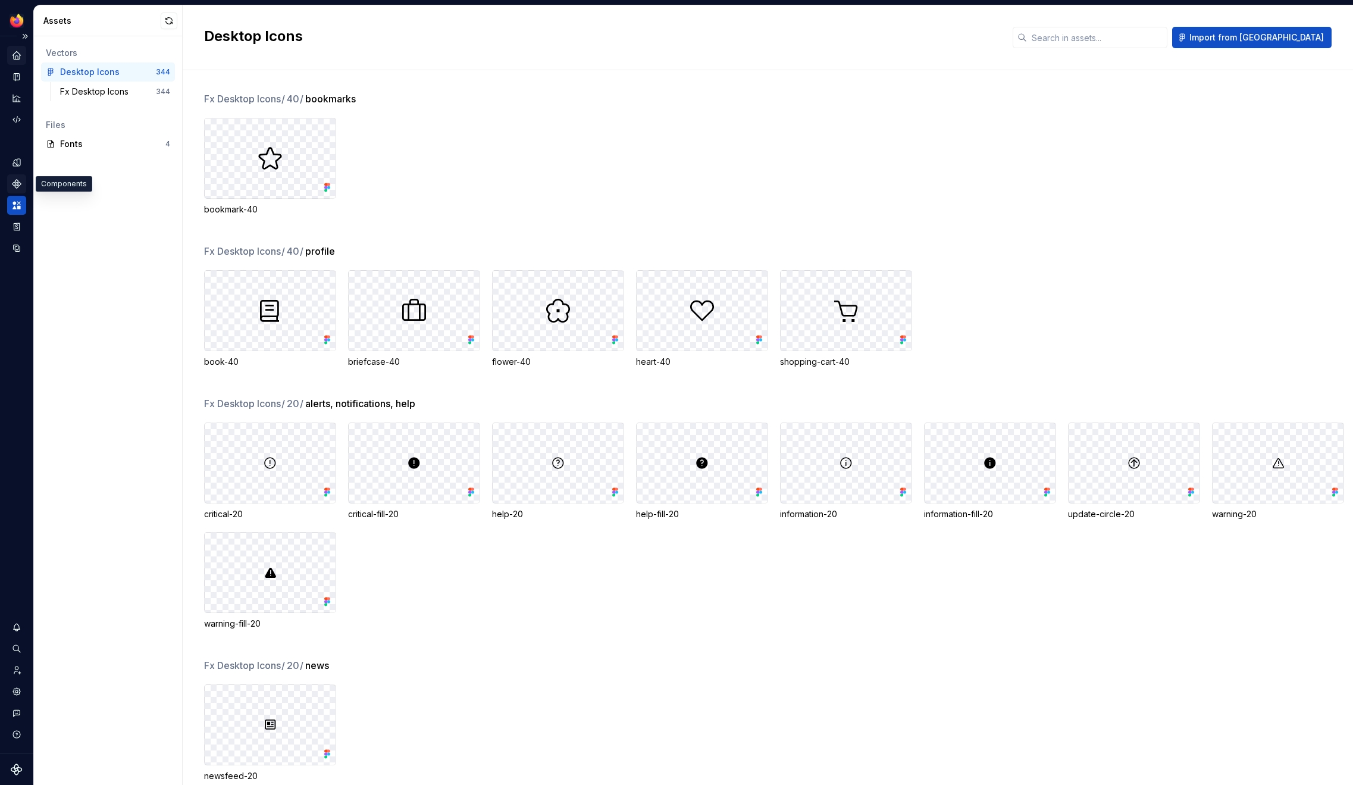
click at [20, 179] on icon "Components" at bounding box center [16, 183] width 11 height 11
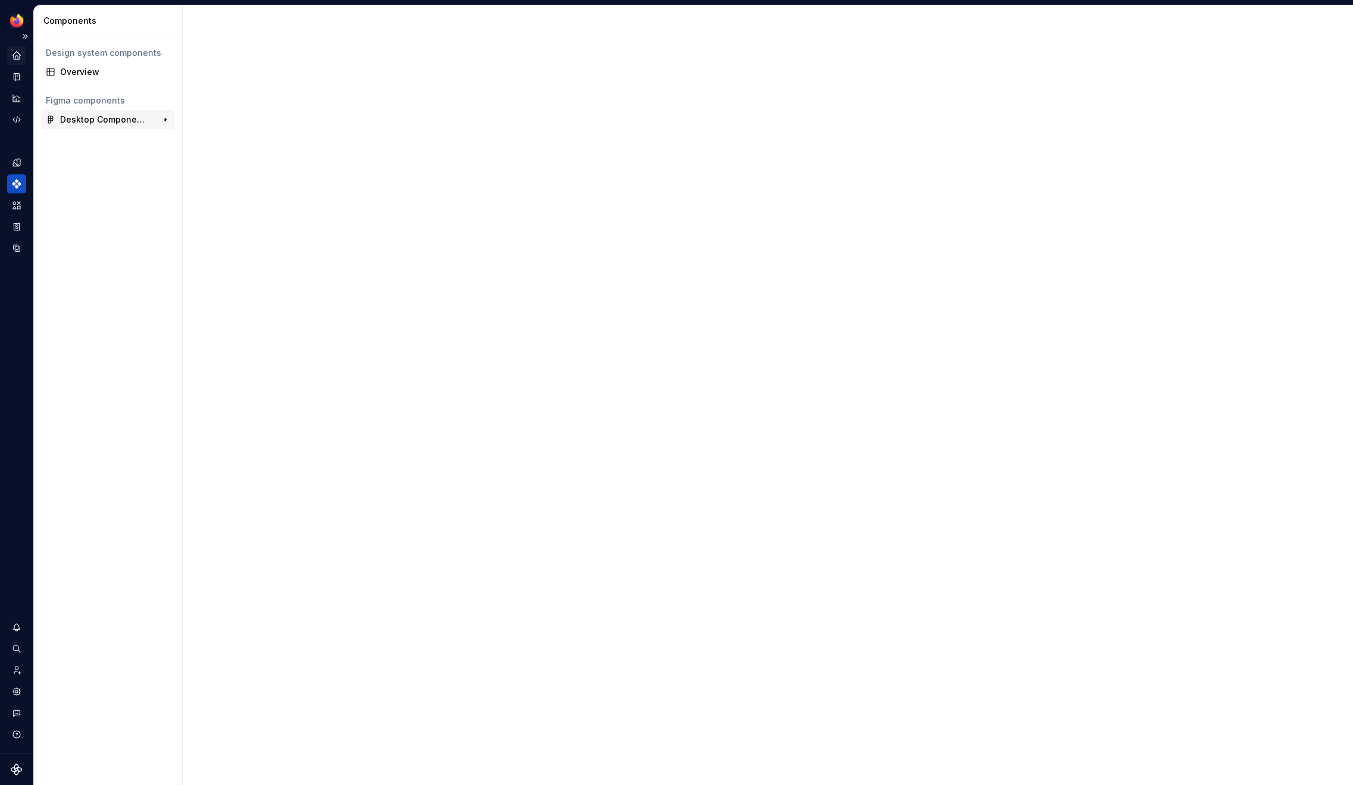
click at [94, 121] on div "Desktop Components 3" at bounding box center [104, 120] width 89 height 12
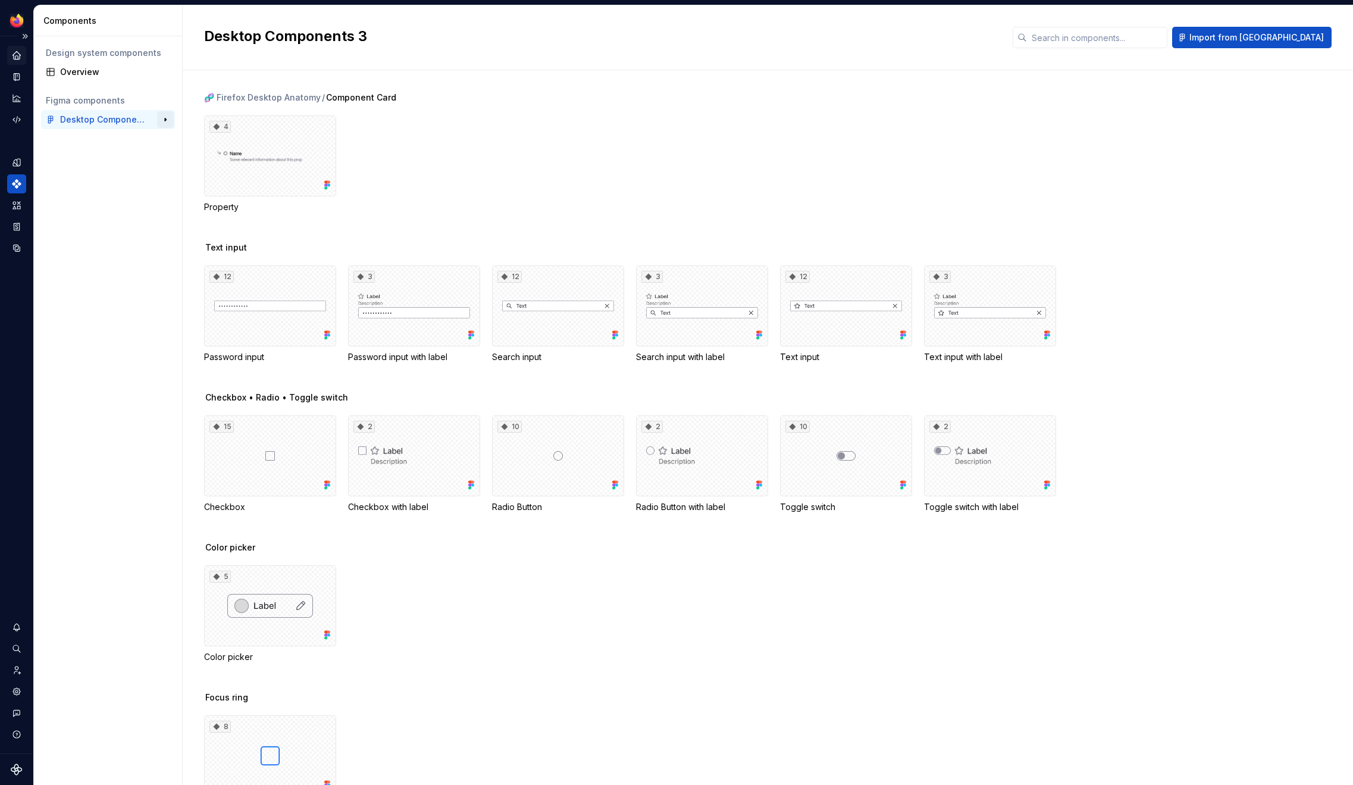
click at [165, 121] on button "button" at bounding box center [165, 119] width 17 height 17
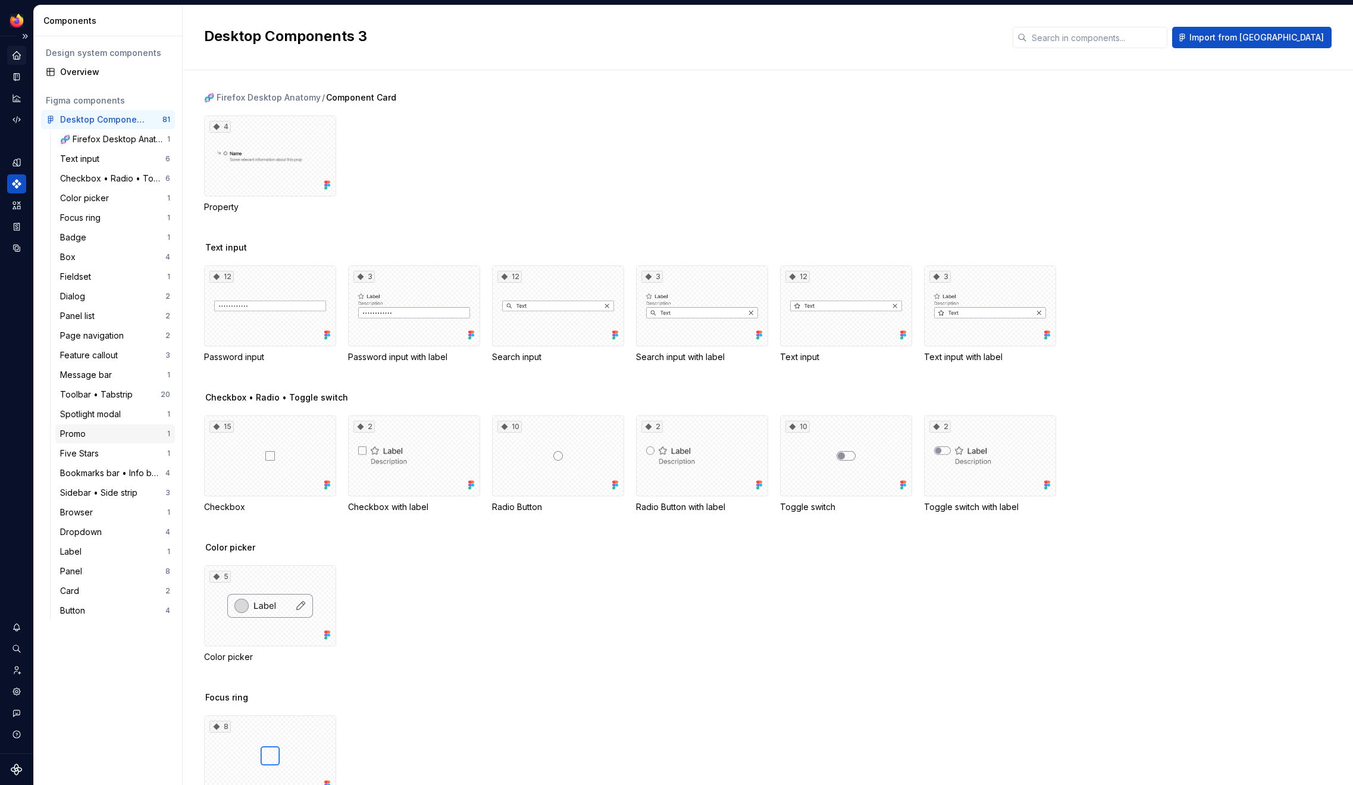
click at [78, 425] on div "Promo 1" at bounding box center [115, 433] width 120 height 19
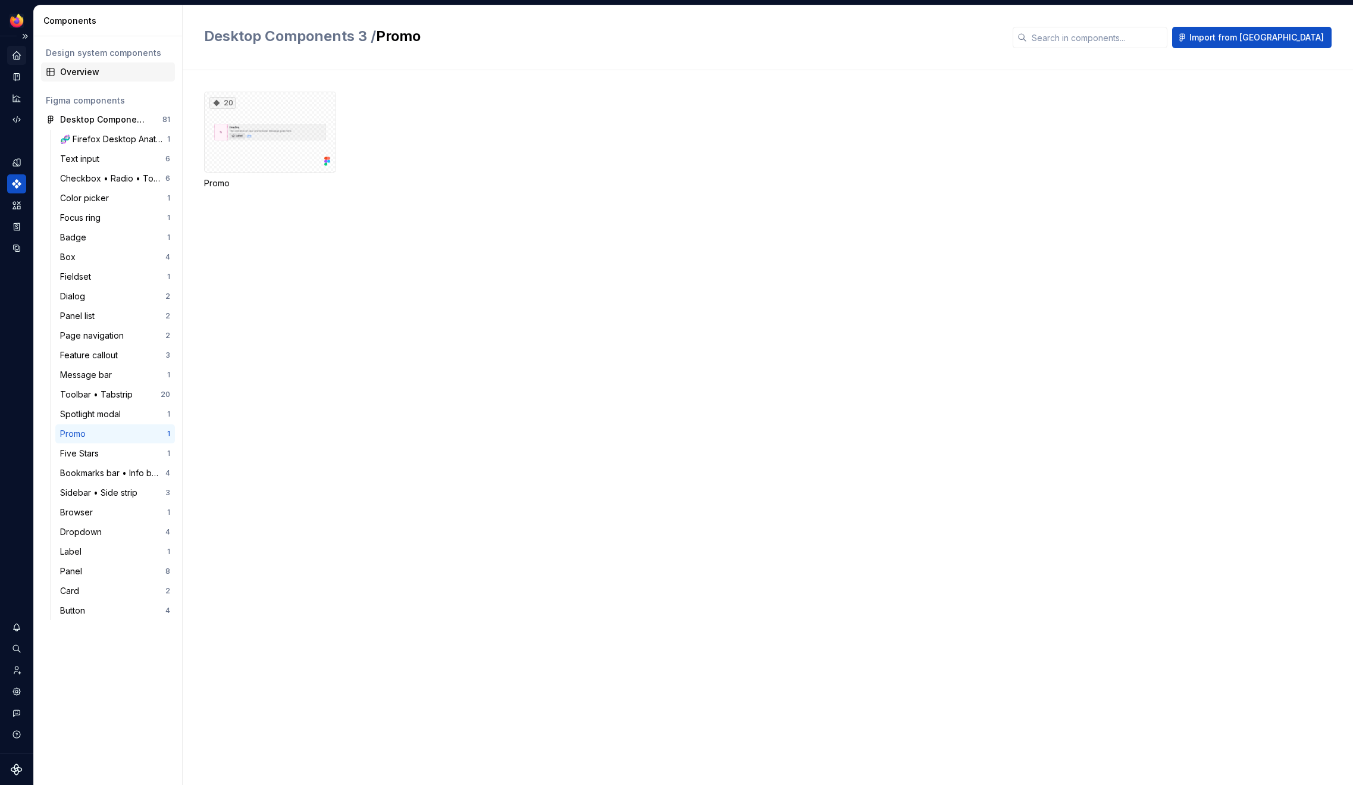
click at [64, 80] on div "Overview" at bounding box center [108, 71] width 134 height 19
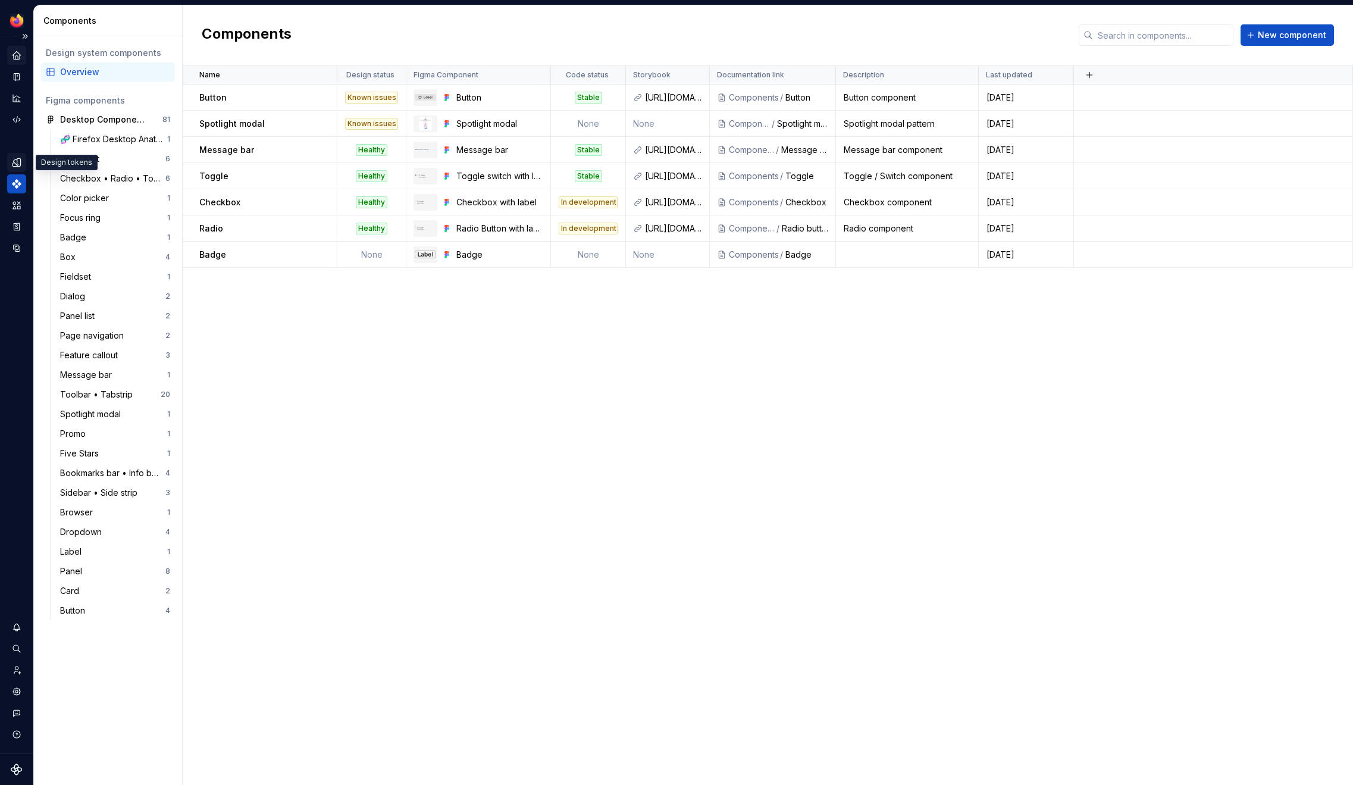
click at [11, 164] on div "Design tokens" at bounding box center [16, 162] width 19 height 19
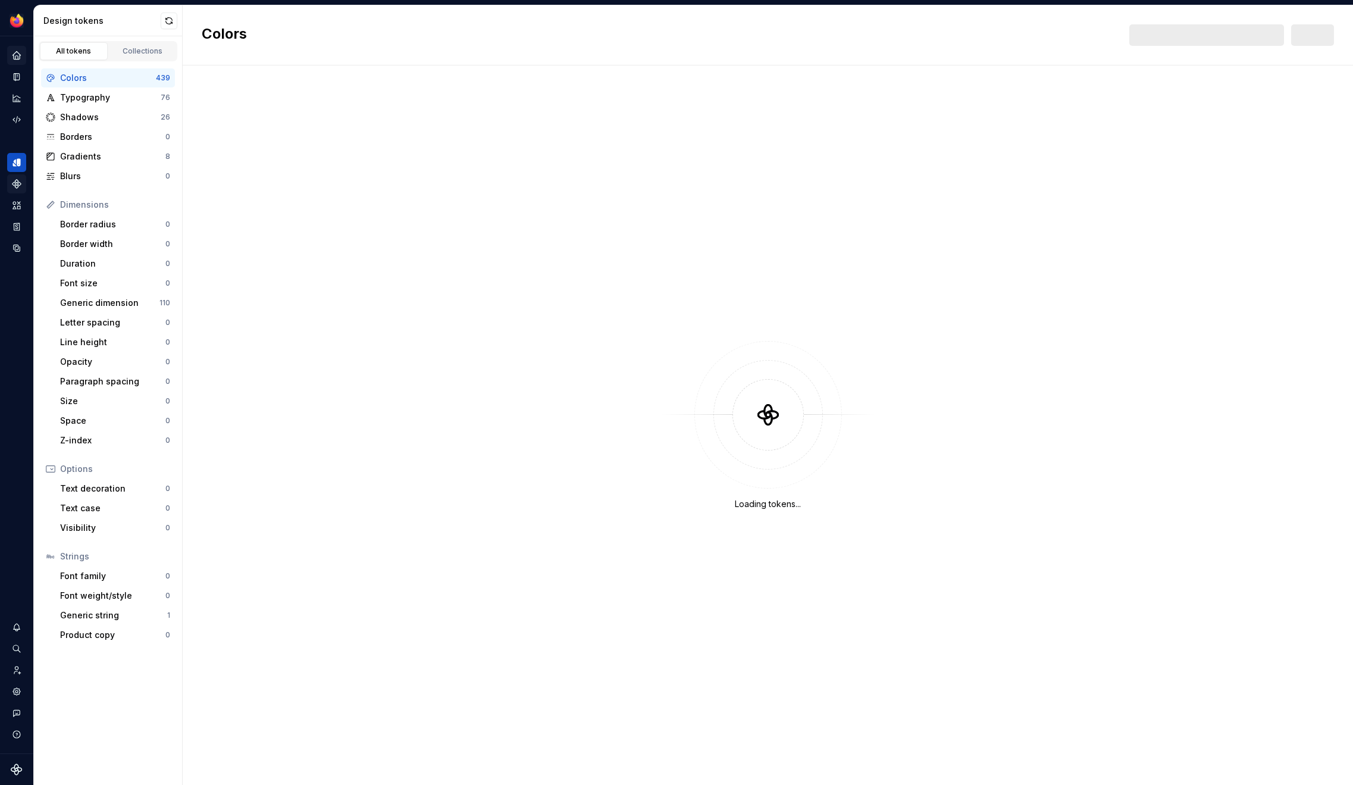
click at [12, 58] on icon "Home" at bounding box center [16, 55] width 11 height 11
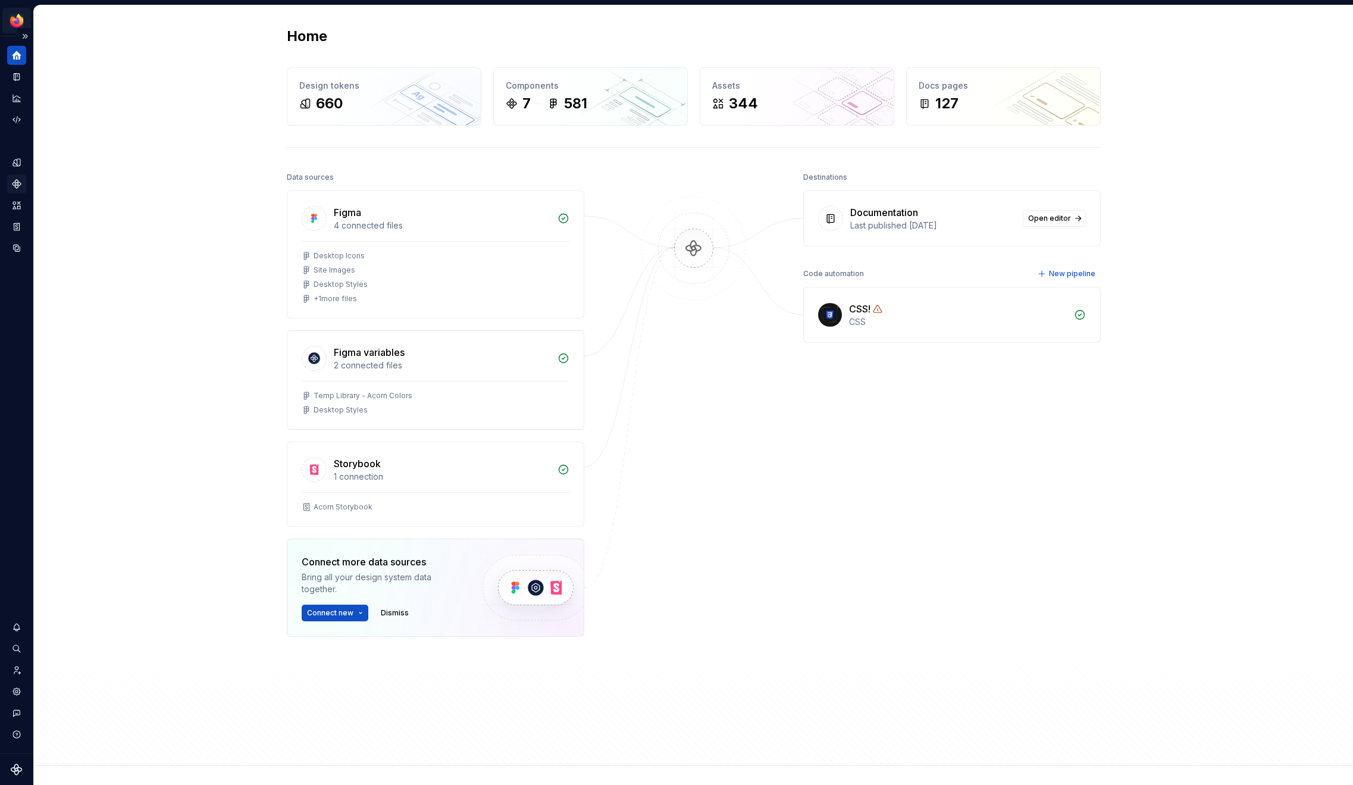
click at [23, 17] on html "Acorn JS Dataset Desktop Home Design tokens 660 Components 7 581 Assets 344 Doc…" at bounding box center [676, 392] width 1353 height 785
click at [113, 200] on html "Acorn JS Dataset Desktop Home Design tokens 660 Components 7 581 Assets 344 Doc…" at bounding box center [676, 392] width 1353 height 785
click at [18, 79] on icon "Documentation" at bounding box center [17, 77] width 5 height 7
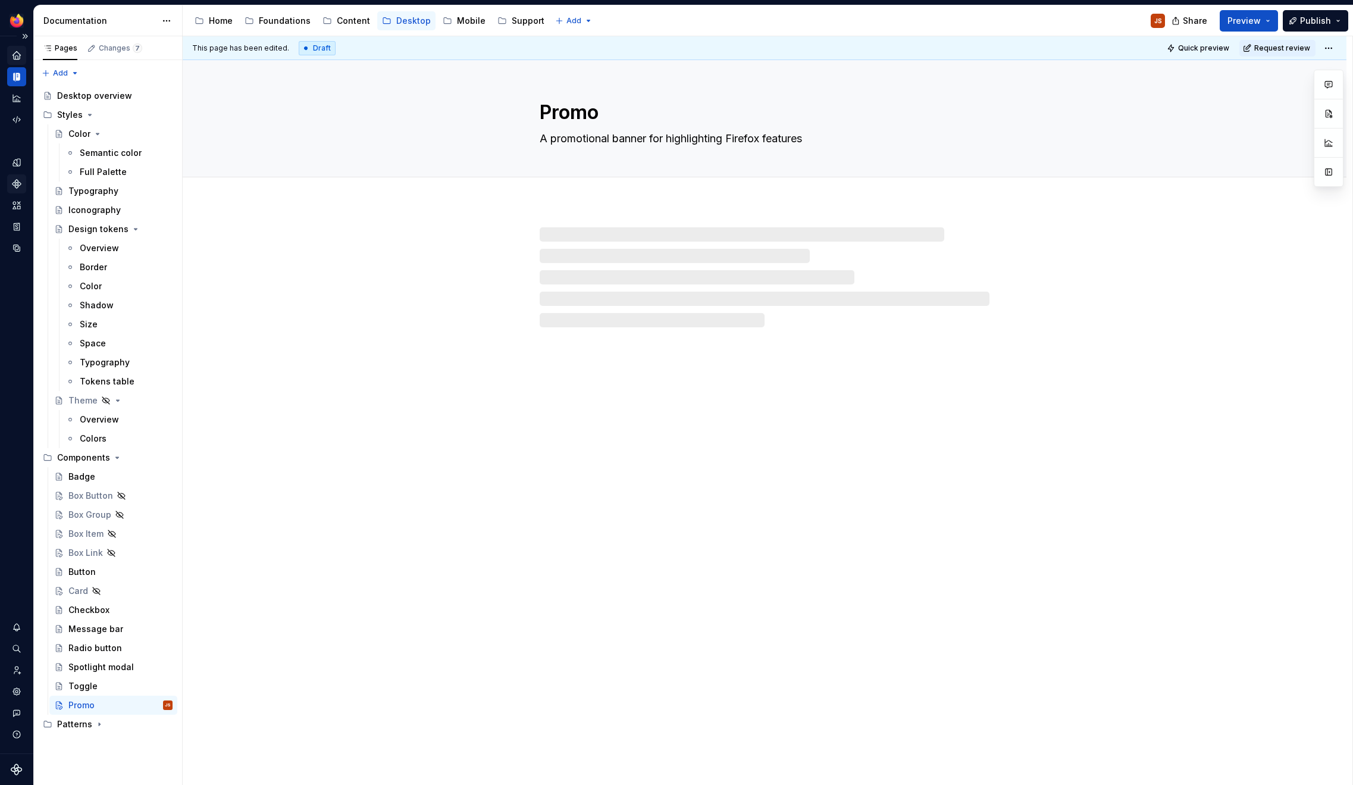
type textarea "*"
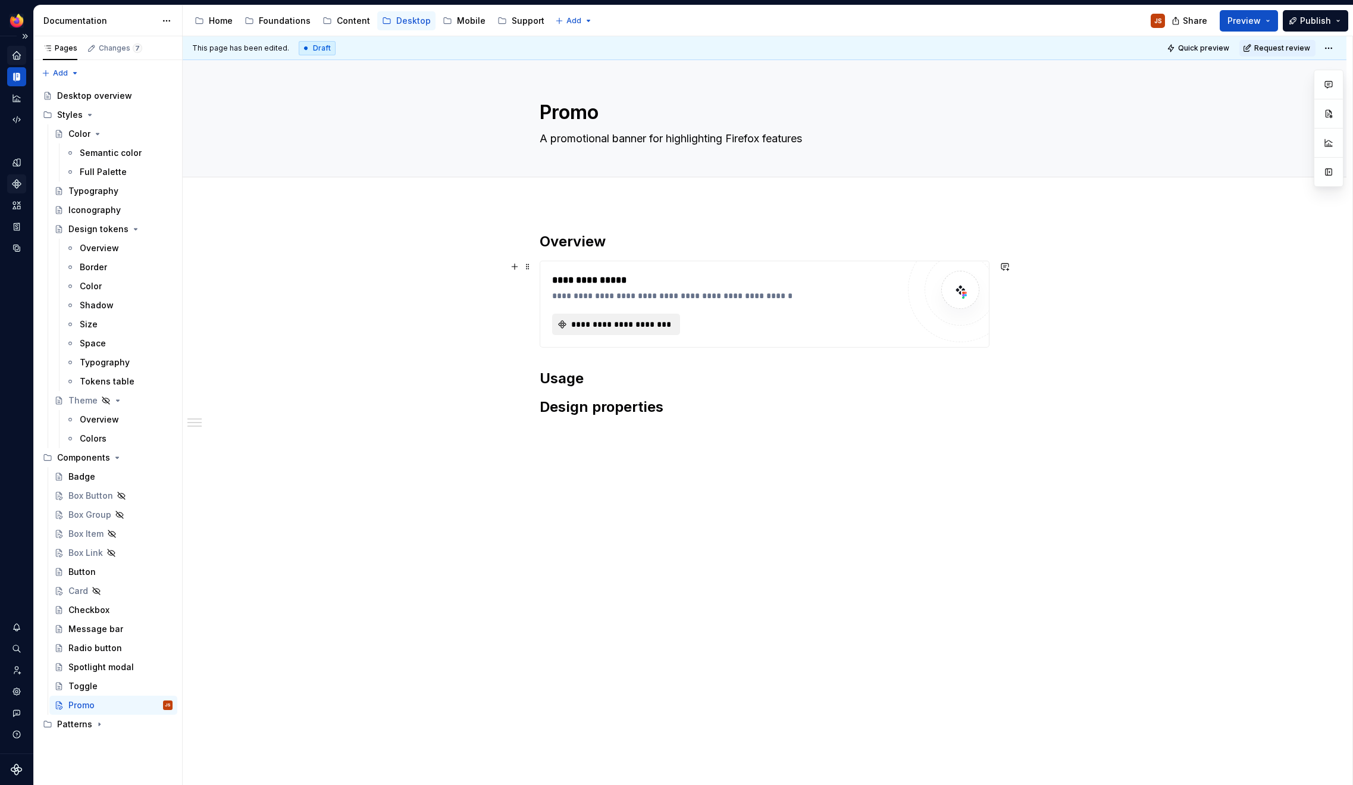
click at [621, 326] on span "**********" at bounding box center [620, 324] width 103 height 12
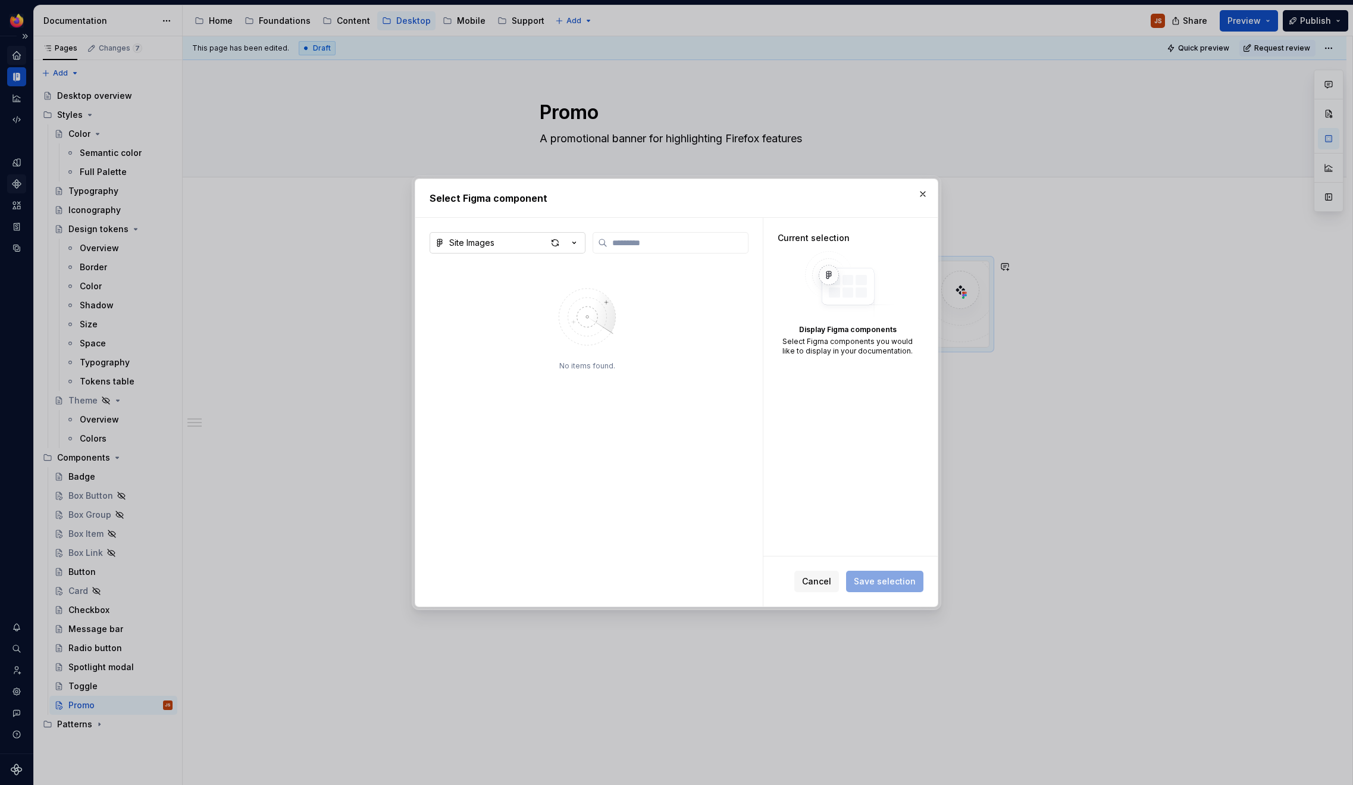
click at [518, 239] on button "Site Images" at bounding box center [507, 242] width 156 height 21
click at [485, 366] on div "Desktop Components 3" at bounding box center [512, 368] width 98 height 12
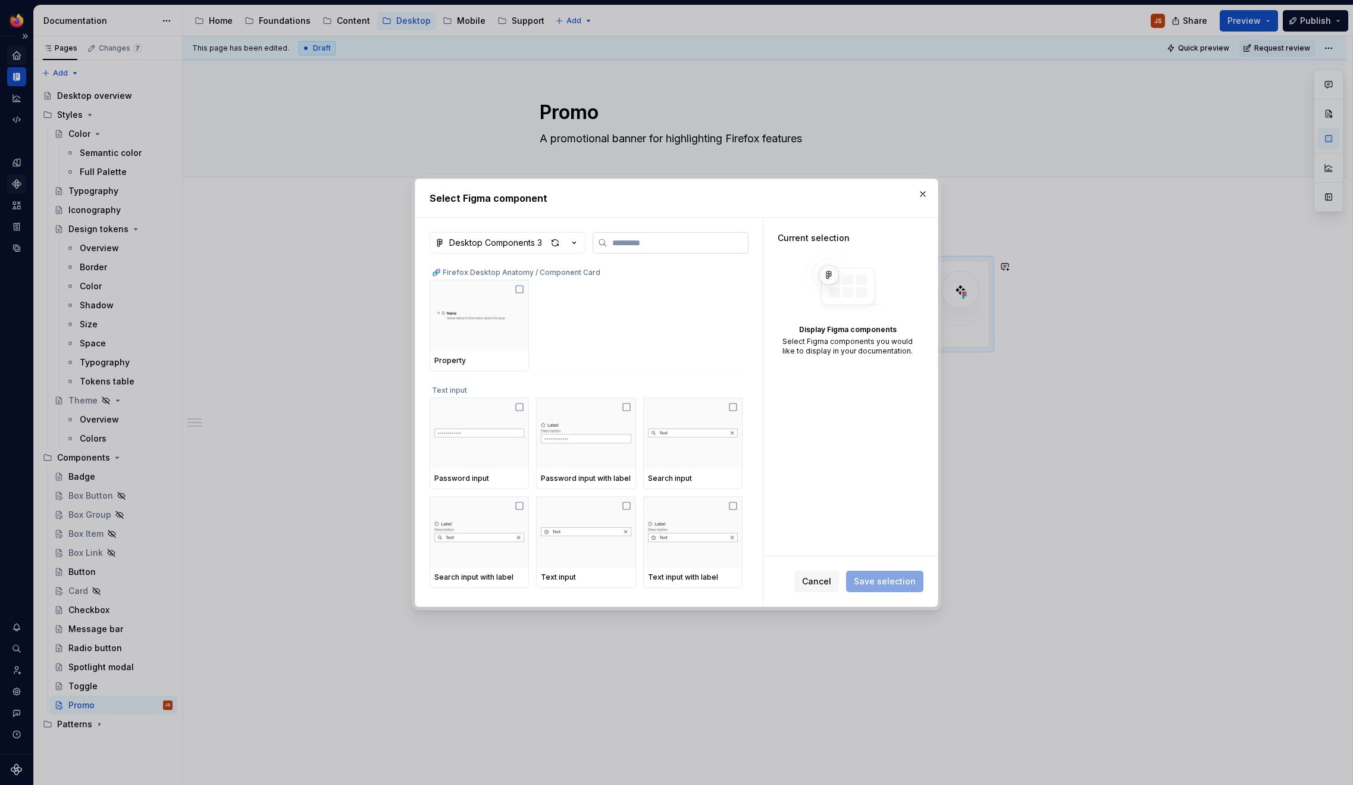
click at [626, 239] on input "search" at bounding box center [677, 243] width 140 height 12
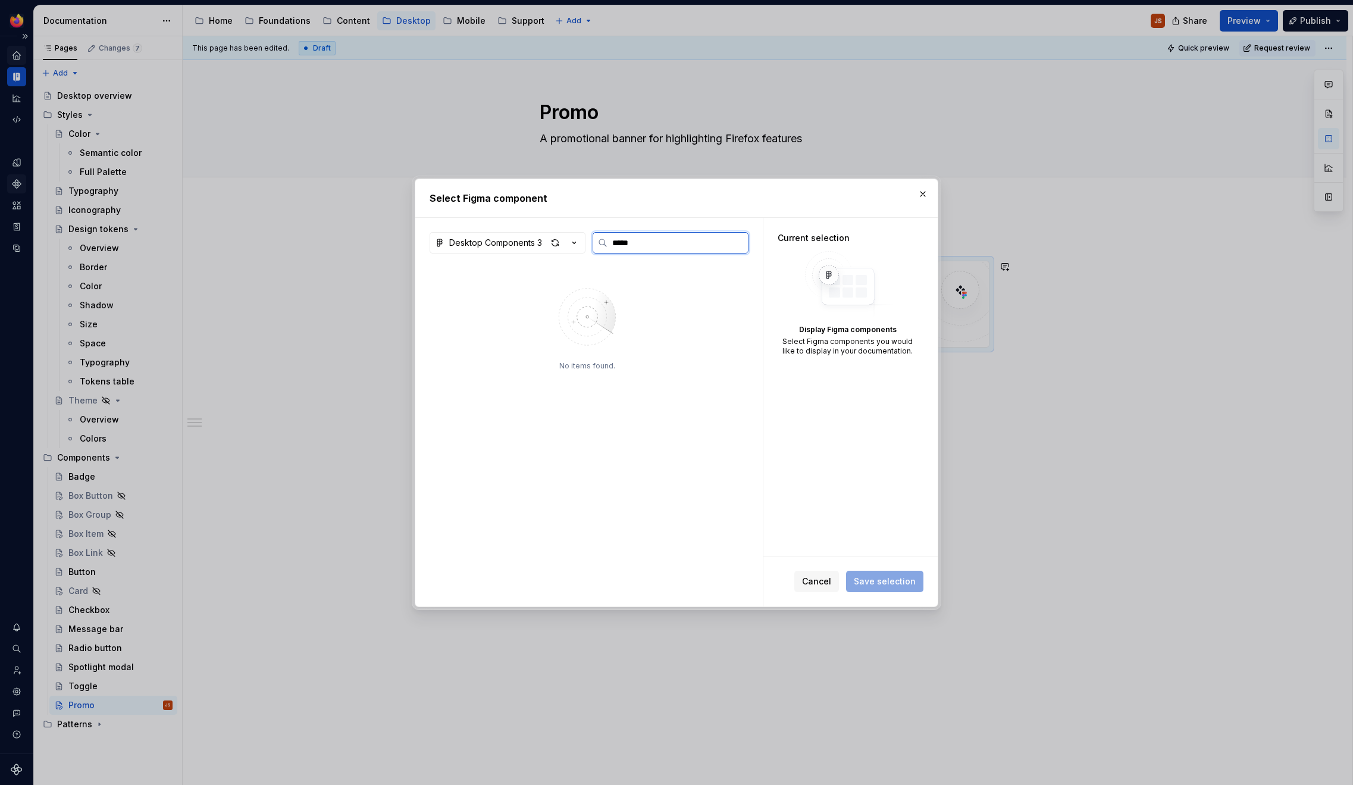
type input "*****"
click at [453, 368] on div "Promo" at bounding box center [478, 361] width 99 height 20
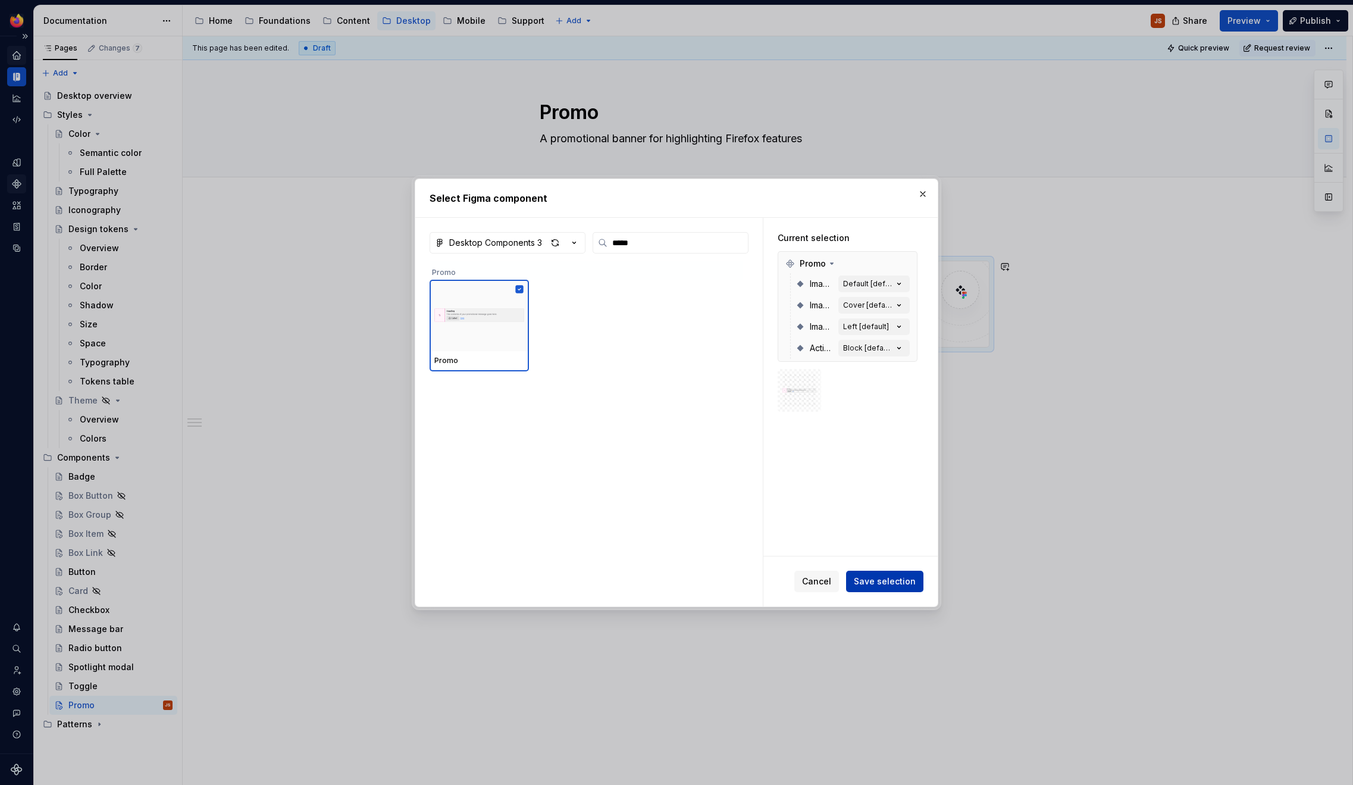
click at [903, 591] on button "Save selection" at bounding box center [884, 580] width 77 height 21
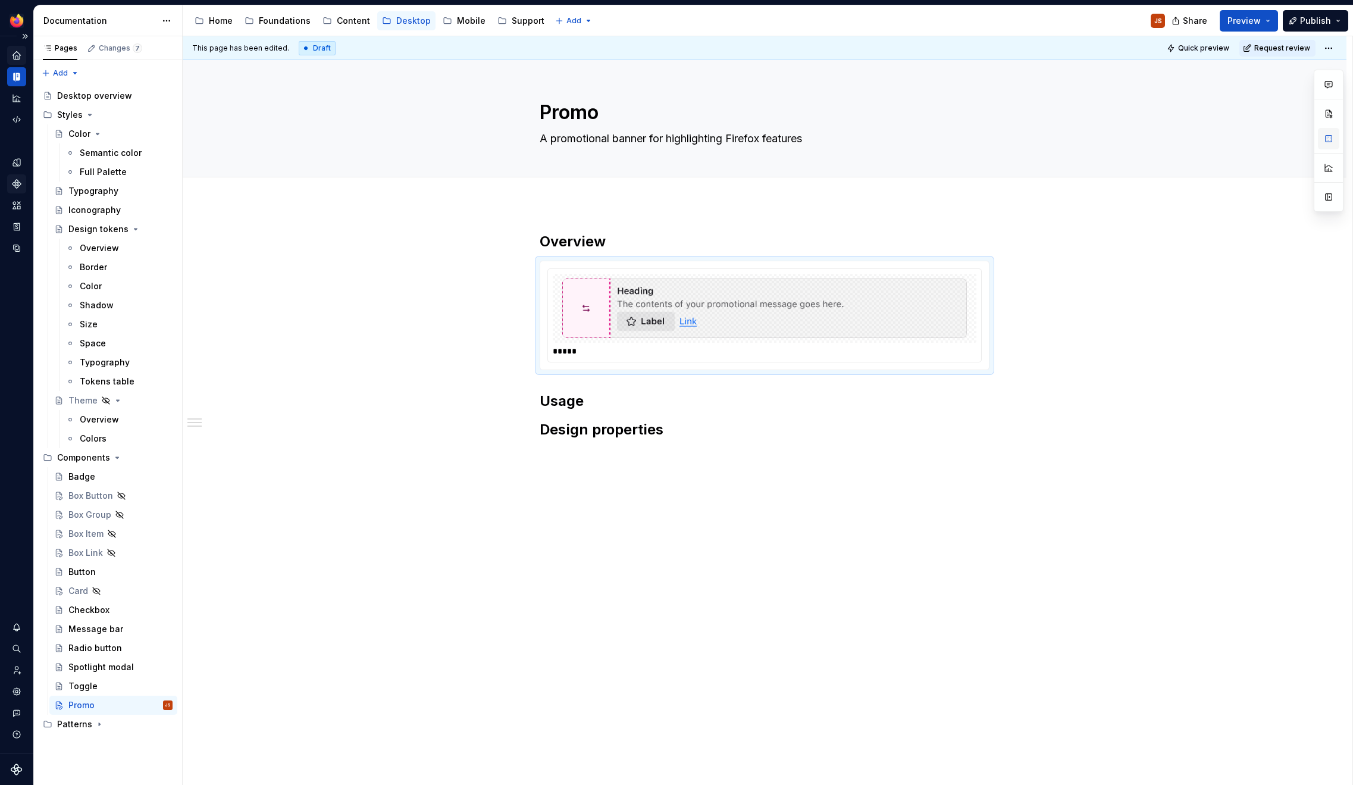
type textarea "*"
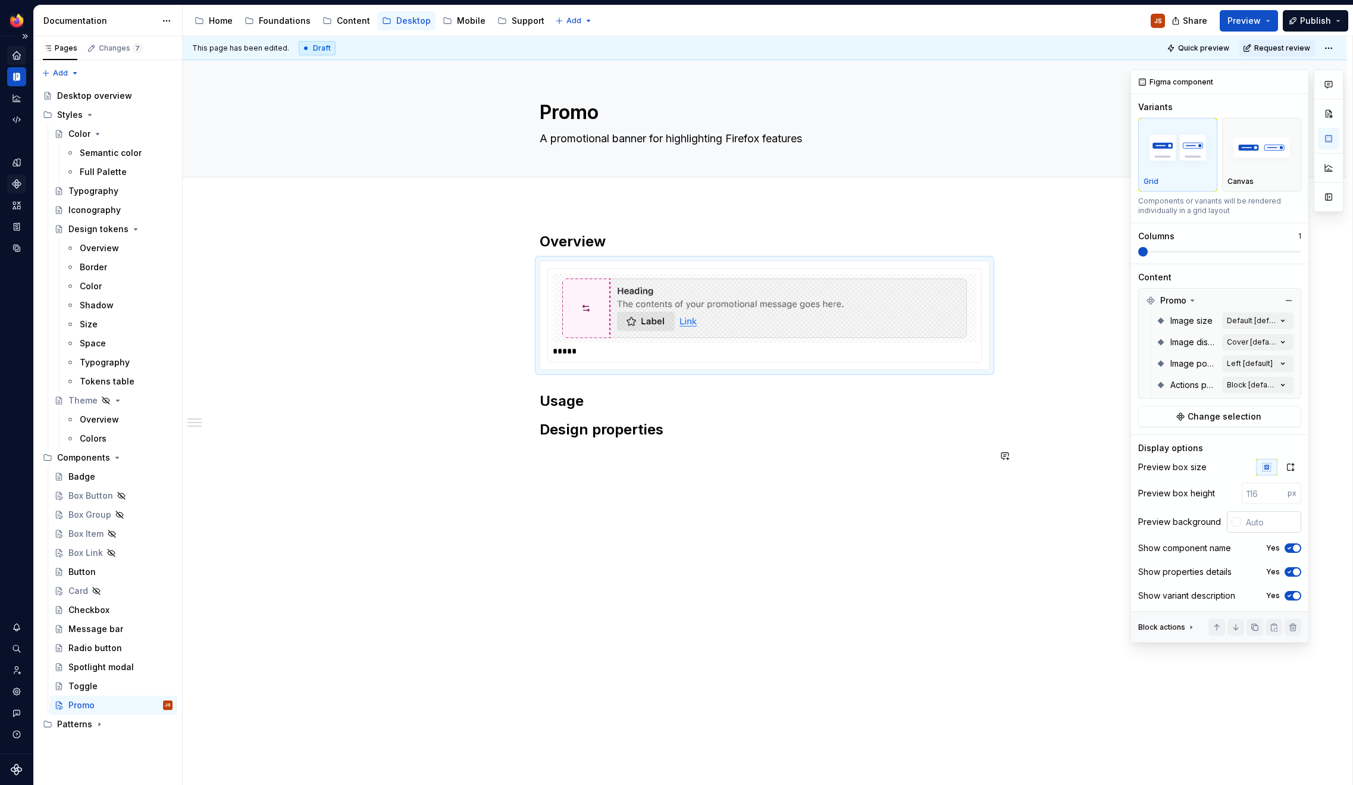
click at [1271, 519] on input "text" at bounding box center [1271, 521] width 60 height 21
type input "#FFFFFF"
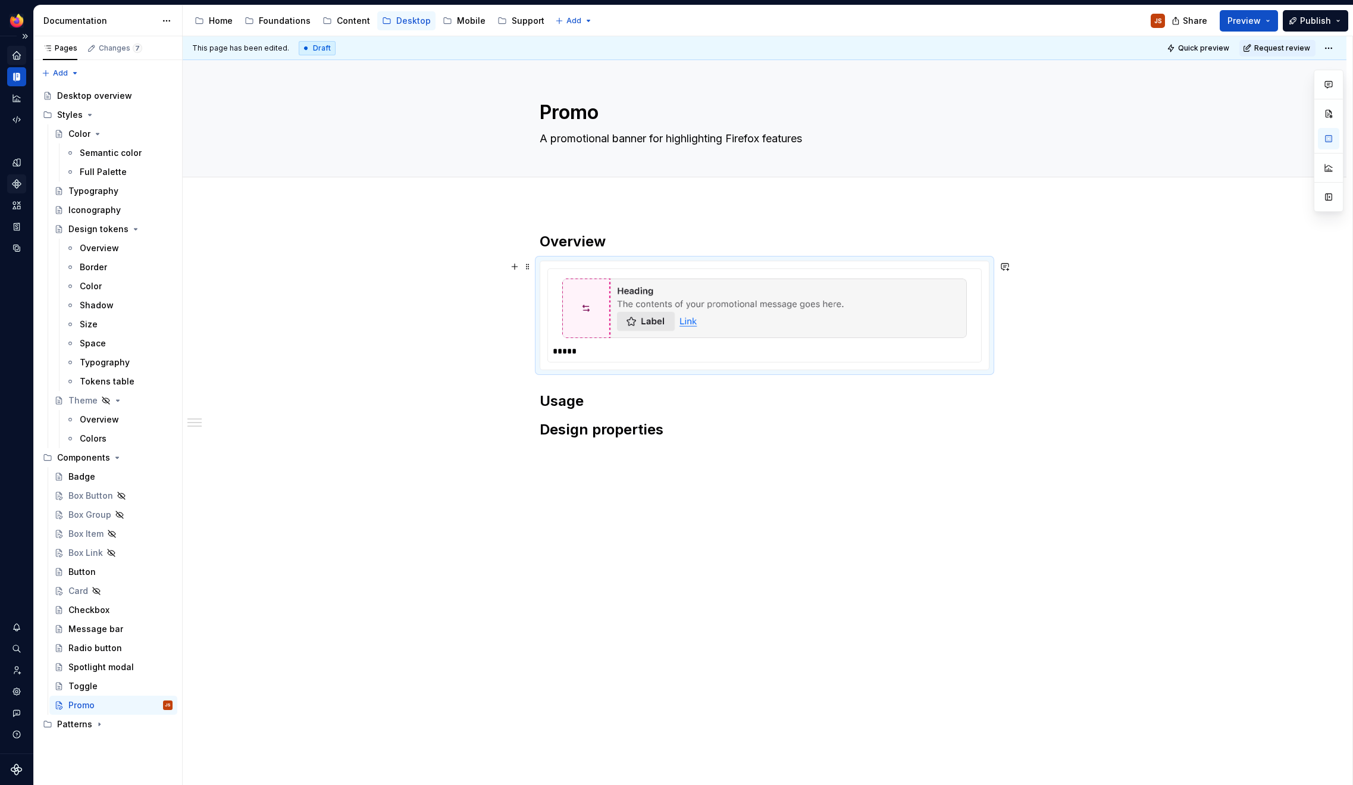
click at [598, 363] on div "*****" at bounding box center [764, 315] width 448 height 108
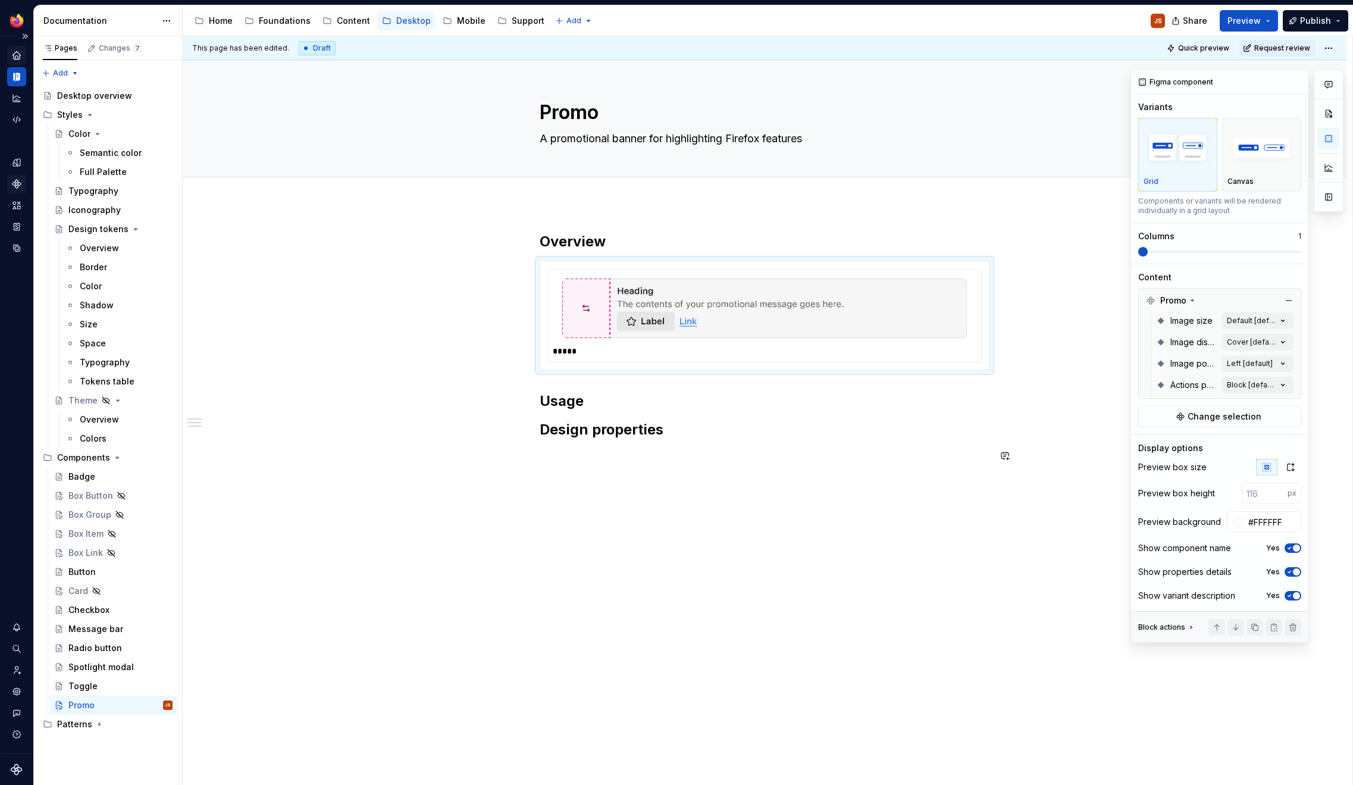
click at [1290, 549] on icon "button" at bounding box center [1289, 547] width 10 height 7
click at [1297, 577] on div "Show properties details Yes" at bounding box center [1219, 571] width 163 height 17
click at [1297, 575] on span "button" at bounding box center [1295, 571] width 7 height 7
click at [1294, 596] on span "button" at bounding box center [1295, 595] width 7 height 7
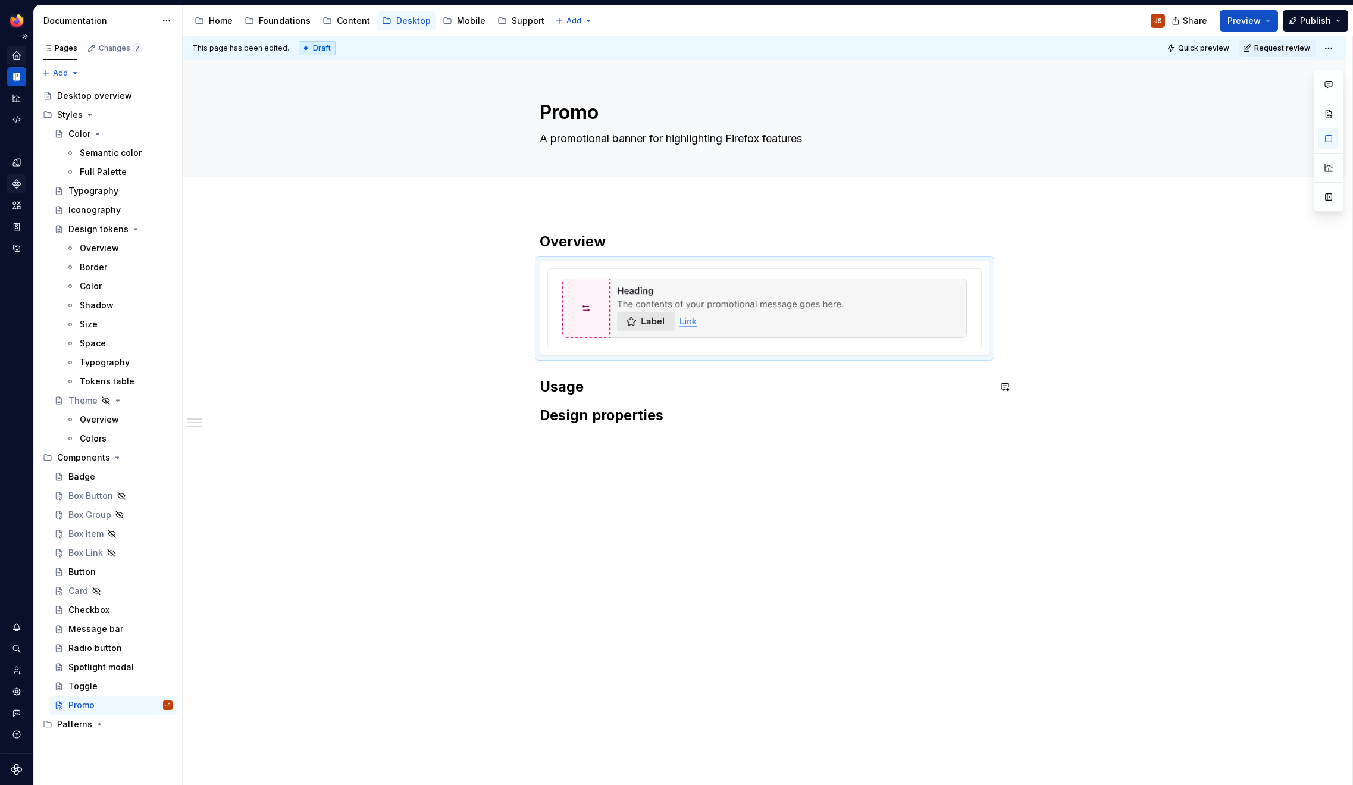
click at [719, 438] on p at bounding box center [764, 441] width 450 height 14
click at [817, 303] on img at bounding box center [764, 307] width 404 height 59
type textarea "*"
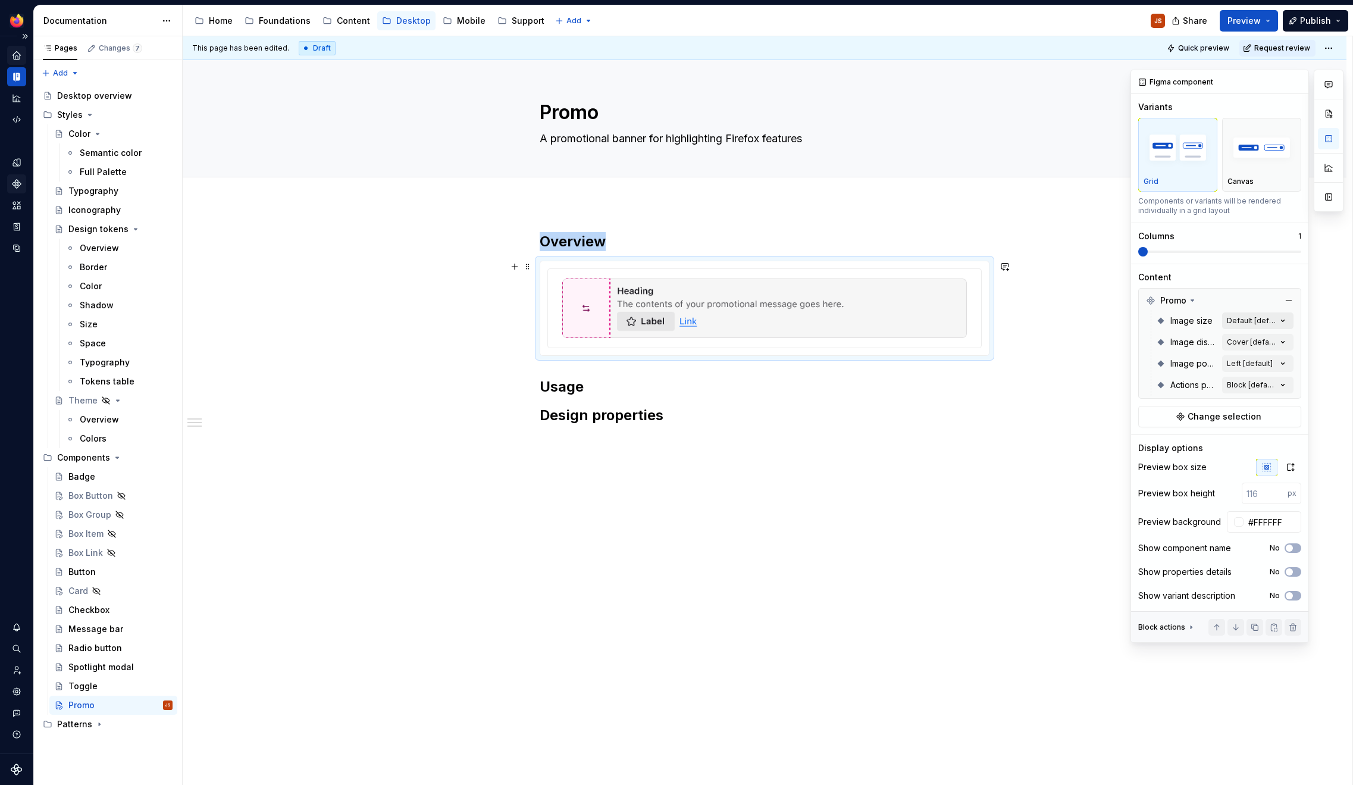
click at [1235, 320] on div "Comments Open comments No comments yet Select ‘Comment’ from the block context …" at bounding box center [1236, 356] width 213 height 573
click at [1208, 339] on div "All" at bounding box center [1212, 341] width 145 height 12
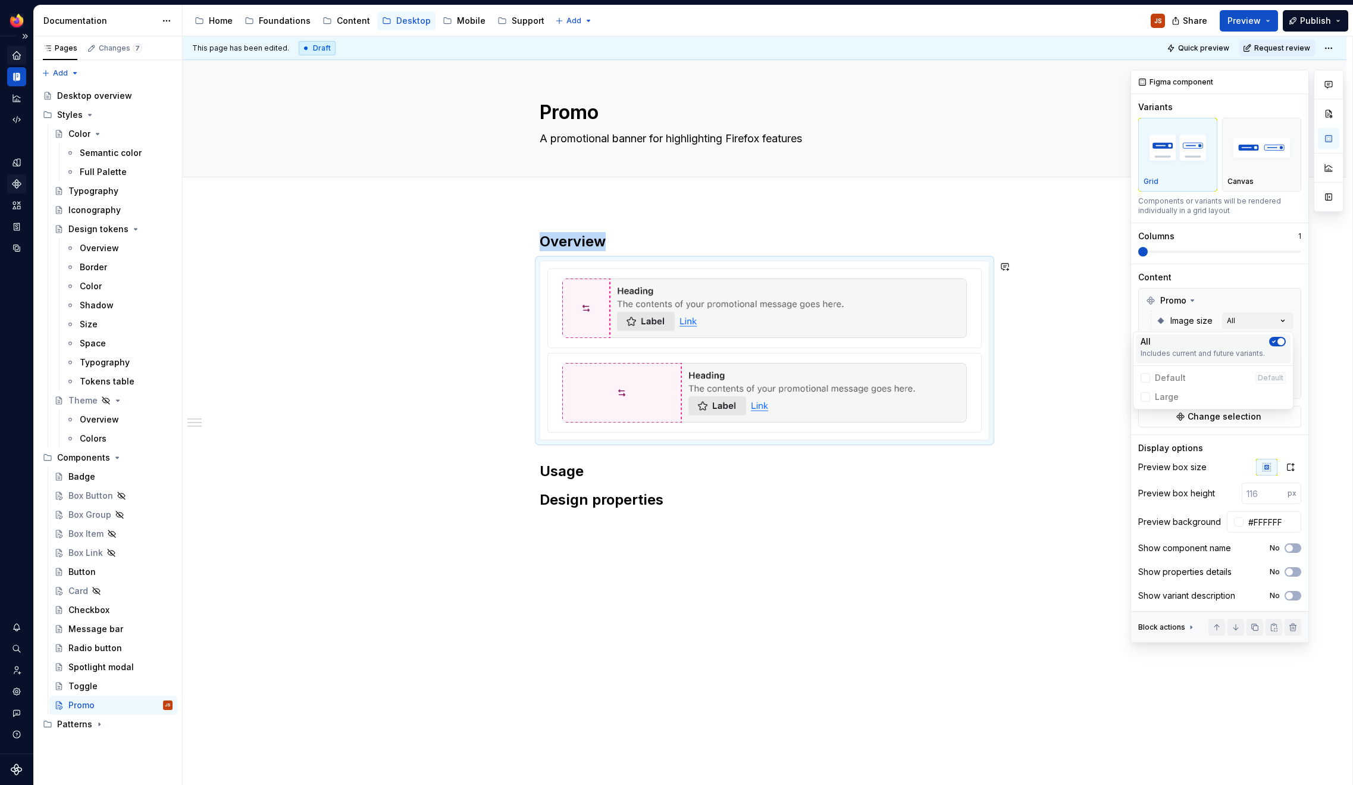
click at [1208, 339] on div "All" at bounding box center [1212, 341] width 145 height 12
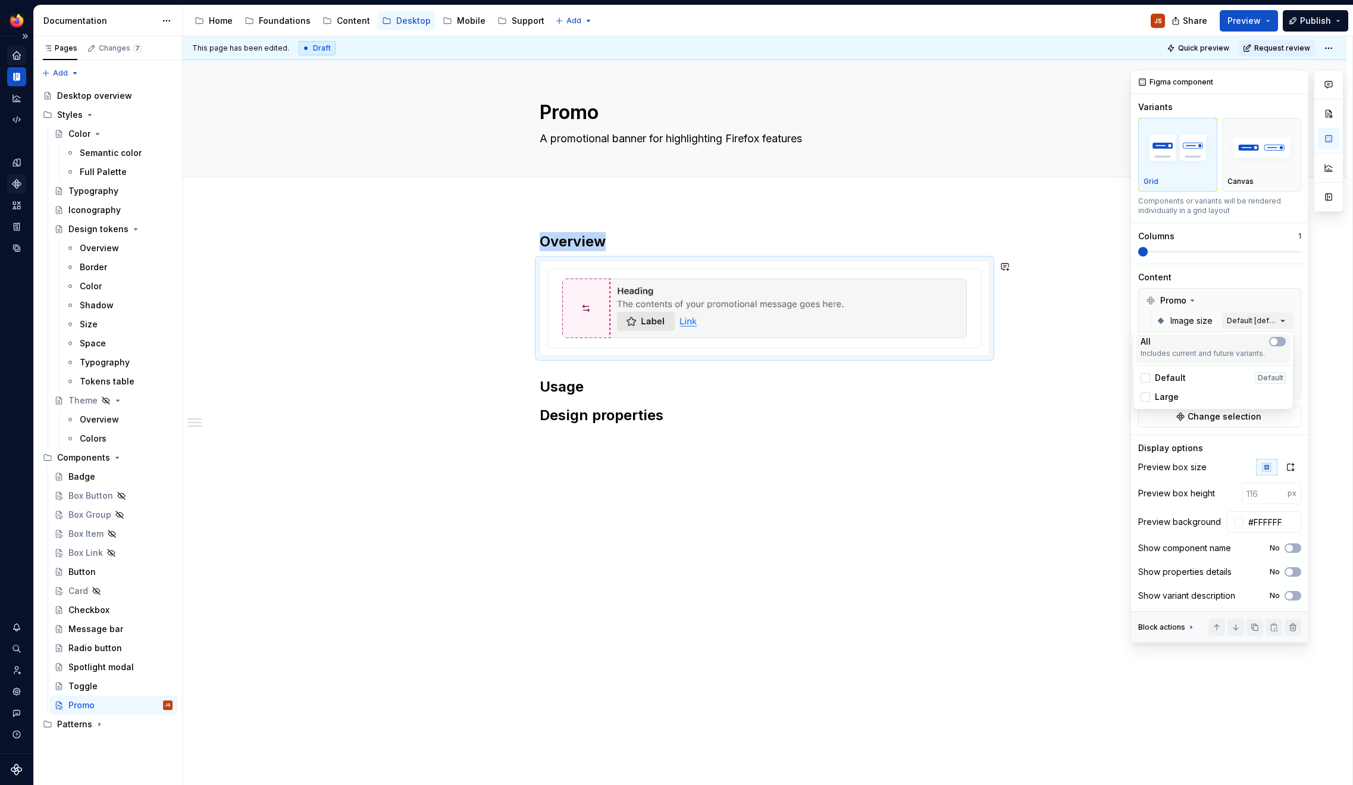
click at [1208, 339] on div "All" at bounding box center [1212, 341] width 145 height 12
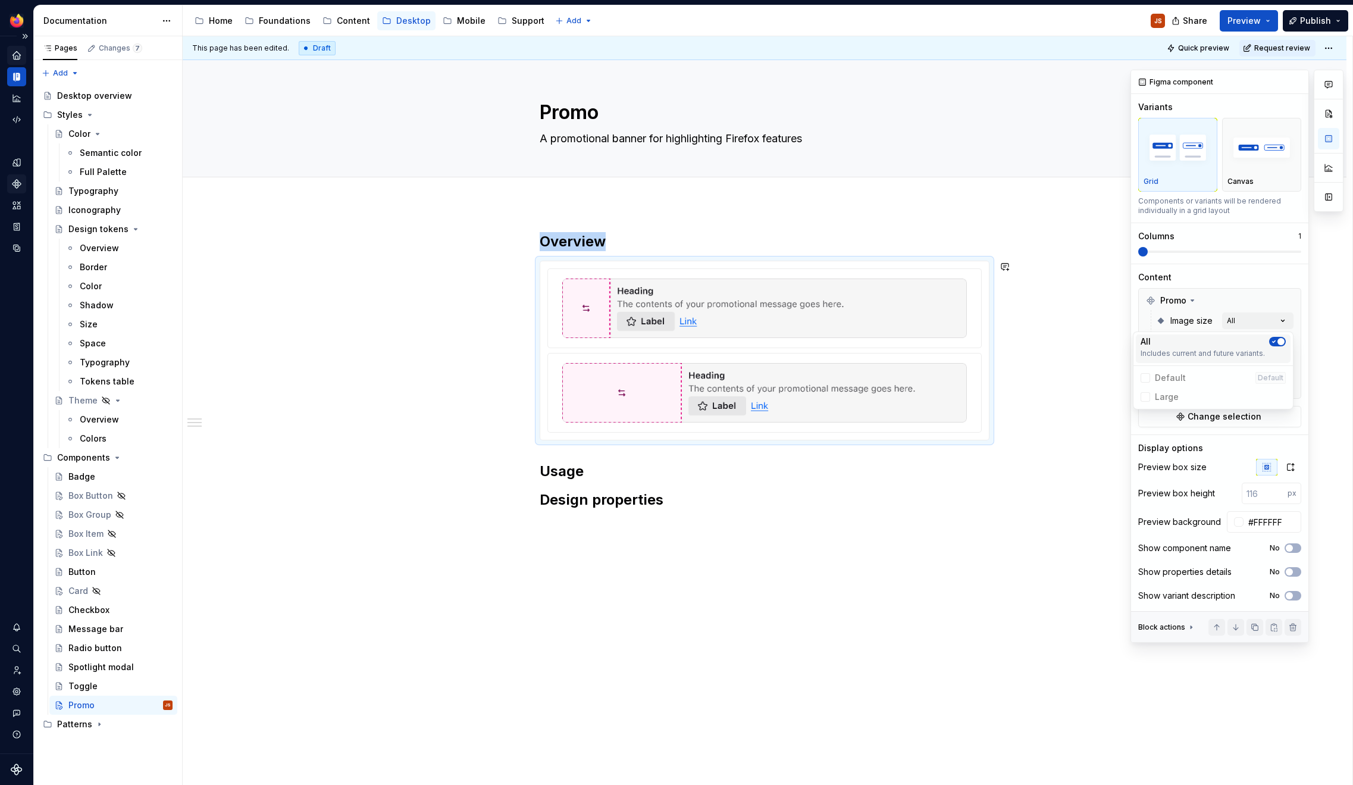
click at [1208, 339] on div "All" at bounding box center [1212, 341] width 145 height 12
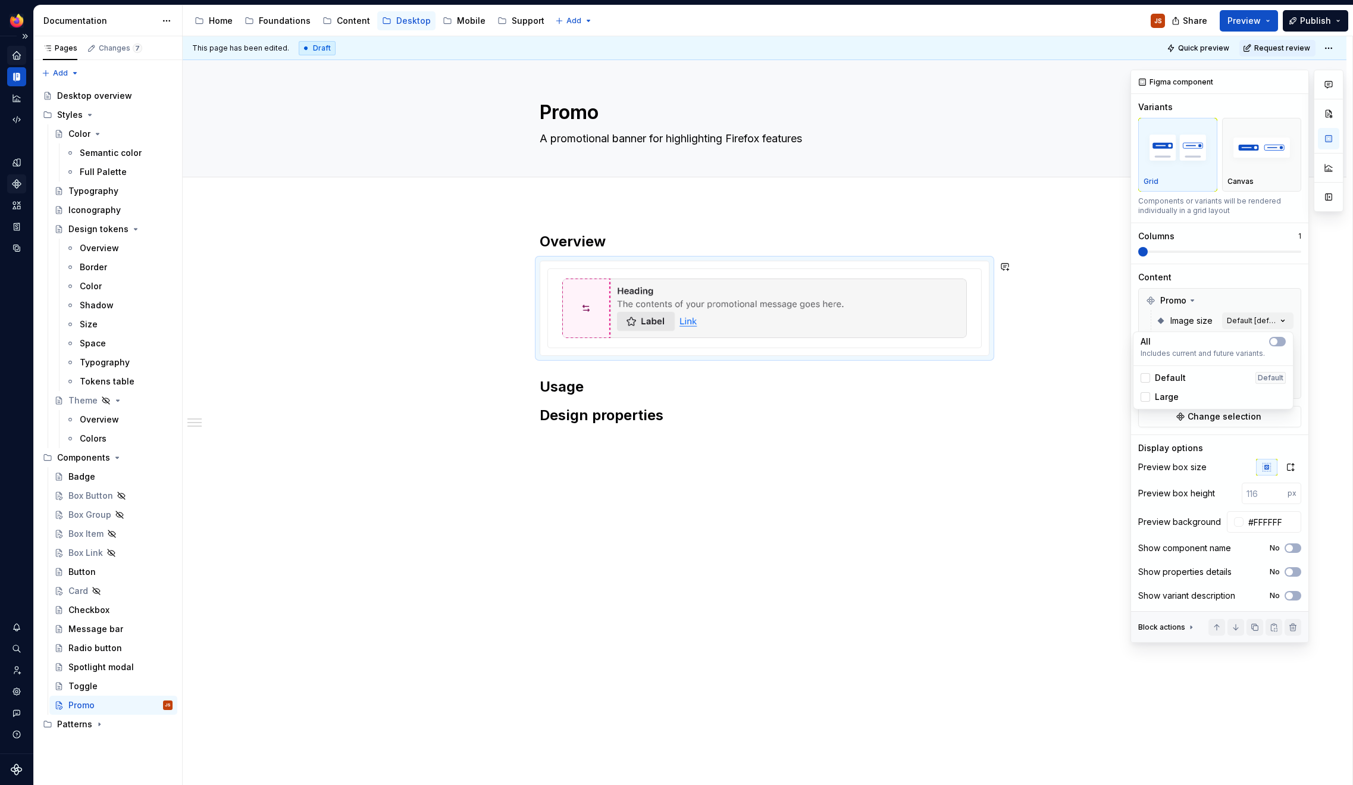
click at [1228, 274] on div "Comments Open comments No comments yet Select ‘Comment’ from the block context …" at bounding box center [1236, 356] width 213 height 573
click at [1260, 316] on div "Comments Open comments No comments yet Select ‘Comment’ from the block context …" at bounding box center [1236, 356] width 213 height 573
click at [1251, 344] on div "Comments Open comments No comments yet Select ‘Comment’ from the block context …" at bounding box center [1236, 356] width 213 height 573
click at [1253, 363] on div "Comments Open comments No comments yet Select ‘Comment’ from the block context …" at bounding box center [1236, 356] width 213 height 573
click at [1240, 387] on div "Comments Open comments No comments yet Select ‘Comment’ from the block context …" at bounding box center [1236, 356] width 213 height 573
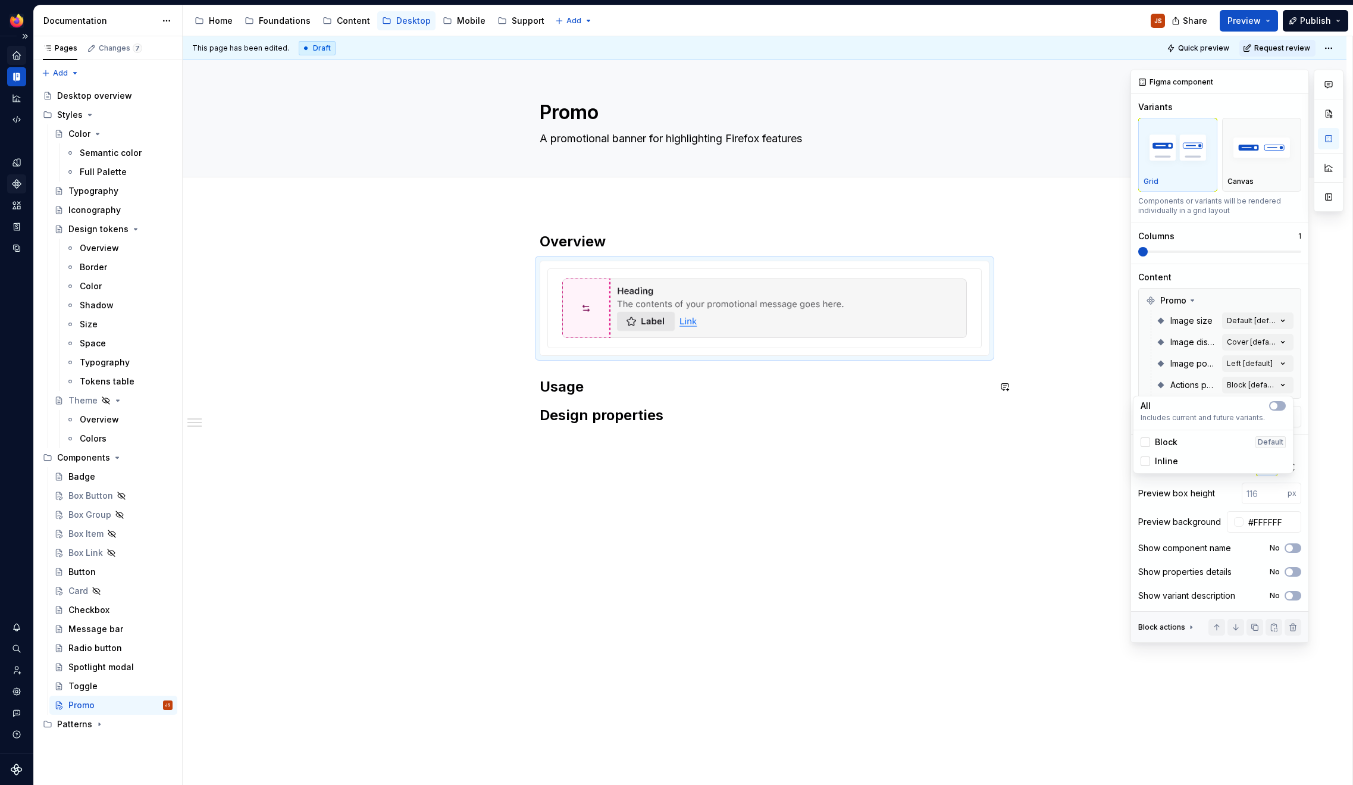
click at [1150, 463] on div "Inline" at bounding box center [1158, 461] width 37 height 12
click at [1149, 469] on div "Inline" at bounding box center [1212, 460] width 155 height 19
click at [1145, 441] on div at bounding box center [1145, 442] width 10 height 10
click at [1144, 461] on div at bounding box center [1145, 461] width 10 height 10
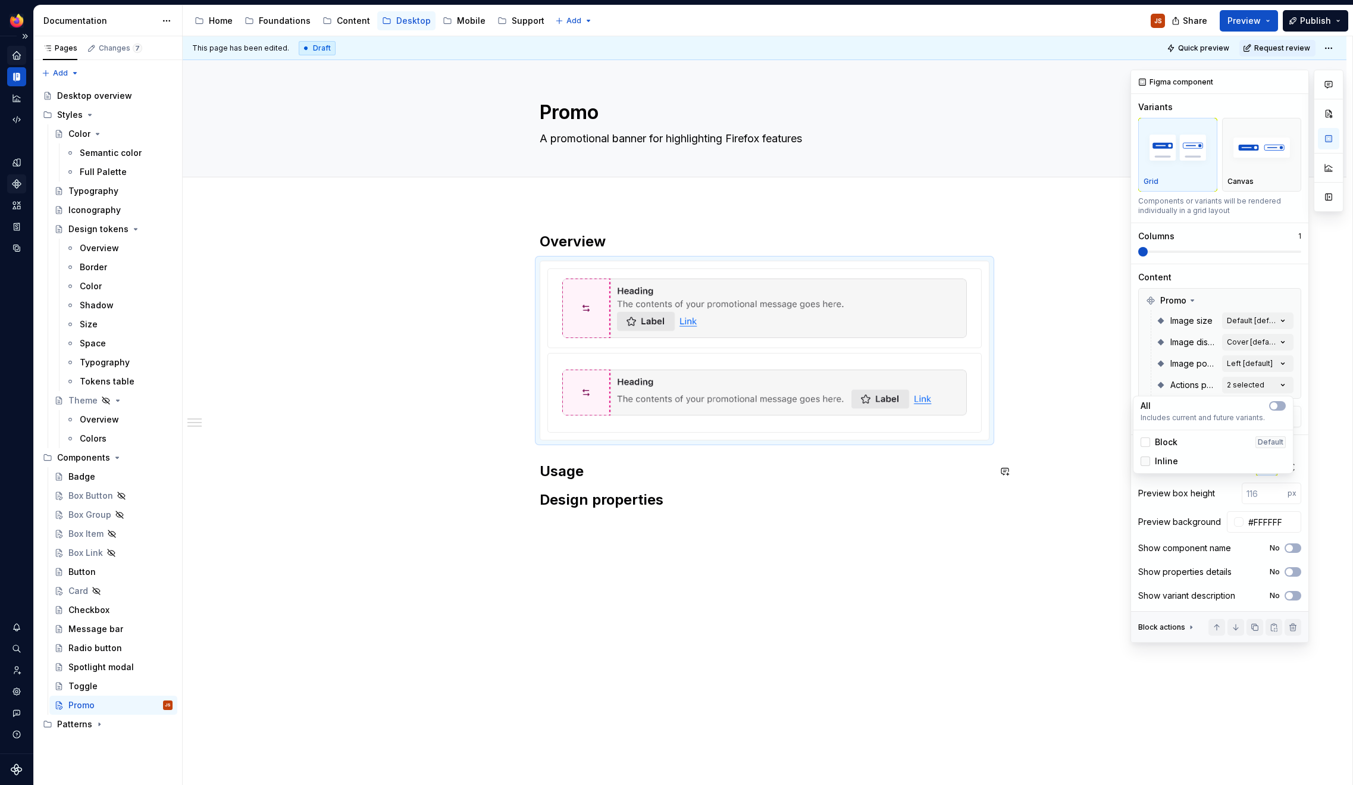
click at [1145, 461] on icon at bounding box center [1145, 461] width 0 height 0
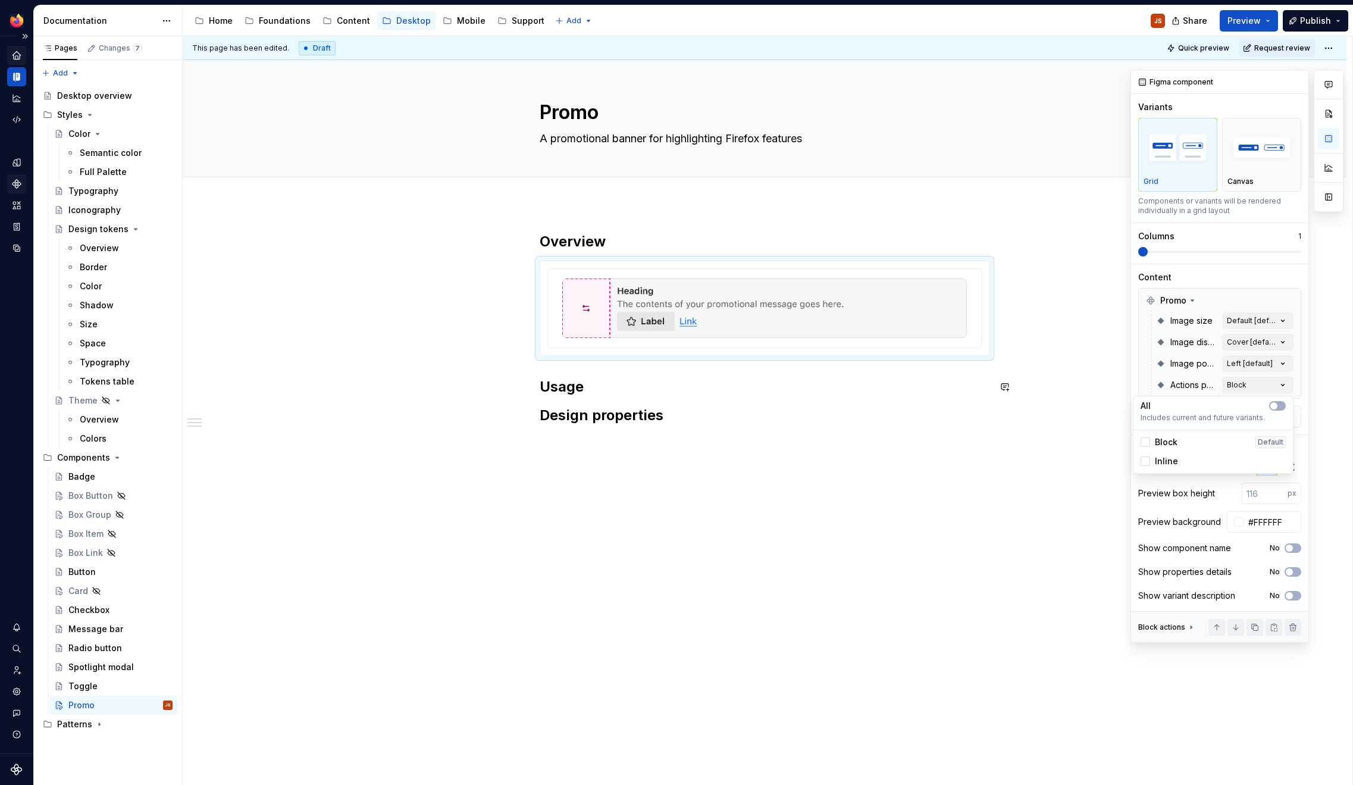
click at [925, 455] on html "Acorn JS Dataset Desktop Documentation Accessibility guide for tree Page tree. …" at bounding box center [676, 392] width 1353 height 785
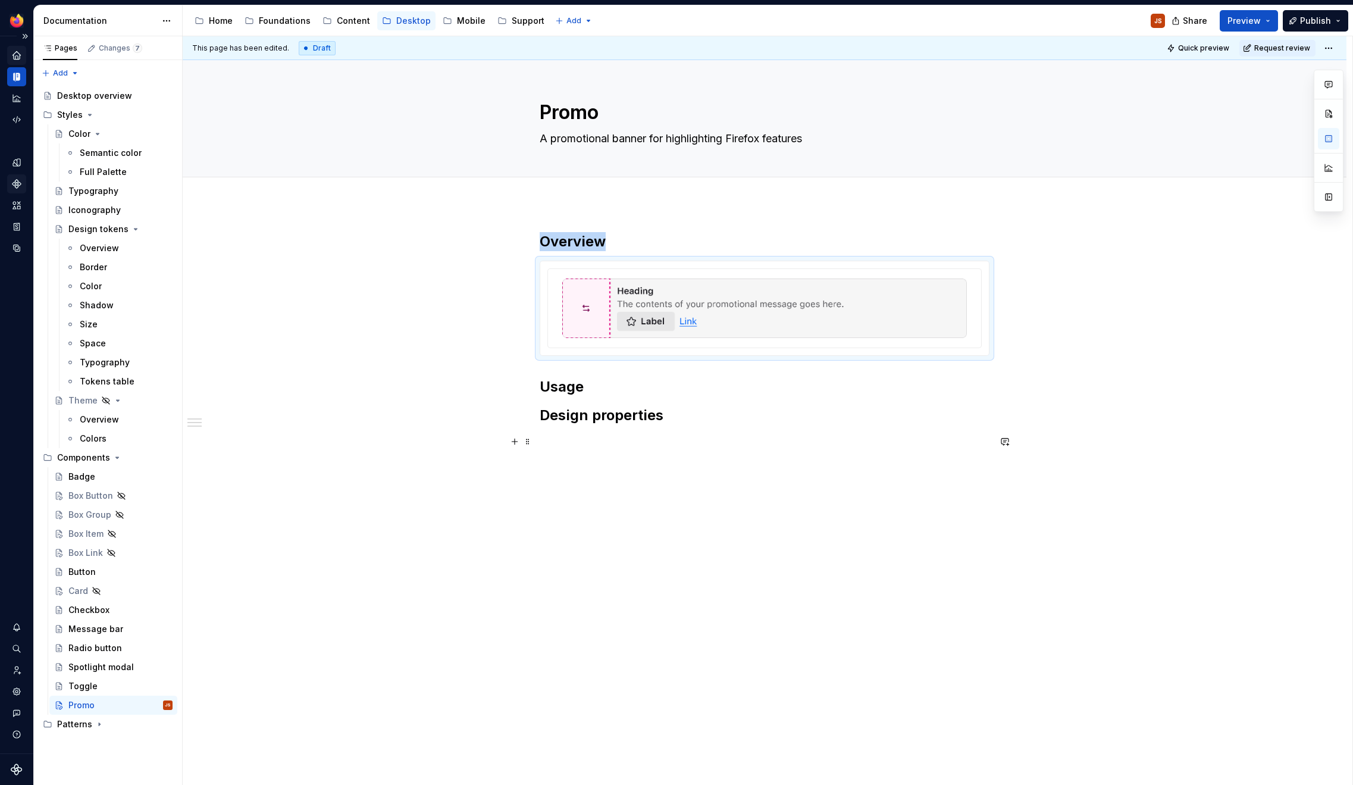
click at [743, 434] on p at bounding box center [764, 441] width 450 height 14
click at [641, 385] on h2 "Usage" at bounding box center [764, 386] width 450 height 19
click at [876, 291] on img at bounding box center [764, 307] width 404 height 59
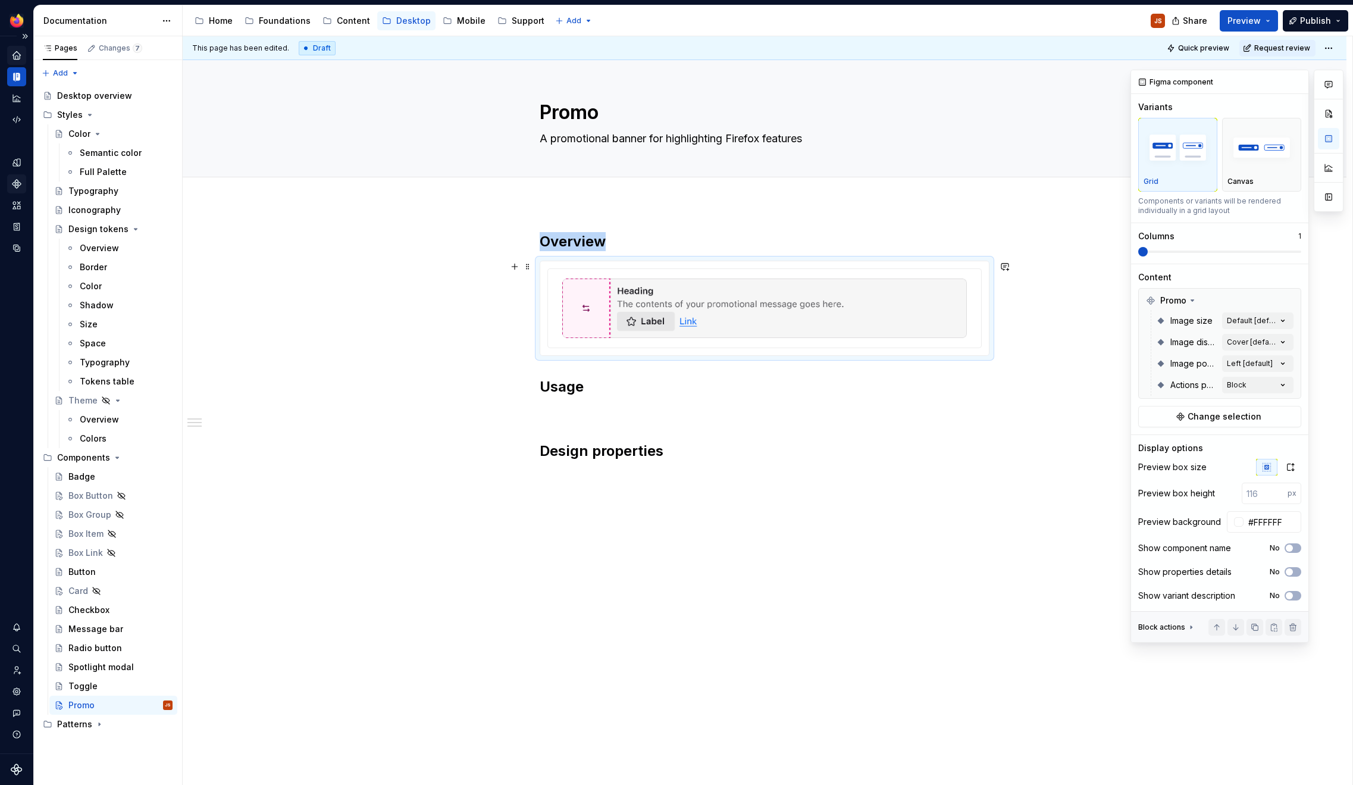
type textarea "*"
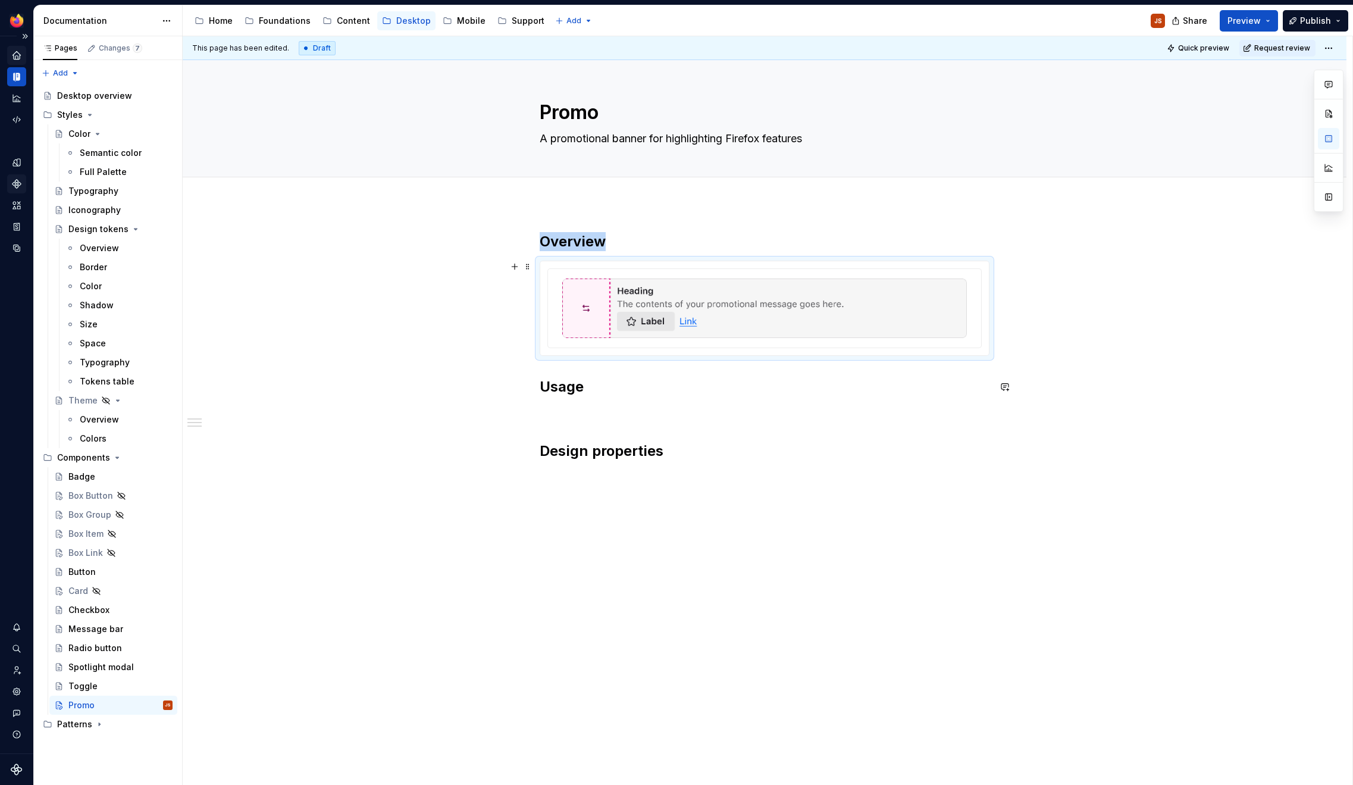
click at [989, 332] on div at bounding box center [764, 308] width 448 height 94
click at [925, 334] on img at bounding box center [764, 307] width 404 height 59
click at [633, 400] on div "Overview Usage Design properties" at bounding box center [764, 358] width 450 height 252
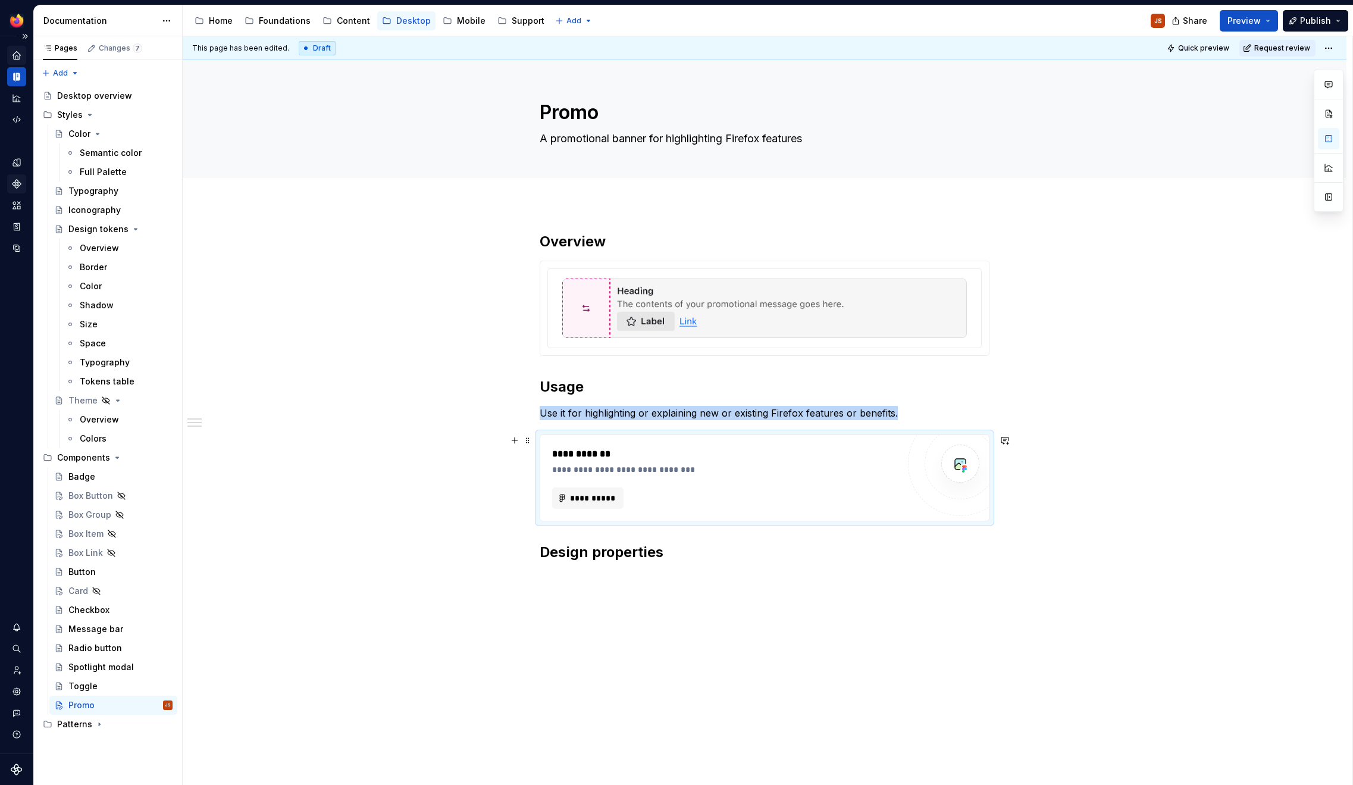
type textarea "*"
click at [631, 500] on div "**********" at bounding box center [725, 497] width 346 height 21
click at [607, 498] on span "**********" at bounding box center [592, 498] width 46 height 12
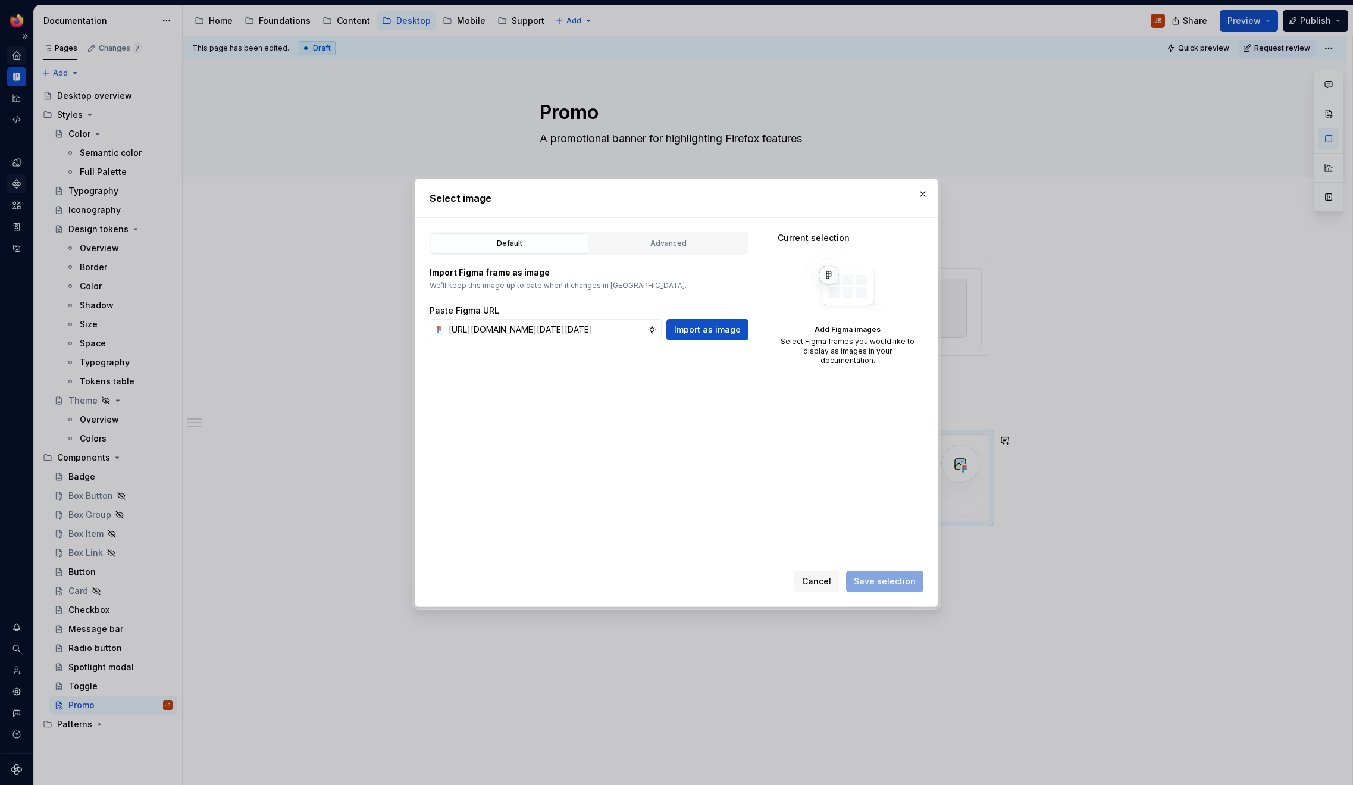
scroll to position [0, 270]
type input "https://www.figma.com/design/R2was6z8gbxDaJlDQegViT/Site-Images?node-id=1018-15…"
click at [730, 331] on span "Import as image" at bounding box center [707, 330] width 67 height 12
click at [852, 284] on div "Promo" at bounding box center [847, 268] width 140 height 34
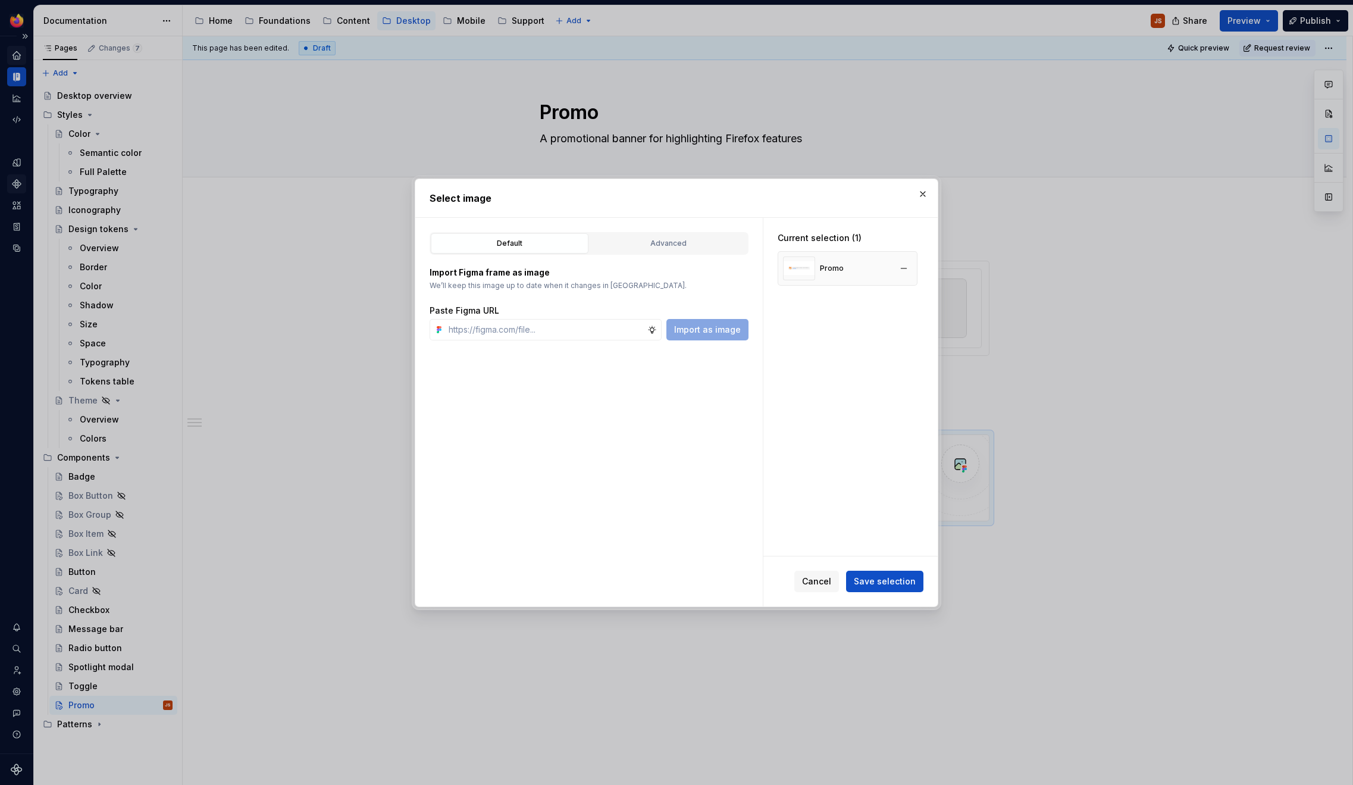
click at [851, 268] on div "Promo" at bounding box center [847, 268] width 140 height 34
click at [875, 595] on div "Cancel Save selection" at bounding box center [850, 581] width 174 height 50
click at [878, 583] on span "Save selection" at bounding box center [885, 581] width 62 height 12
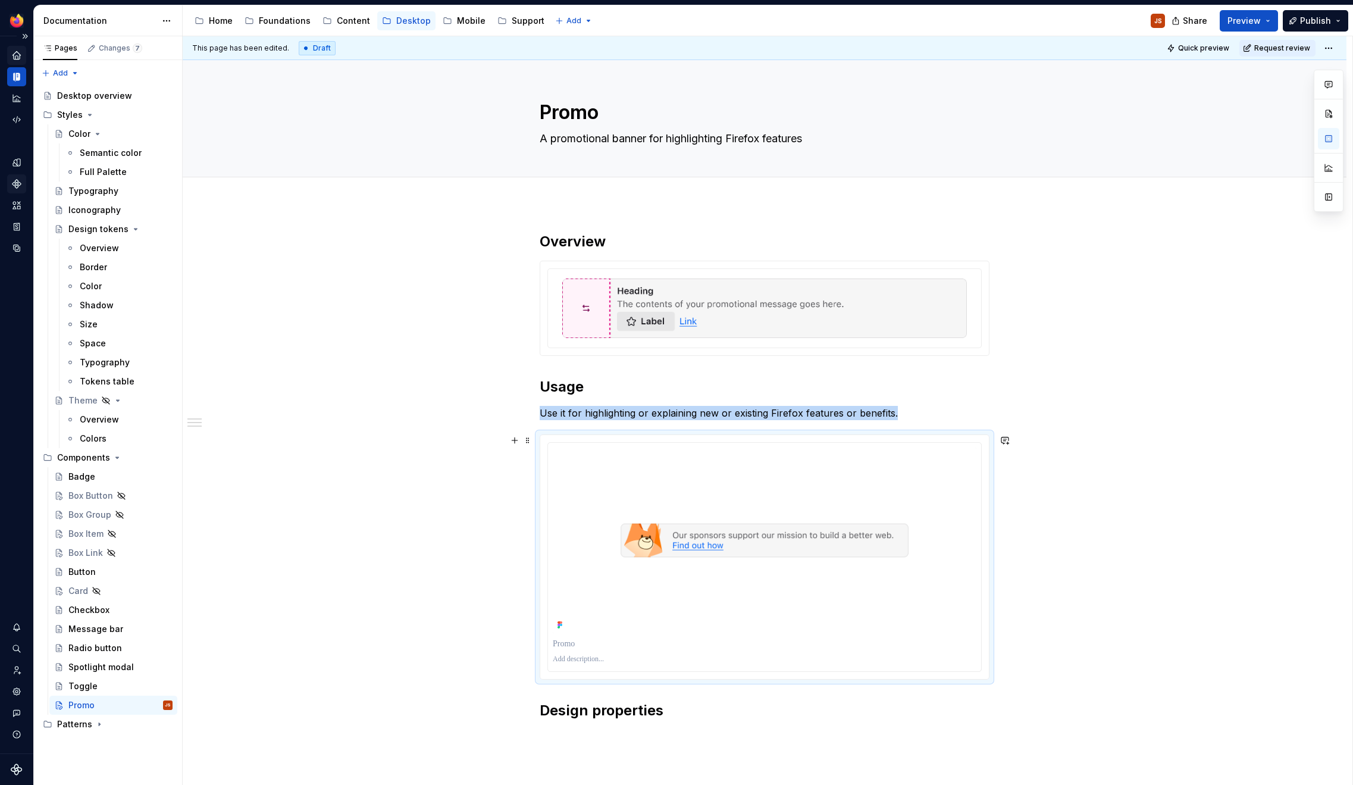
click at [745, 557] on img at bounding box center [764, 540] width 423 height 186
click at [720, 592] on img at bounding box center [764, 540] width 423 height 186
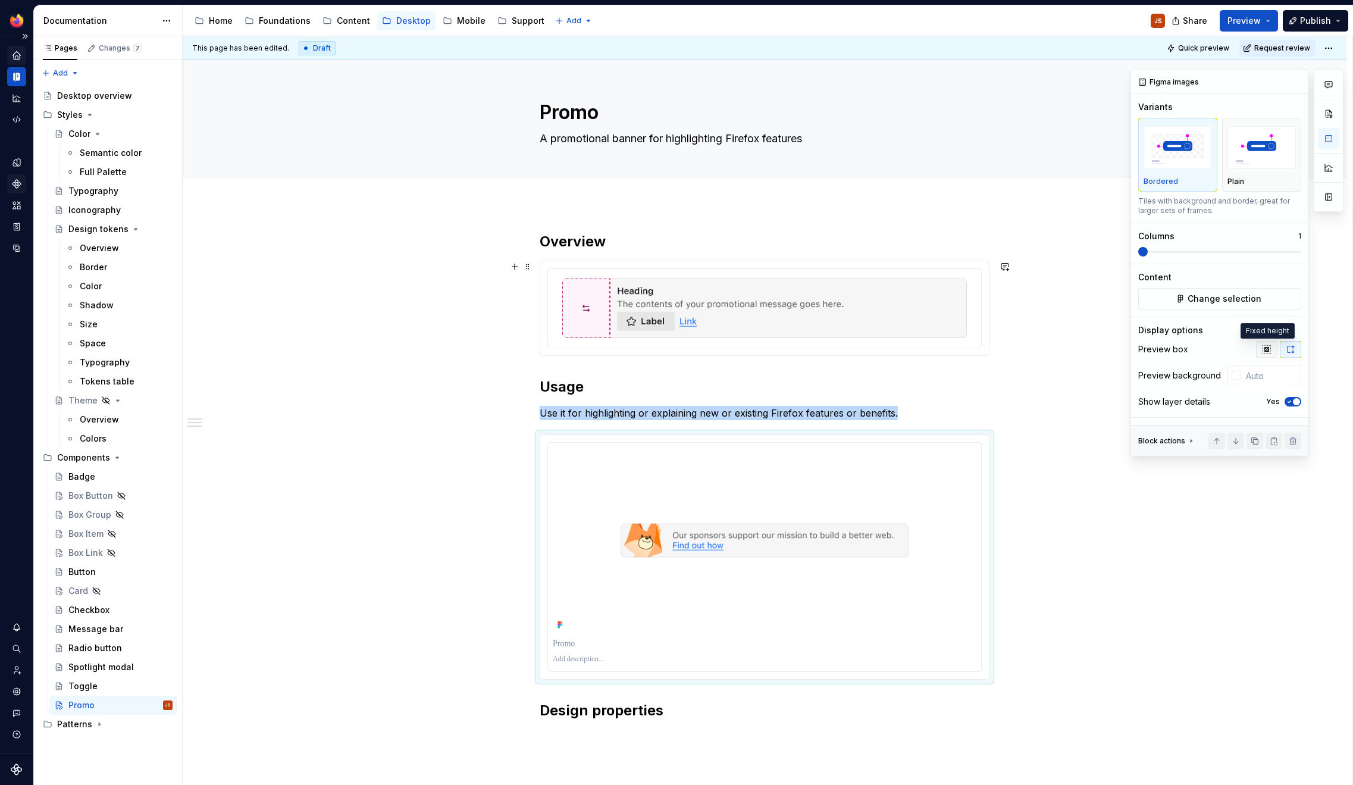
click at [1269, 352] on icon "button" at bounding box center [1267, 349] width 10 height 10
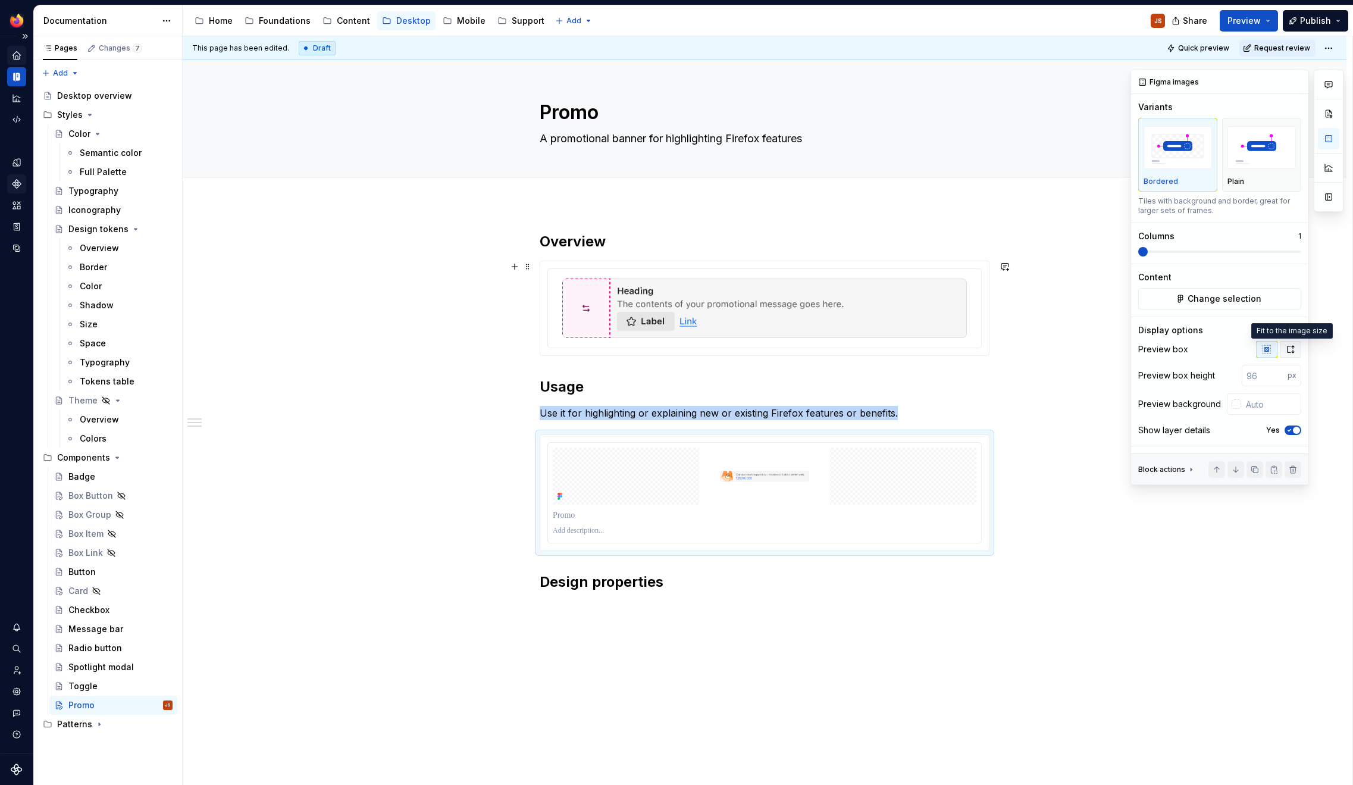
click at [1291, 349] on icon "button" at bounding box center [1290, 349] width 10 height 10
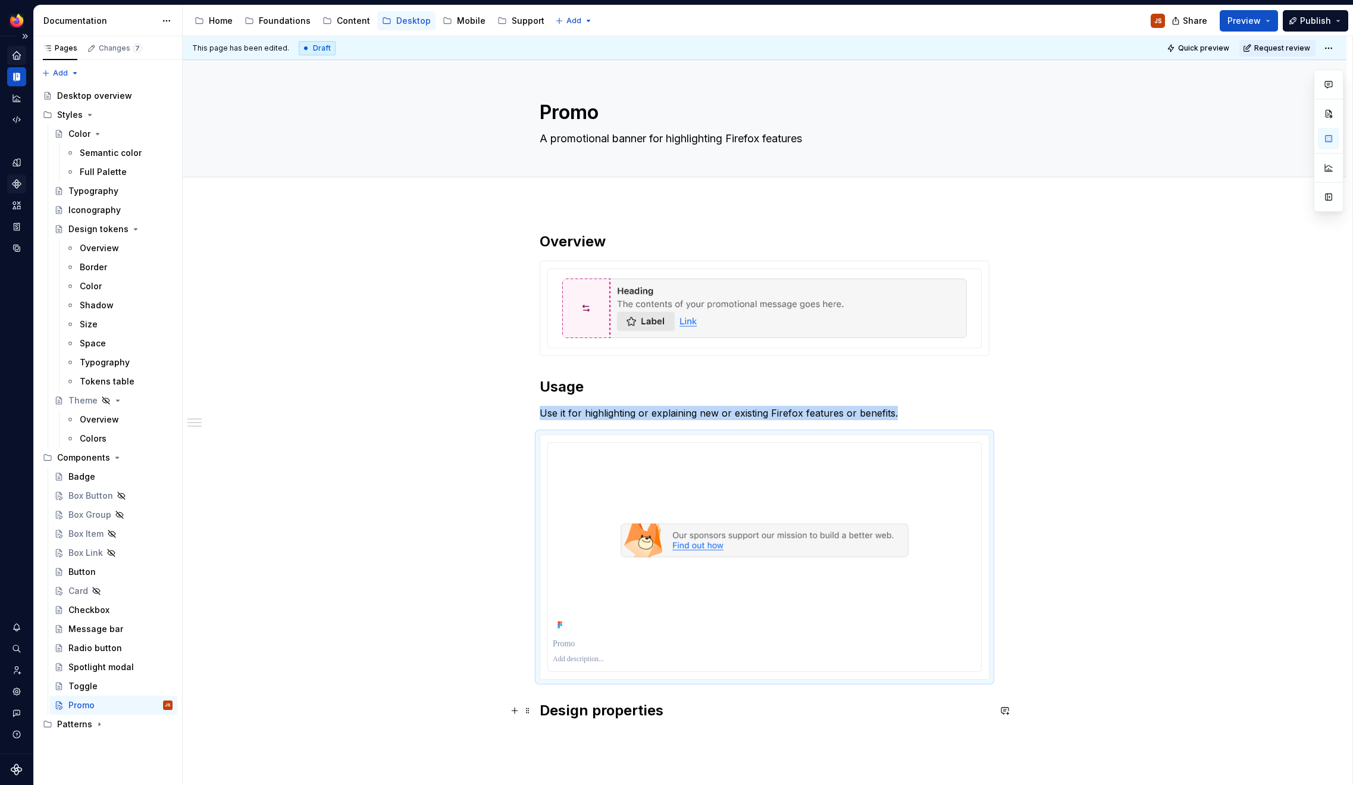
click at [1085, 705] on div "Overview Usage Use it for highlighting or explaining new or existing Firefox fe…" at bounding box center [764, 597] width 1163 height 789
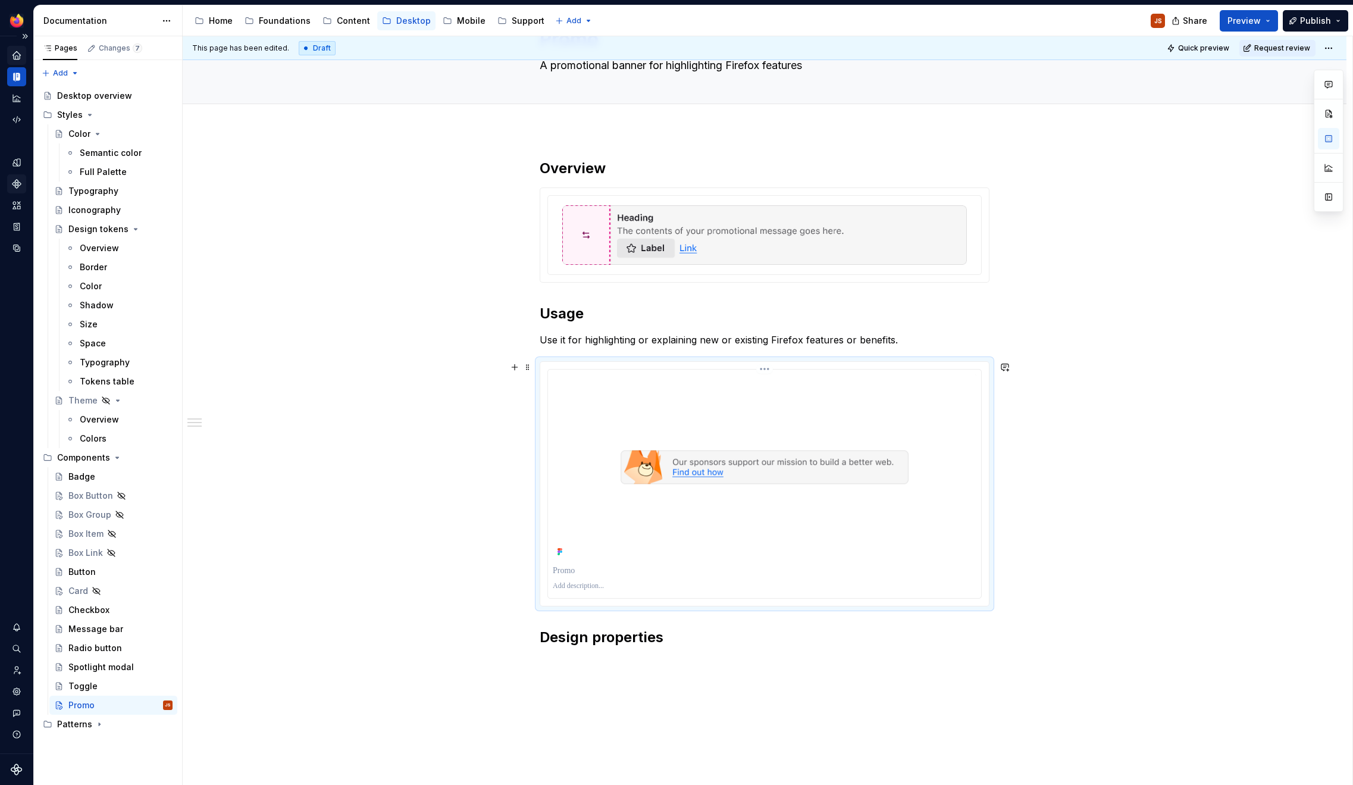
click at [956, 573] on p at bounding box center [764, 570] width 423 height 12
click at [892, 369] on div at bounding box center [764, 484] width 434 height 230
click at [896, 363] on div at bounding box center [764, 484] width 448 height 244
click at [971, 306] on h2 "Usage" at bounding box center [764, 313] width 450 height 19
click at [570, 340] on p "Use it for highlighting or explaining new or existing Firefox features or benef…" at bounding box center [764, 339] width 450 height 14
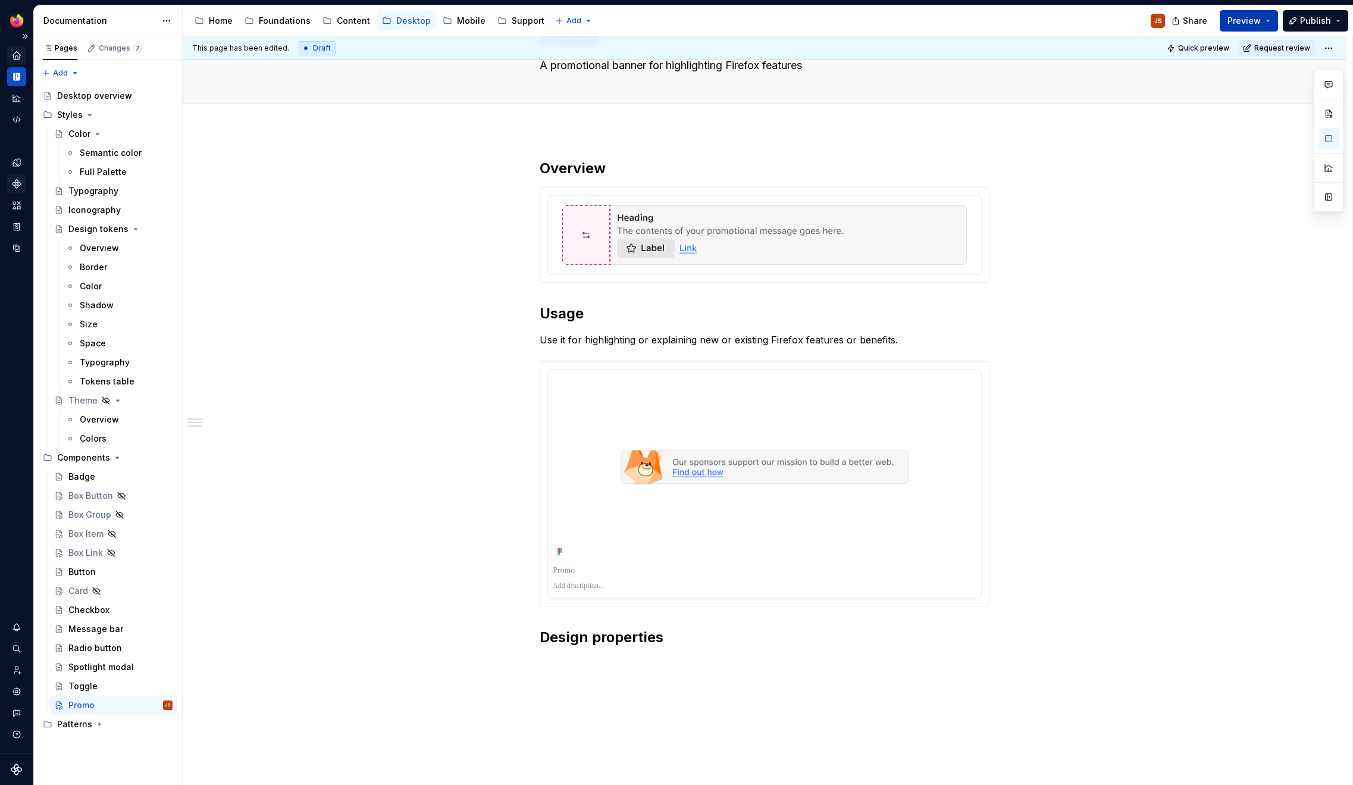
click at [1241, 26] on span "Preview" at bounding box center [1243, 21] width 33 height 12
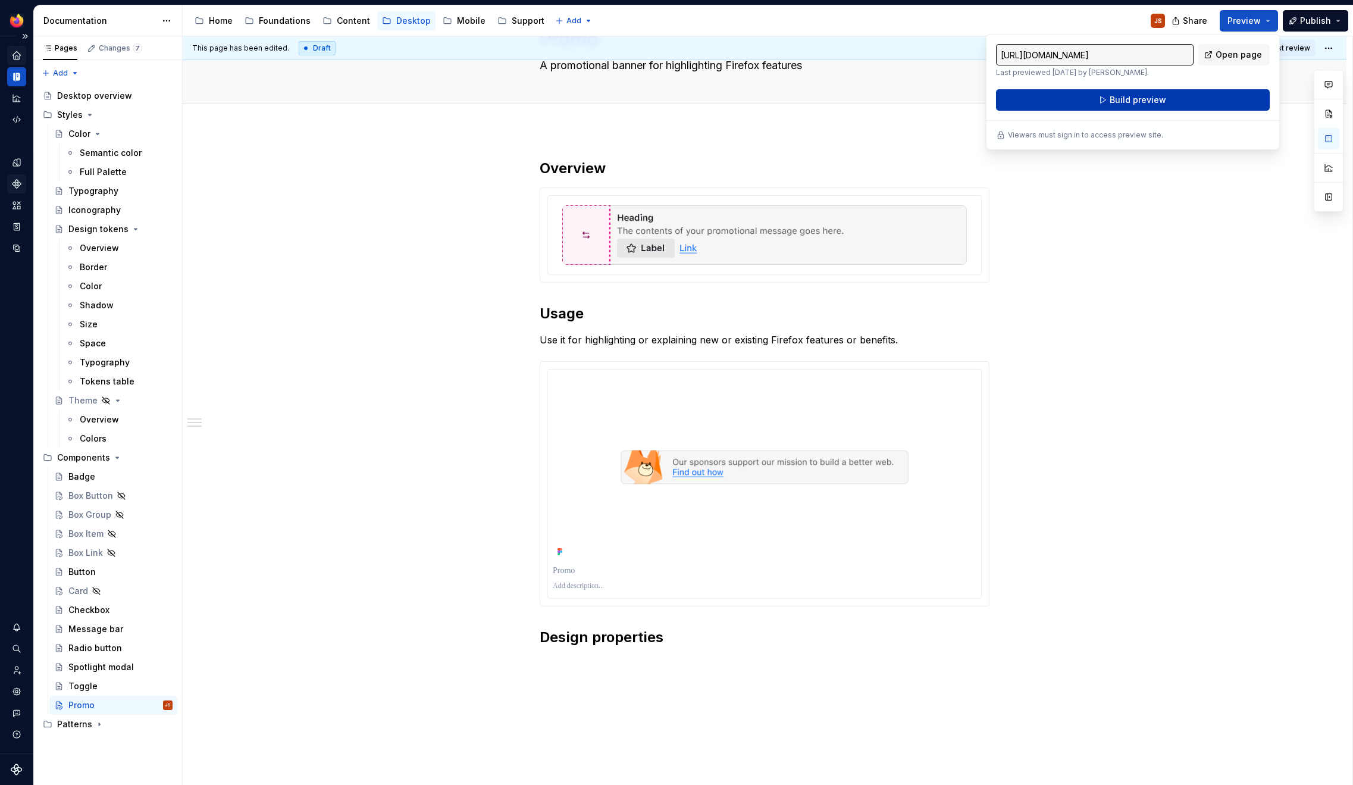
click at [1175, 107] on button "Build preview" at bounding box center [1133, 99] width 274 height 21
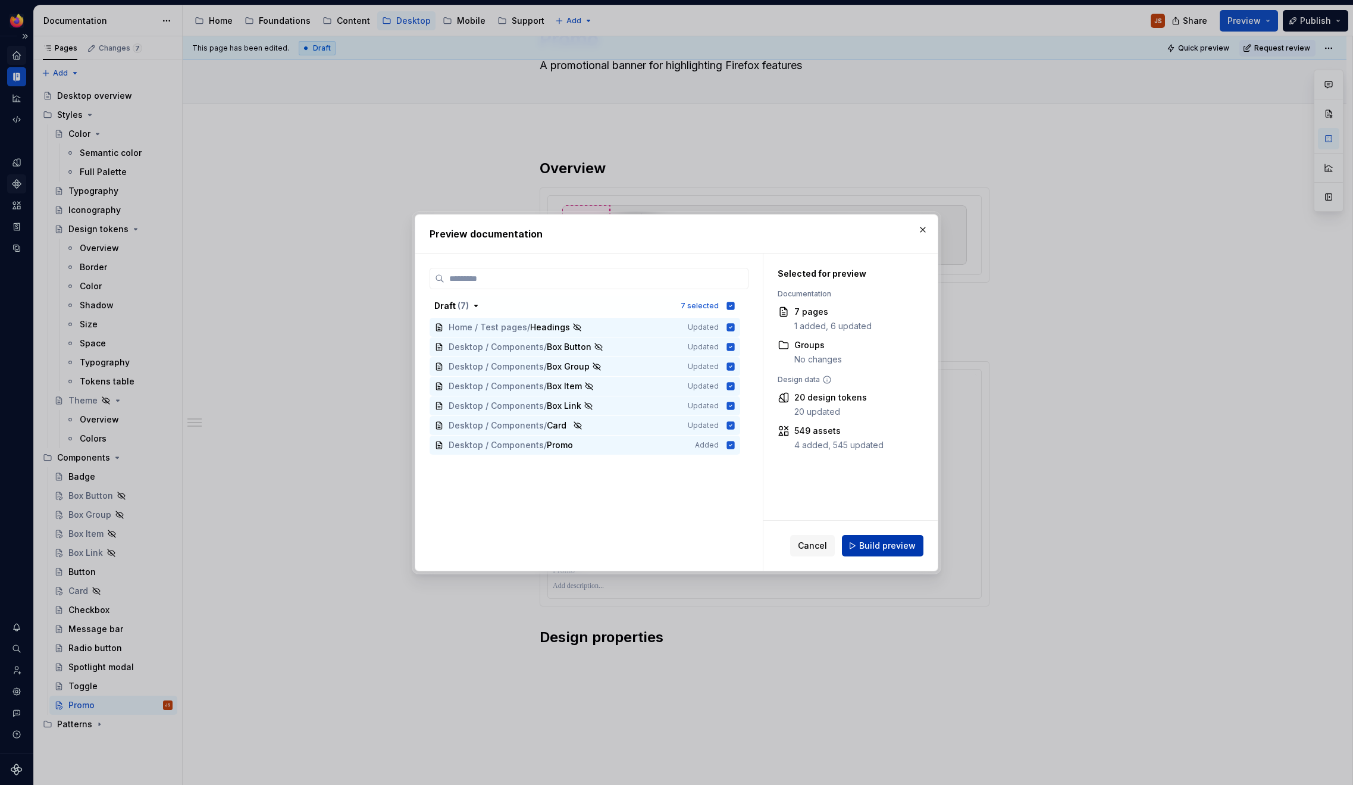
click at [890, 551] on button "Build preview" at bounding box center [882, 545] width 81 height 21
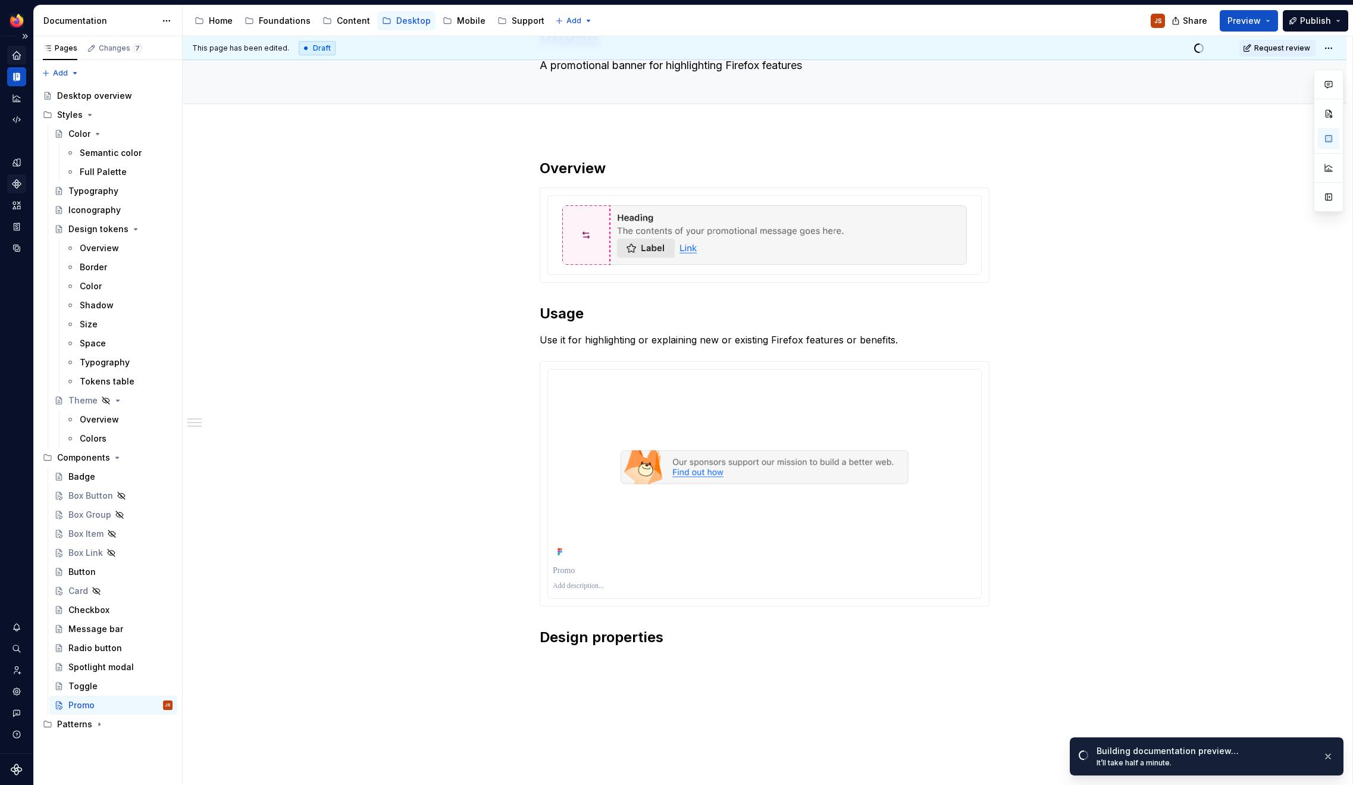
type textarea "*"
